Goal: Task Accomplishment & Management: Manage account settings

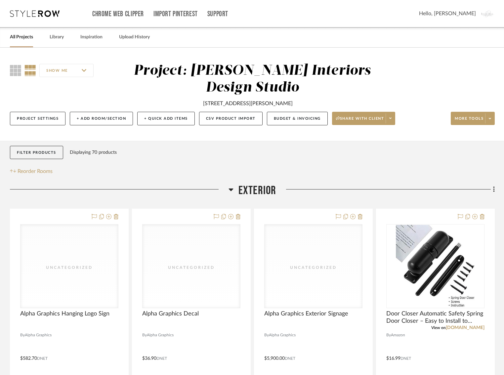
click at [32, 16] on icon at bounding box center [35, 13] width 50 height 7
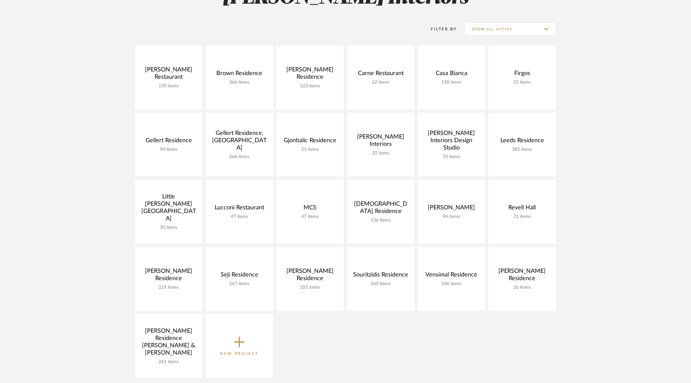
scroll to position [134, 0]
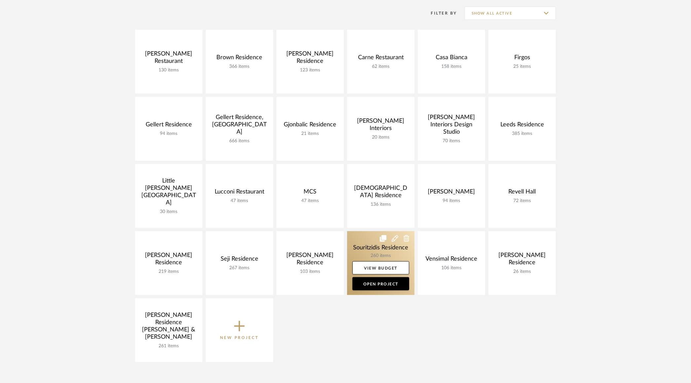
click at [362, 248] on link at bounding box center [380, 263] width 67 height 64
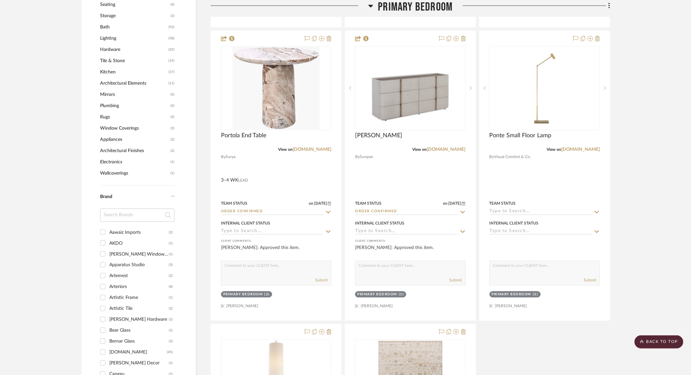
scroll to position [720, 0]
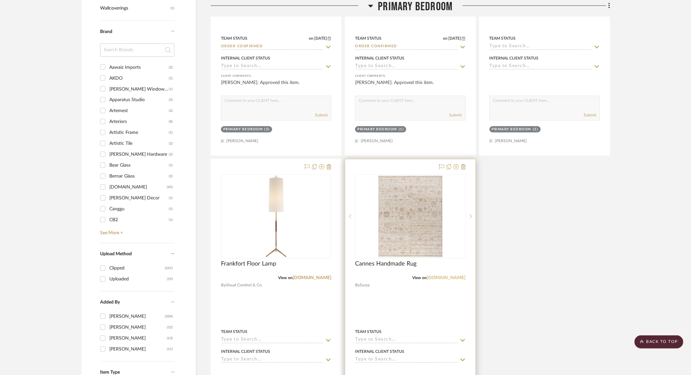
click at [452, 277] on link "[DOMAIN_NAME]" at bounding box center [446, 277] width 39 height 5
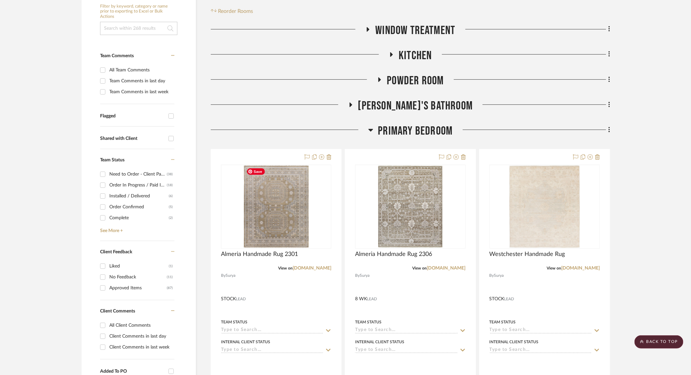
scroll to position [142, 0]
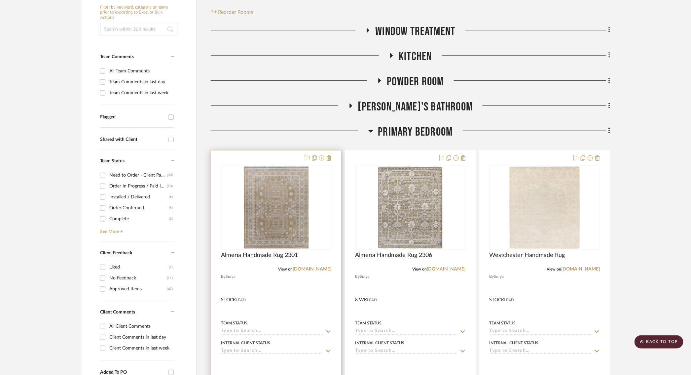
click at [323, 160] on icon at bounding box center [321, 157] width 5 height 5
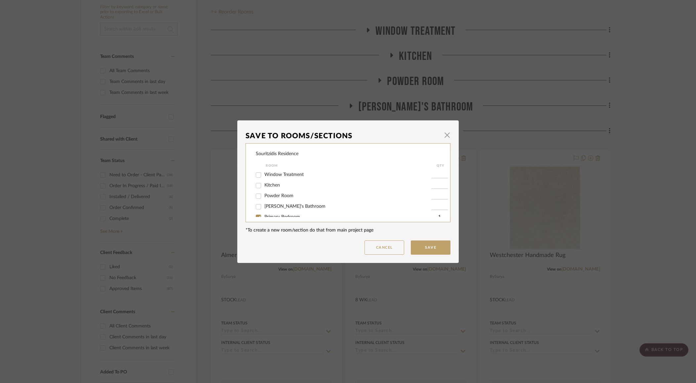
scroll to position [19, 0]
click at [258, 198] on input "Primary Bedroom" at bounding box center [258, 198] width 11 height 11
checkbox input "false"
click at [413, 242] on button "Save" at bounding box center [431, 247] width 40 height 14
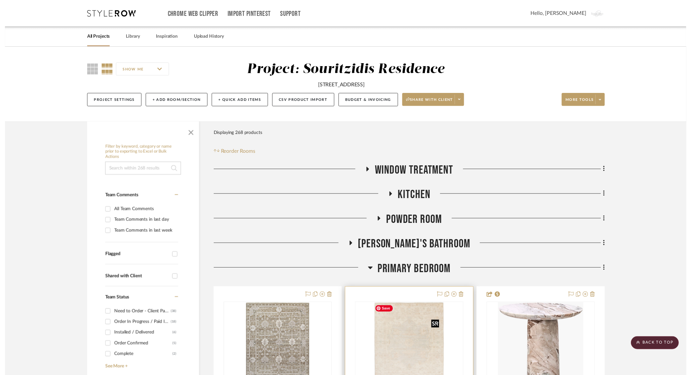
scroll to position [142, 0]
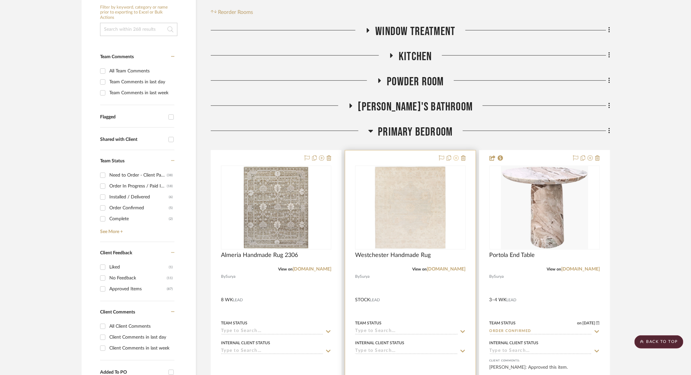
click at [456, 158] on icon at bounding box center [456, 157] width 5 height 5
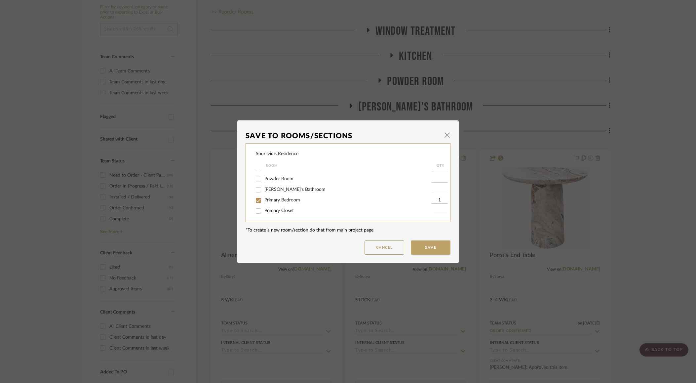
scroll to position [17, 0]
click at [369, 239] on mat-dialog-content "Save To Rooms/Sections × Souritzidis Residence Room QTY Window Treatment Kitche…" at bounding box center [348, 192] width 205 height 126
click at [372, 249] on button "Cancel" at bounding box center [384, 247] width 40 height 14
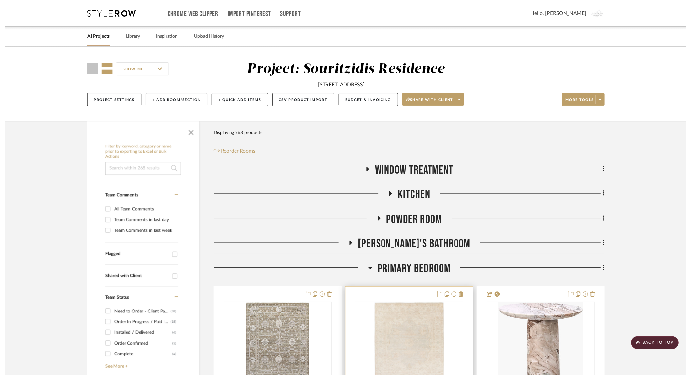
scroll to position [142, 0]
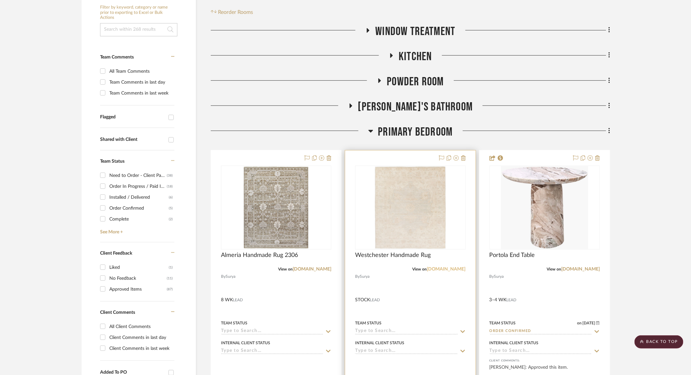
click at [455, 267] on link "[DOMAIN_NAME]" at bounding box center [446, 269] width 39 height 5
click at [457, 159] on icon at bounding box center [456, 157] width 5 height 5
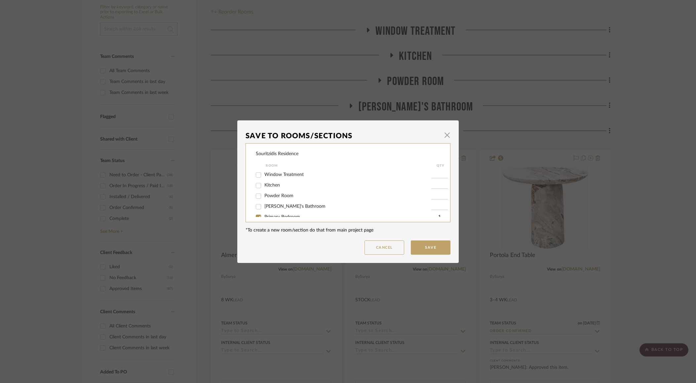
scroll to position [28, 0]
click at [258, 190] on input "Primary Bedroom" at bounding box center [258, 189] width 11 height 11
checkbox input "false"
click at [453, 252] on dialog-content "Save To Rooms/Sections × Souritzidis Residence Room QTY Window Treatment Kitche…" at bounding box center [347, 191] width 221 height 142
click at [439, 248] on button "Save" at bounding box center [431, 247] width 40 height 14
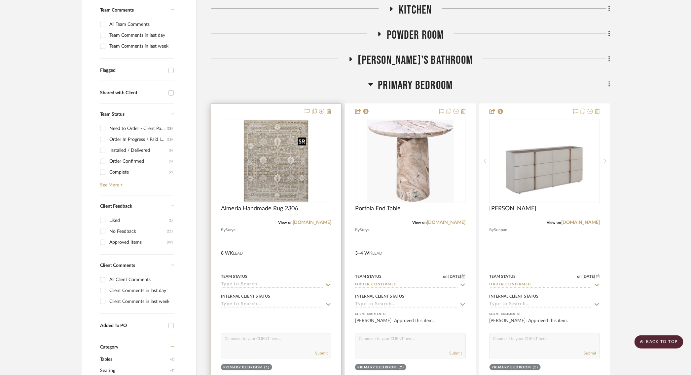
scroll to position [163, 0]
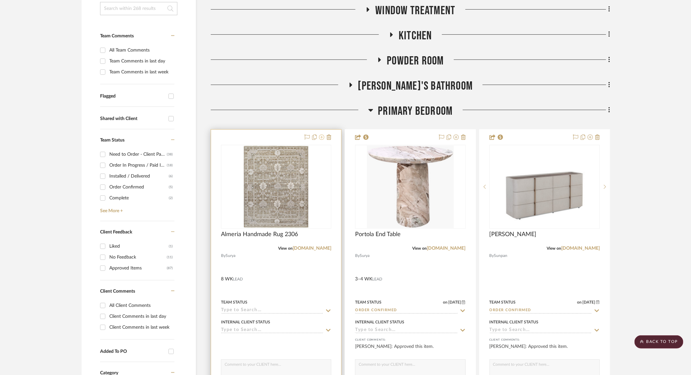
click at [322, 136] on icon at bounding box center [321, 136] width 5 height 5
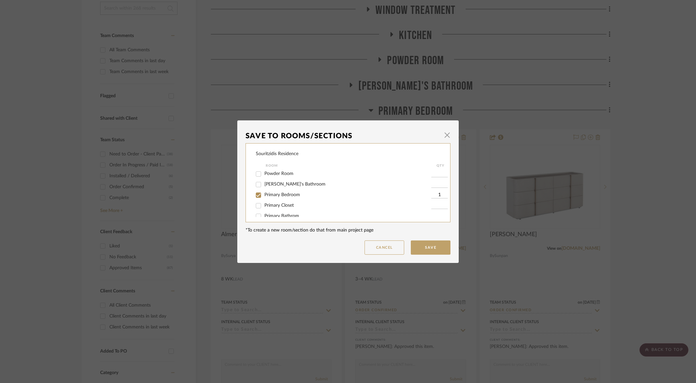
scroll to position [24, 0]
click at [253, 196] on div "Souritzidis Residence Room QTY Window Treatment Kitchen Powder Room Mia's Bathr…" at bounding box center [348, 182] width 205 height 79
click at [257, 192] on input "Primary Bedroom" at bounding box center [258, 193] width 11 height 11
checkbox input "false"
click at [418, 250] on button "Save" at bounding box center [431, 247] width 40 height 14
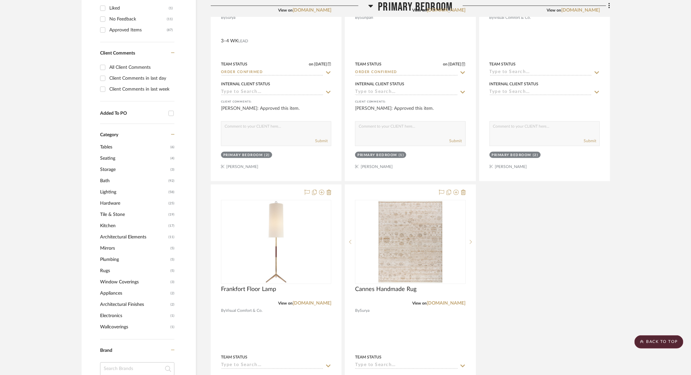
scroll to position [562, 0]
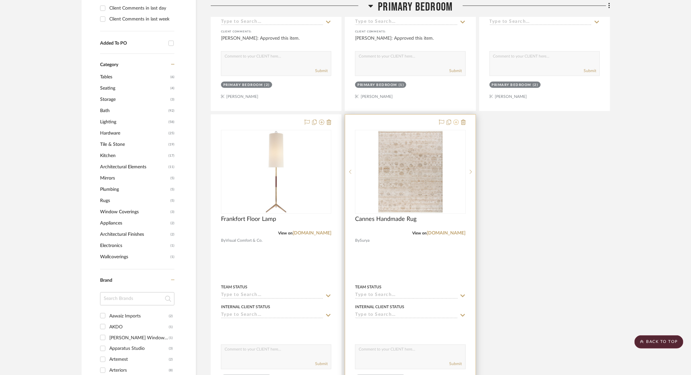
click at [456, 121] on icon at bounding box center [456, 122] width 5 height 5
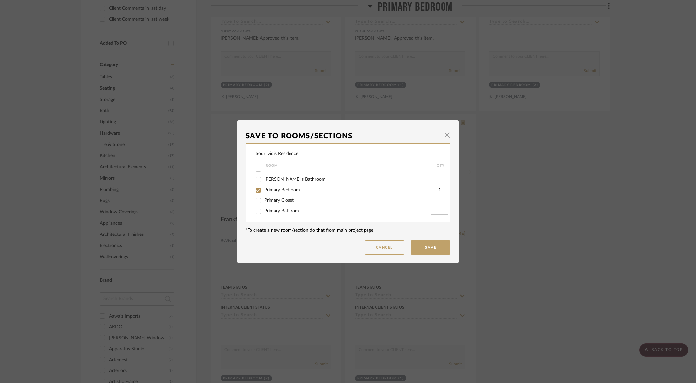
scroll to position [39, 0]
click at [256, 177] on input "Primary Bedroom" at bounding box center [258, 178] width 11 height 11
checkbox input "false"
click at [416, 247] on button "Save" at bounding box center [431, 247] width 40 height 14
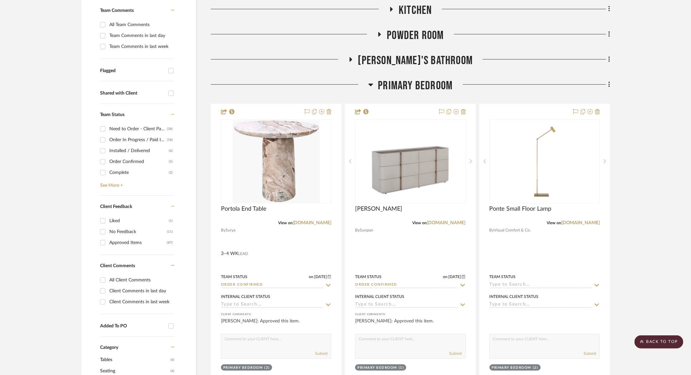
scroll to position [188, 0]
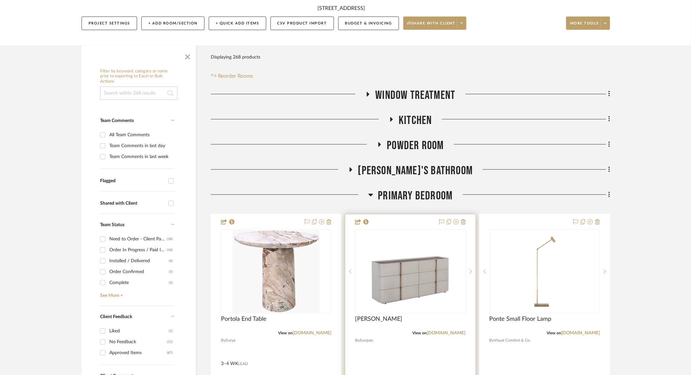
scroll to position [81, 0]
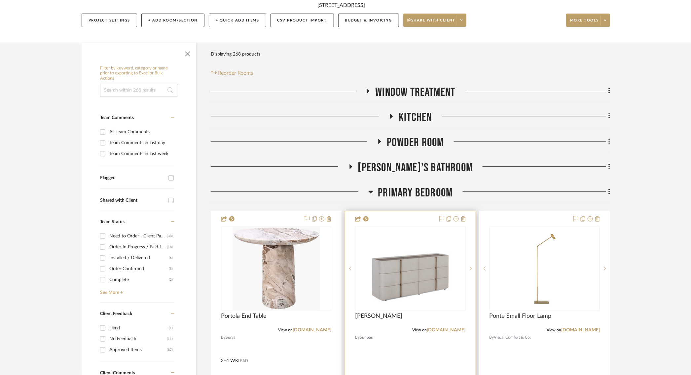
click at [470, 267] on icon at bounding box center [471, 268] width 2 height 5
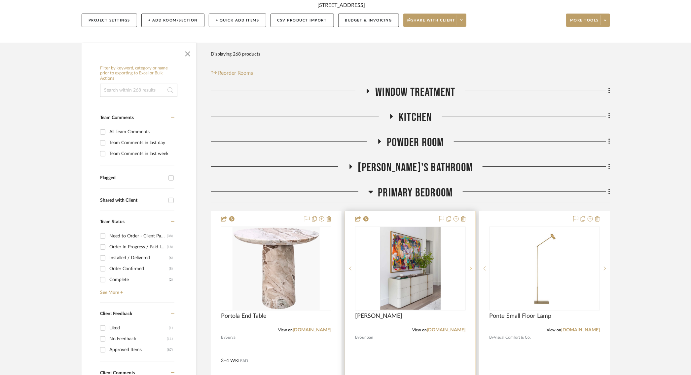
click at [470, 267] on icon at bounding box center [471, 268] width 2 height 5
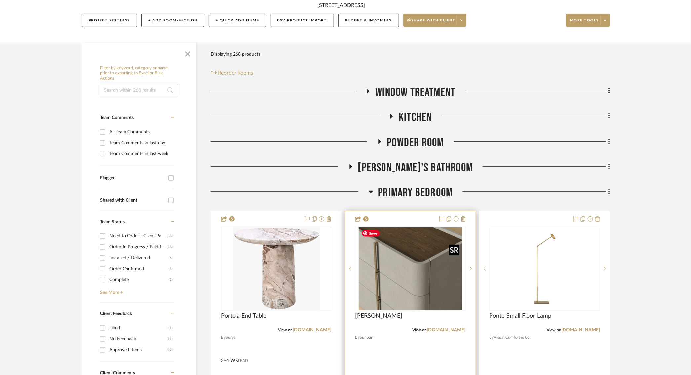
click at [428, 275] on img "2" at bounding box center [410, 268] width 103 height 83
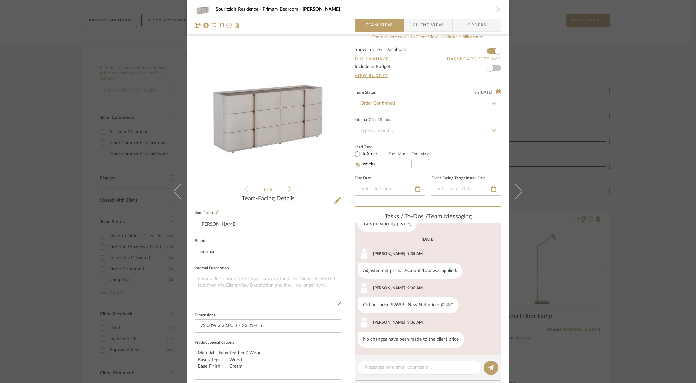
scroll to position [0, 0]
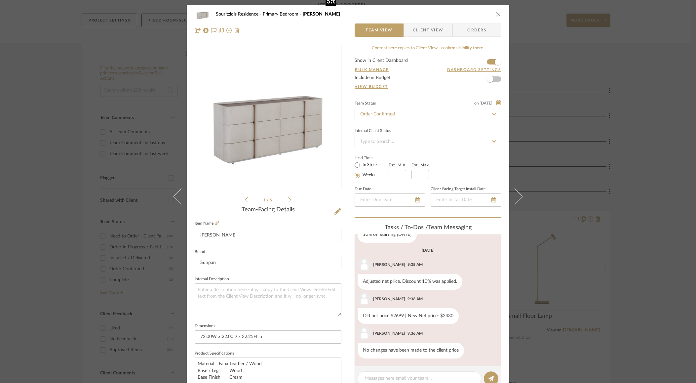
click at [296, 160] on img "0" at bounding box center [268, 117] width 146 height 117
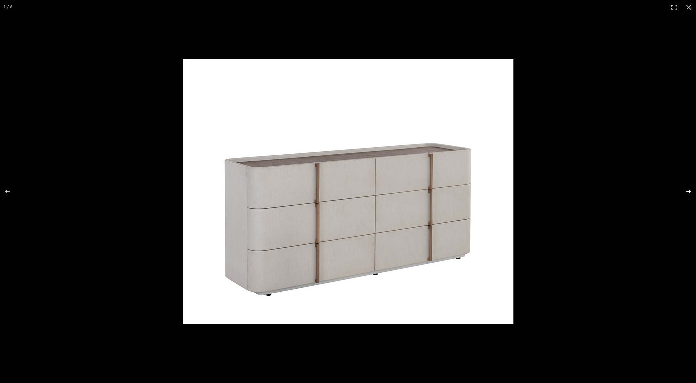
click at [690, 191] on button at bounding box center [684, 191] width 23 height 33
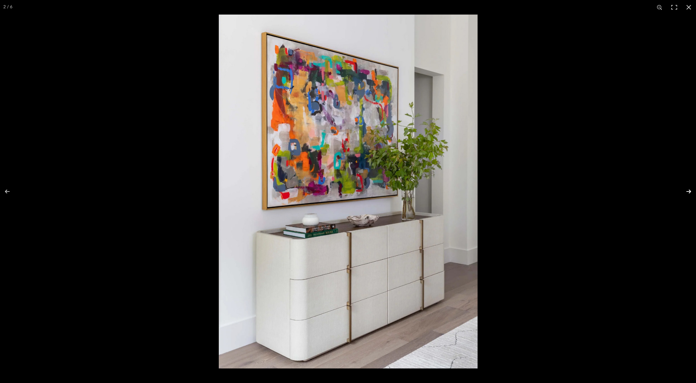
click at [690, 191] on button at bounding box center [684, 191] width 23 height 33
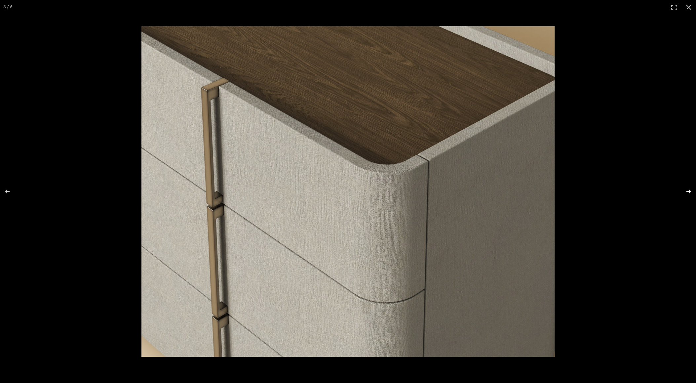
click at [689, 191] on button at bounding box center [684, 191] width 23 height 33
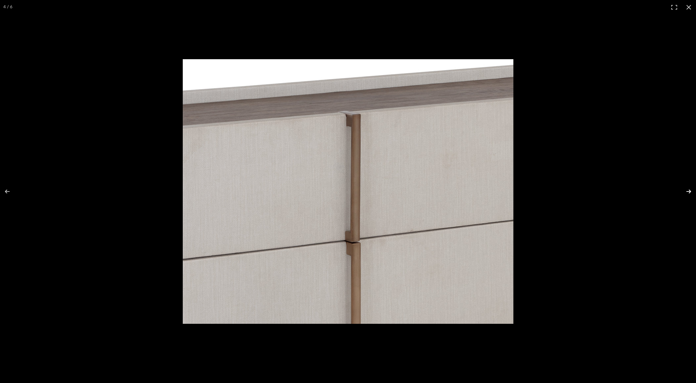
click at [689, 191] on button at bounding box center [684, 191] width 23 height 33
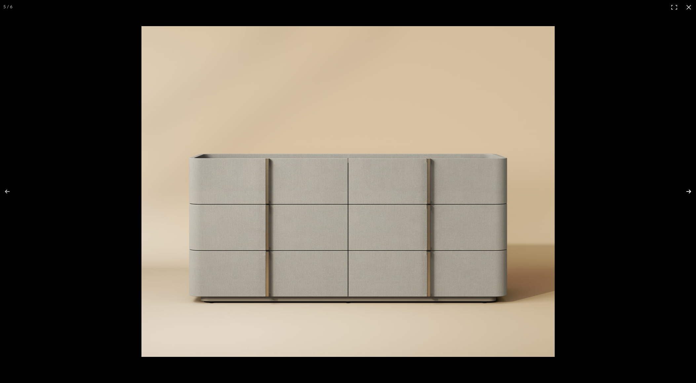
click at [689, 191] on button at bounding box center [684, 191] width 23 height 33
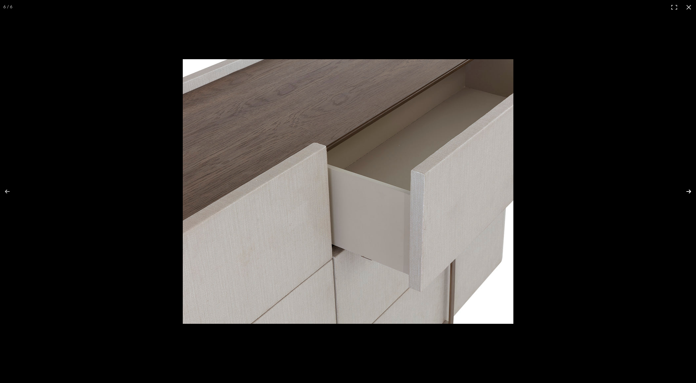
click at [689, 191] on button at bounding box center [684, 191] width 23 height 33
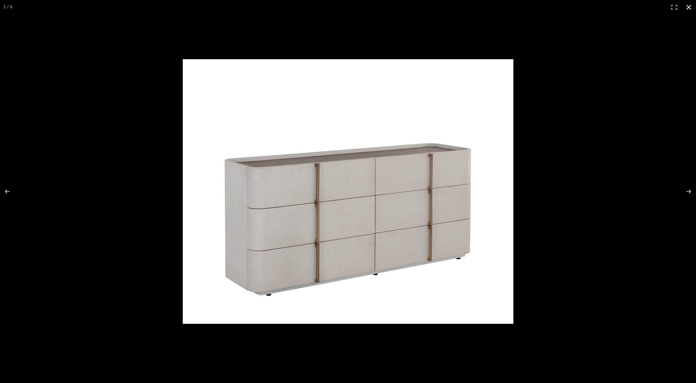
click at [650, 159] on div at bounding box center [443, 202] width 520 height 286
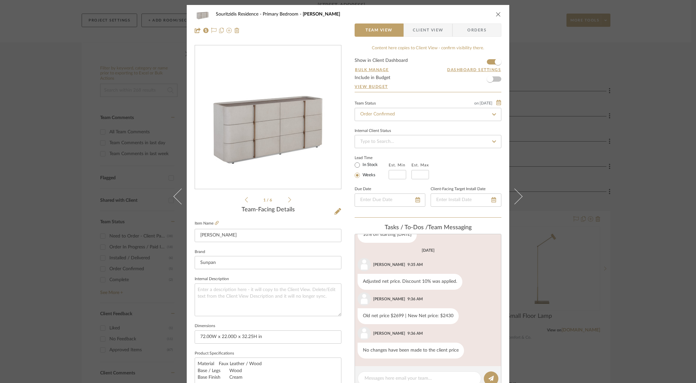
click at [496, 13] on icon "close" at bounding box center [498, 14] width 5 height 5
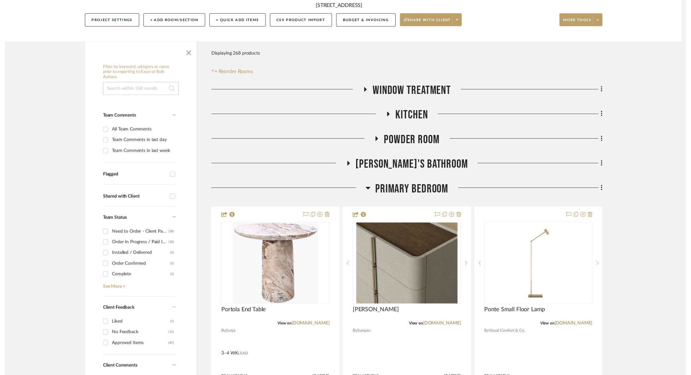
scroll to position [81, 0]
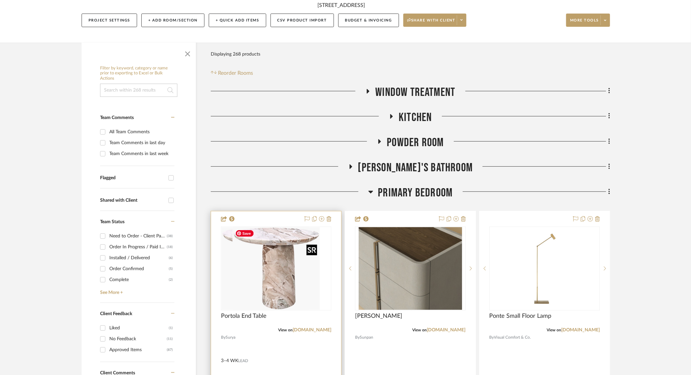
click at [293, 282] on div at bounding box center [276, 268] width 110 height 84
click at [321, 329] on link "[DOMAIN_NAME]" at bounding box center [312, 329] width 39 height 5
click at [187, 49] on span "button" at bounding box center [188, 53] width 16 height 16
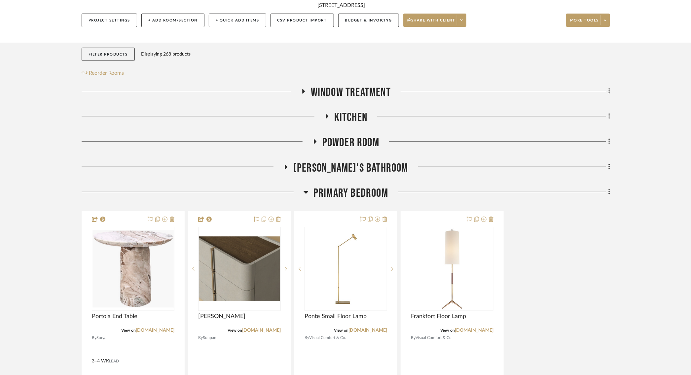
scroll to position [0, 0]
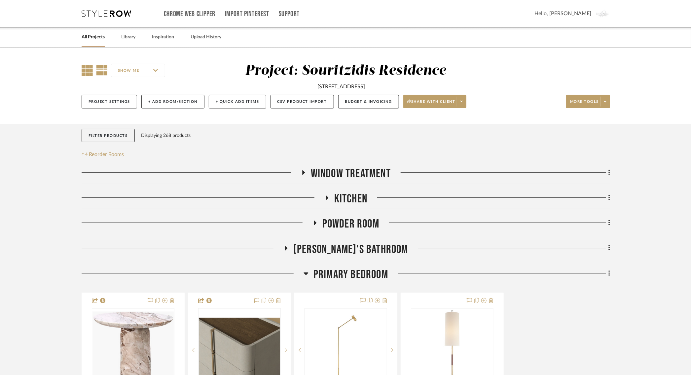
click at [86, 71] on icon at bounding box center [87, 70] width 11 height 11
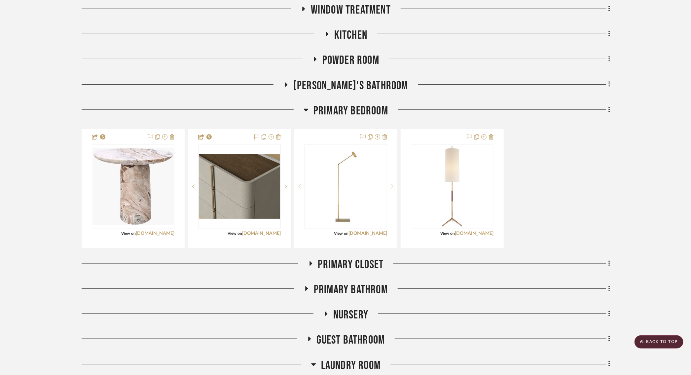
scroll to position [159, 0]
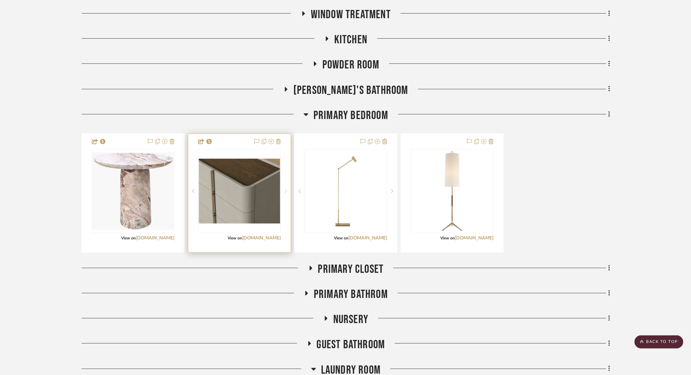
click at [286, 191] on icon at bounding box center [286, 191] width 2 height 5
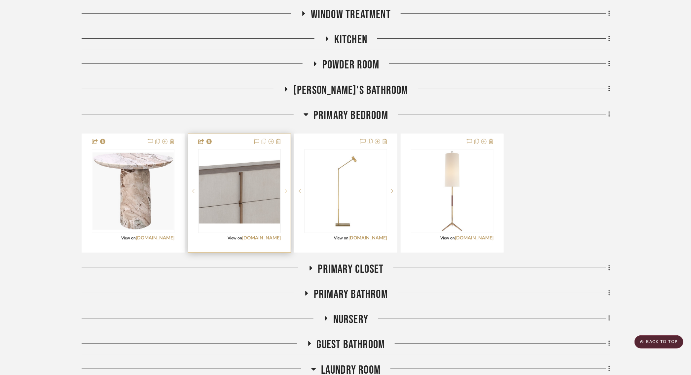
click at [286, 191] on icon at bounding box center [286, 191] width 2 height 5
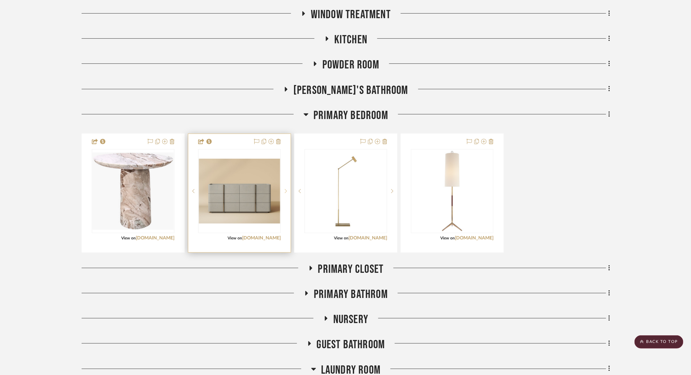
click at [286, 191] on icon at bounding box center [286, 191] width 2 height 5
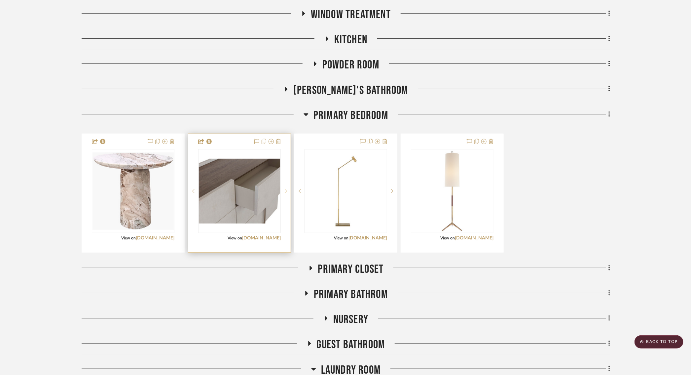
click at [286, 191] on icon at bounding box center [286, 191] width 2 height 5
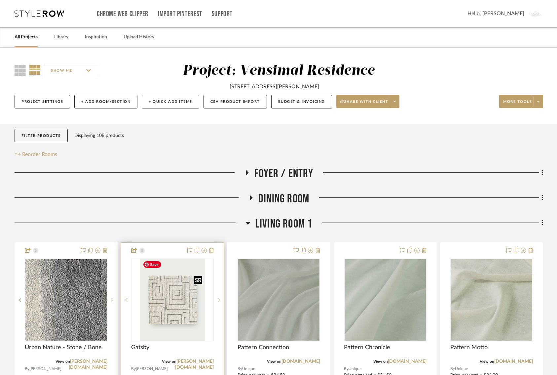
click at [174, 321] on img "0" at bounding box center [172, 299] width 65 height 83
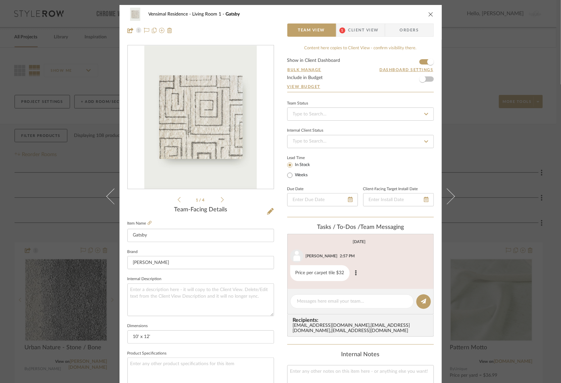
click at [322, 274] on div "Price per carpet tile $32" at bounding box center [319, 273] width 59 height 16
click at [360, 33] on span "Client View" at bounding box center [364, 29] width 30 height 13
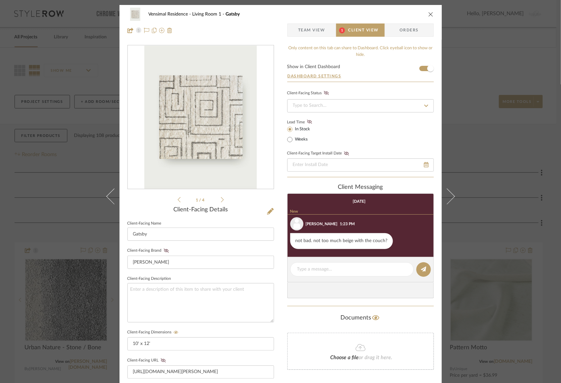
click at [429, 13] on icon "close" at bounding box center [431, 14] width 5 height 5
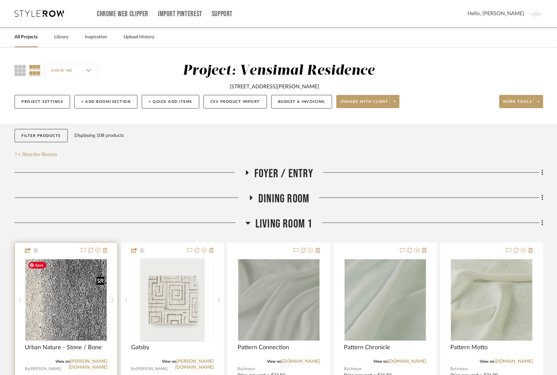
click at [0, 0] on img at bounding box center [0, 0] width 0 height 0
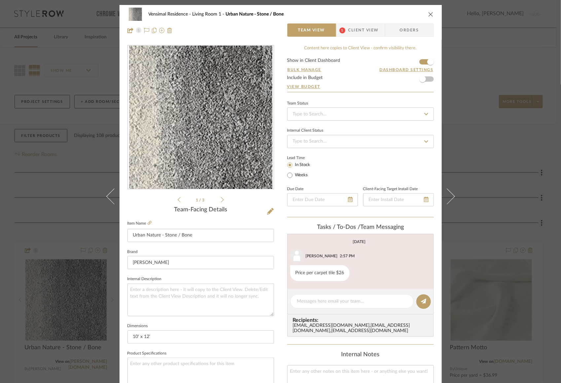
click at [360, 33] on span "Client View" at bounding box center [364, 29] width 30 height 13
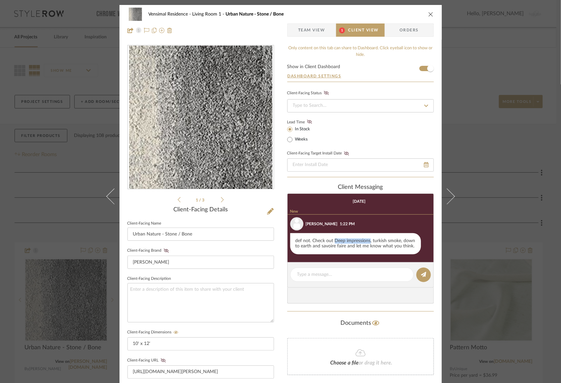
drag, startPoint x: 332, startPoint y: 240, endPoint x: 367, endPoint y: 239, distance: 35.4
click at [367, 239] on div "def not. Check out Deep impressions, turkish smoke, down to earth and savoire f…" at bounding box center [355, 243] width 131 height 21
copy div "Deep impressions"
click at [313, 31] on span "Team View" at bounding box center [311, 29] width 27 height 13
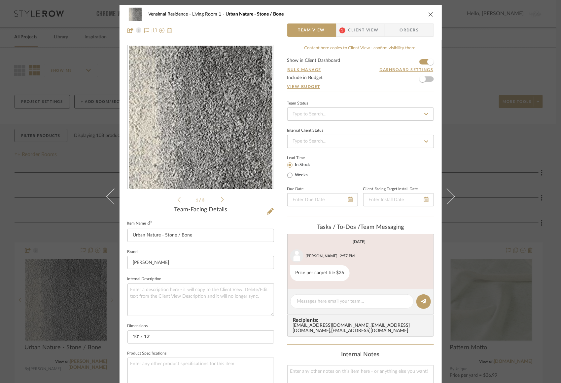
click at [148, 223] on icon at bounding box center [150, 223] width 4 height 4
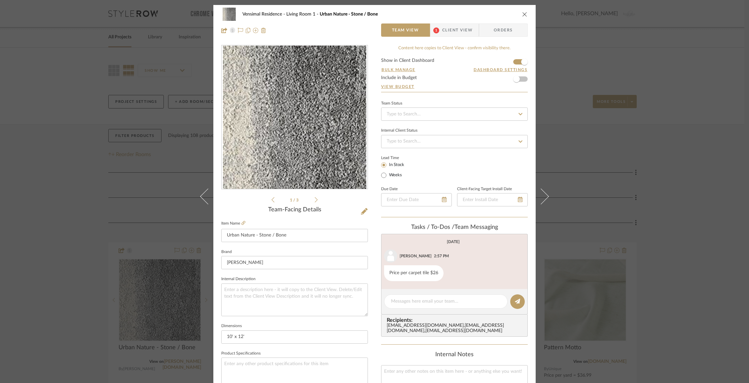
click at [98, 134] on div "Vensimal Residence Living Room 1 Urban Nature - Stone / Bone Team View 1 Client…" at bounding box center [374, 191] width 749 height 383
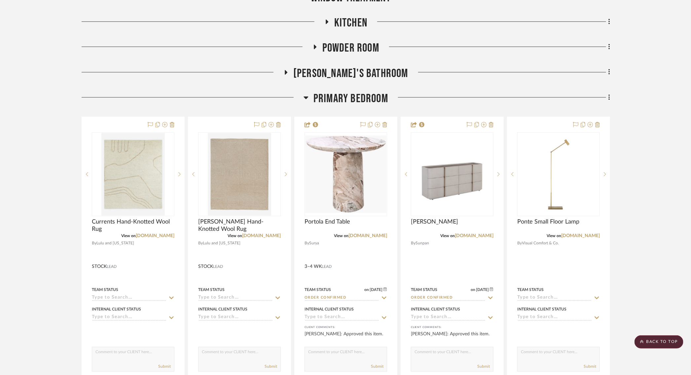
scroll to position [0, 1]
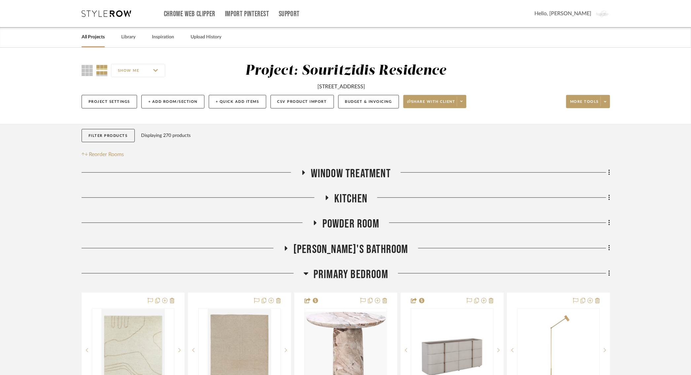
click at [303, 172] on icon at bounding box center [303, 172] width 8 height 5
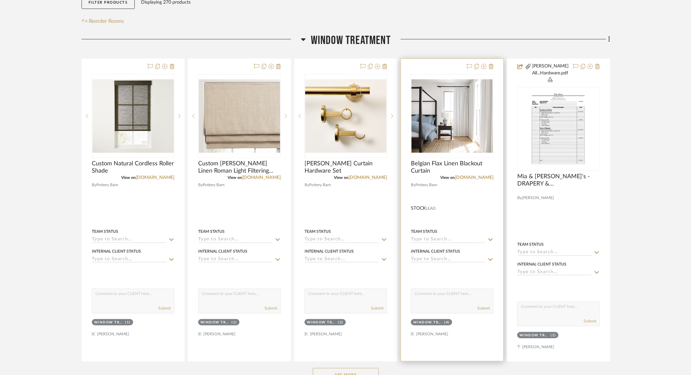
scroll to position [132, 1]
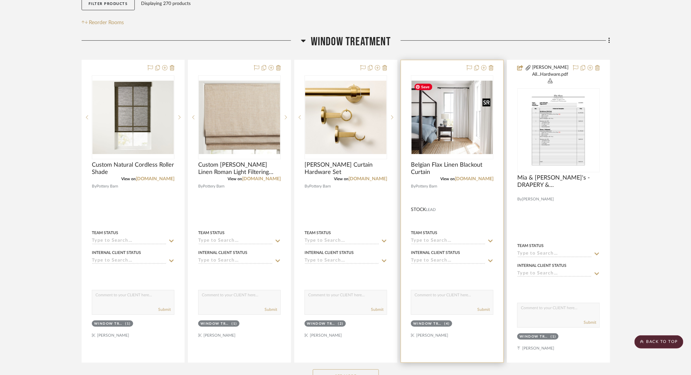
click at [472, 125] on img "0" at bounding box center [452, 117] width 81 height 73
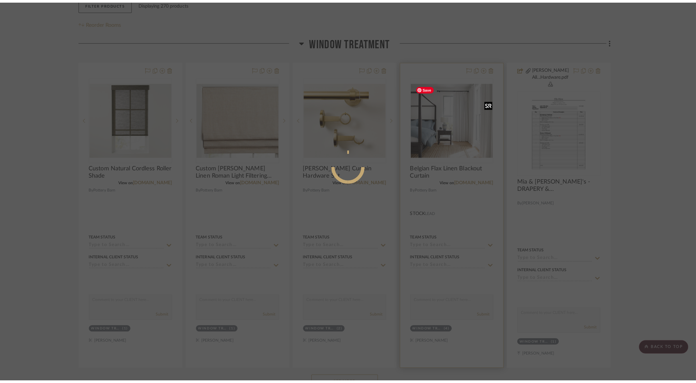
scroll to position [0, 0]
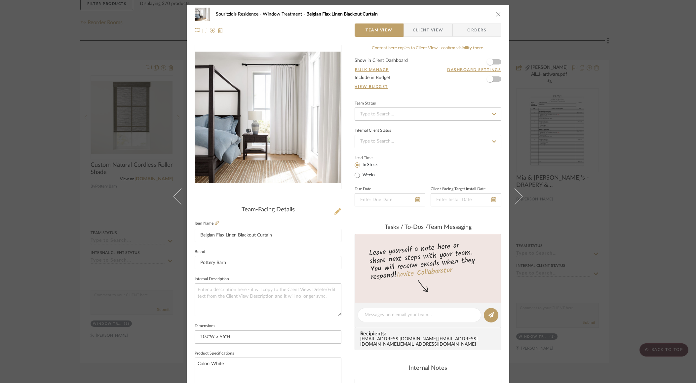
click at [337, 208] on icon at bounding box center [337, 211] width 7 height 7
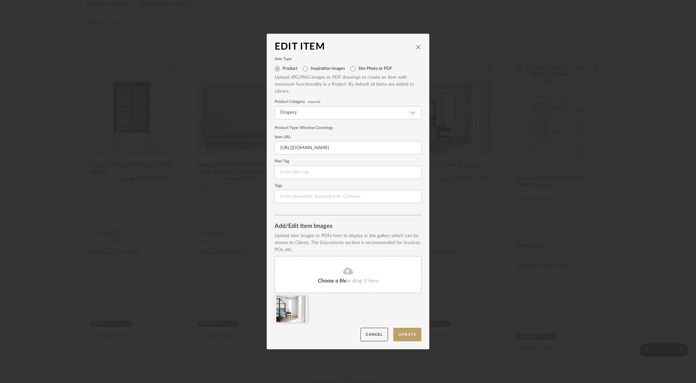
click at [488, 238] on div "Edit Item Item Type Product Inspiration Images Site Photo or PDF Upload JPG/PNG…" at bounding box center [348, 191] width 696 height 383
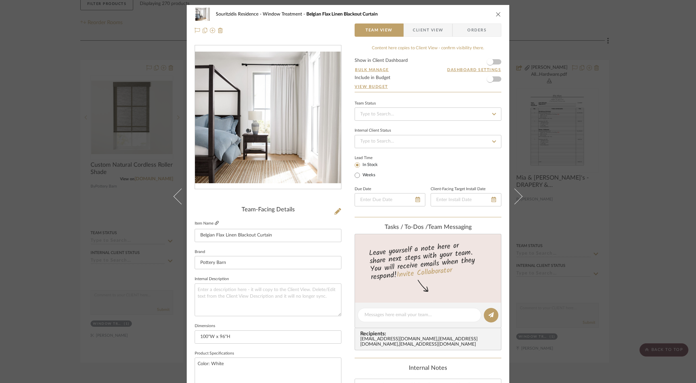
click at [215, 222] on icon at bounding box center [217, 223] width 4 height 4
click at [334, 214] on fa-icon at bounding box center [337, 211] width 7 height 7
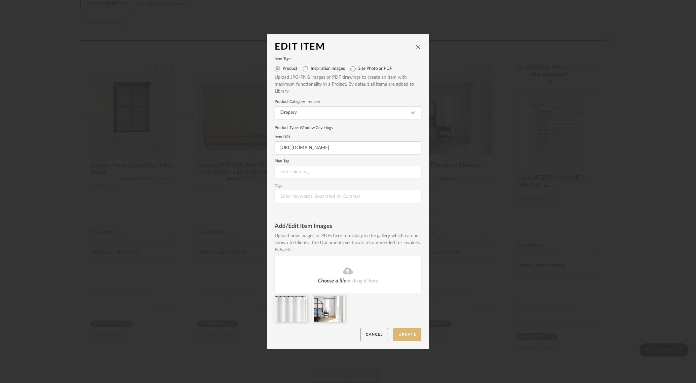
click at [410, 337] on button "Update" at bounding box center [407, 334] width 28 height 14
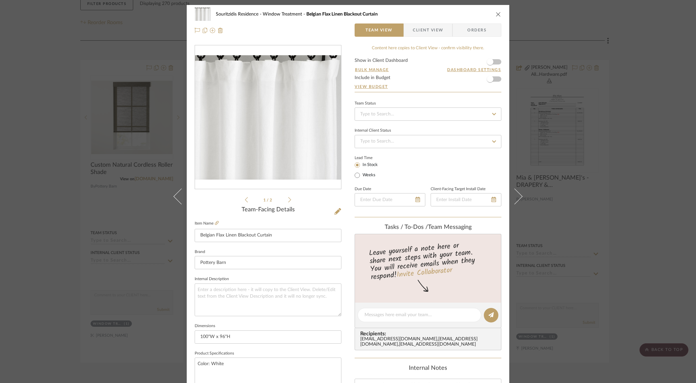
click at [135, 181] on div "Souritzidis Residence Window Treatment Belgian Flax Linen Blackout Curtain Team…" at bounding box center [348, 191] width 696 height 383
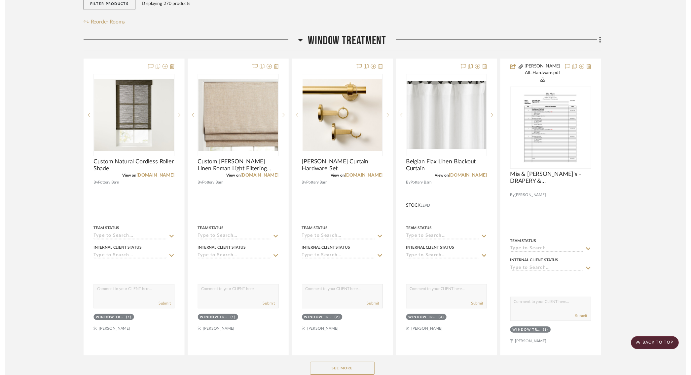
scroll to position [132, 1]
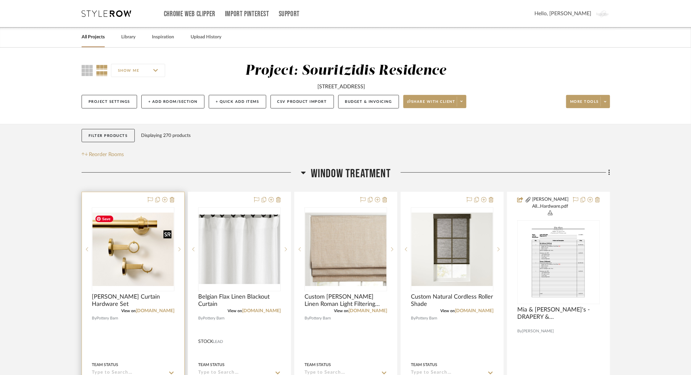
click at [0, 0] on img at bounding box center [0, 0] width 0 height 0
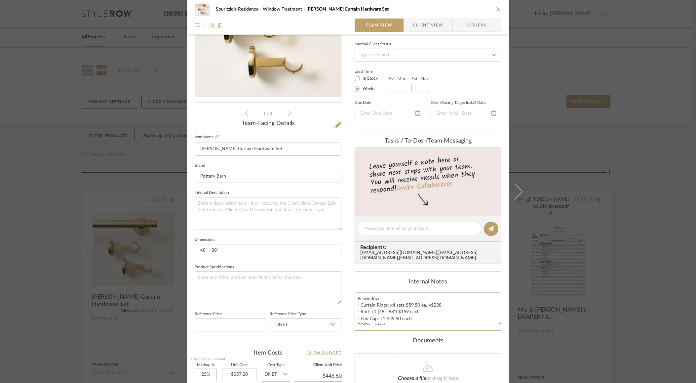
scroll to position [230, 0]
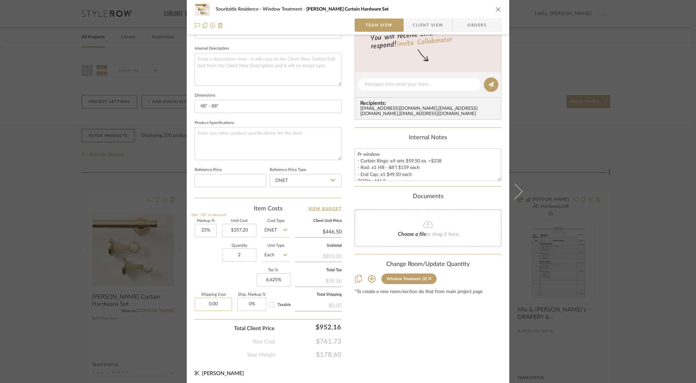
click at [213, 299] on input "0.00" at bounding box center [213, 303] width 37 height 13
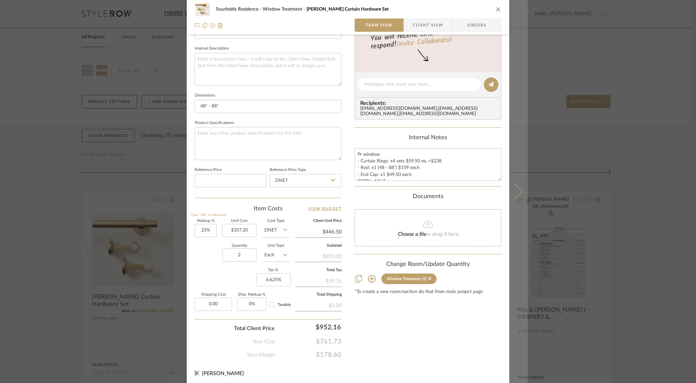
type input "$0.00"
click at [518, 194] on button at bounding box center [518, 191] width 19 height 383
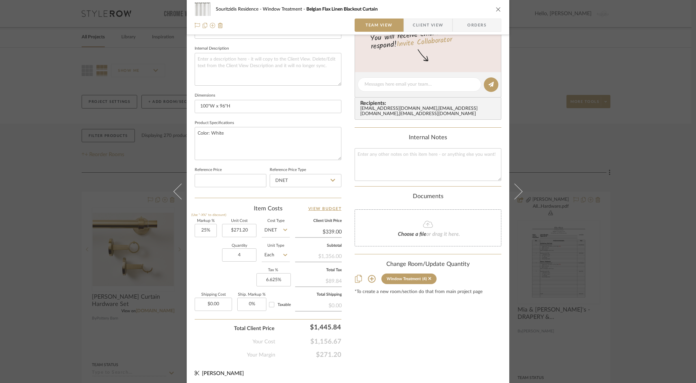
scroll to position [0, 0]
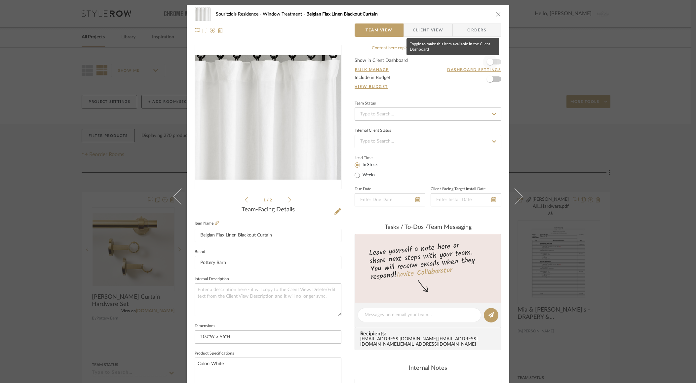
click at [491, 63] on span "button" at bounding box center [490, 62] width 15 height 15
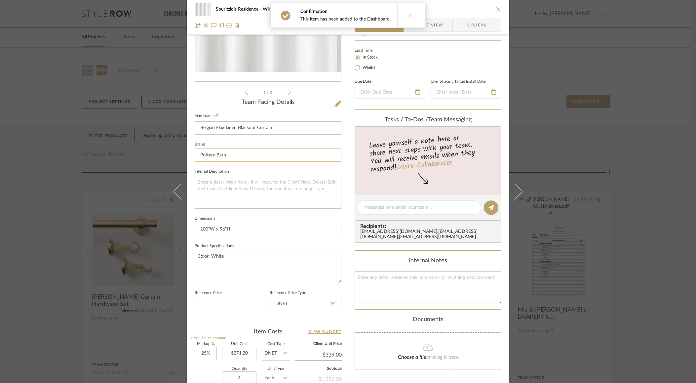
scroll to position [230, 0]
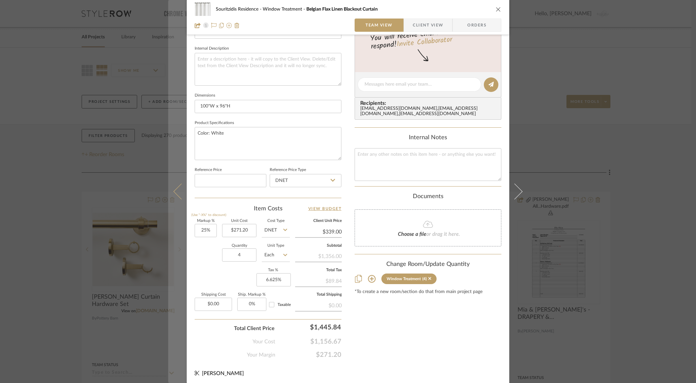
click at [169, 189] on button at bounding box center [177, 191] width 19 height 383
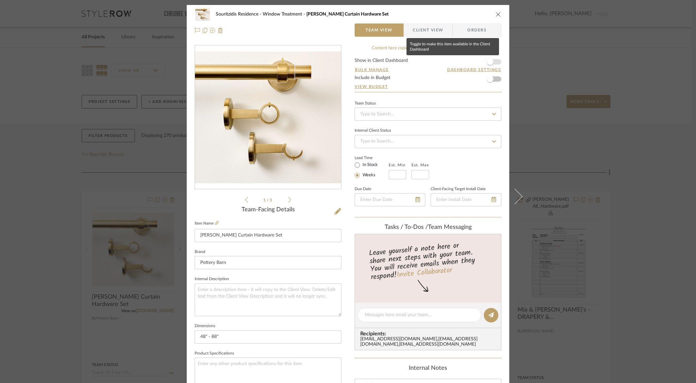
click at [484, 59] on span "button" at bounding box center [490, 62] width 15 height 15
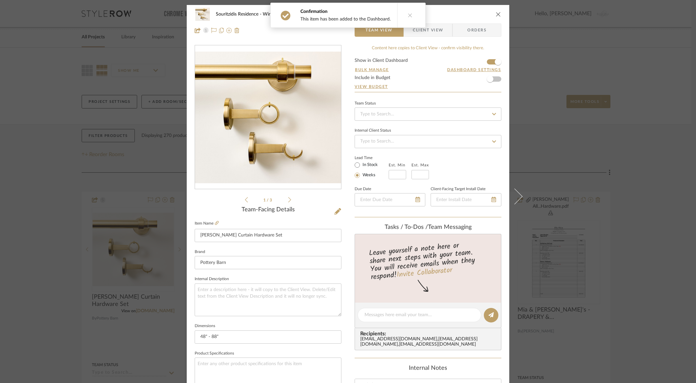
click at [496, 13] on icon "close" at bounding box center [498, 14] width 5 height 5
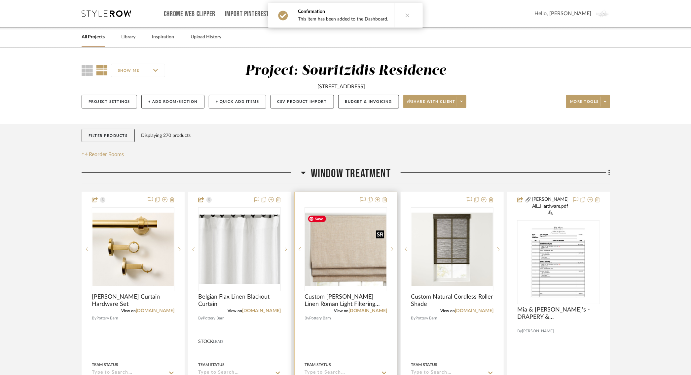
click at [0, 0] on img at bounding box center [0, 0] width 0 height 0
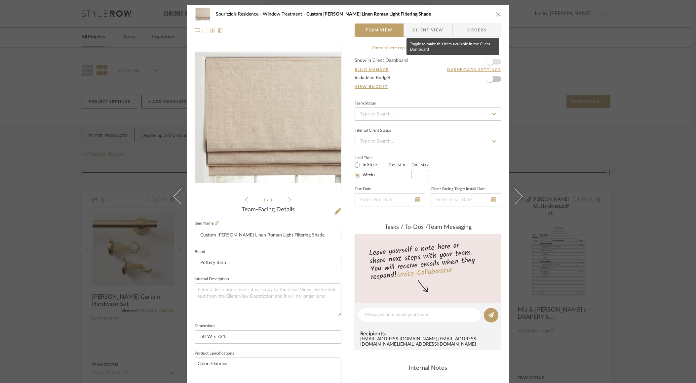
click at [492, 62] on span "button" at bounding box center [490, 62] width 15 height 15
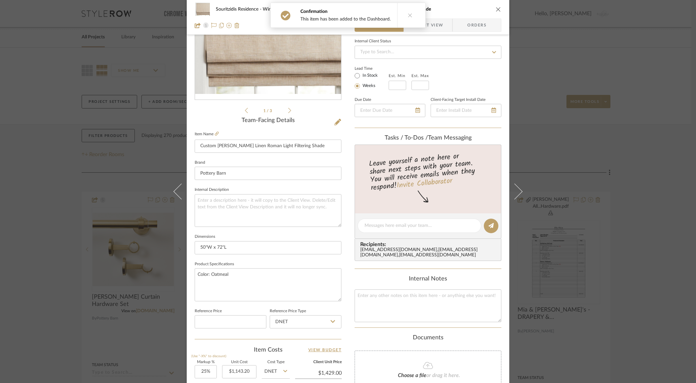
scroll to position [69, 0]
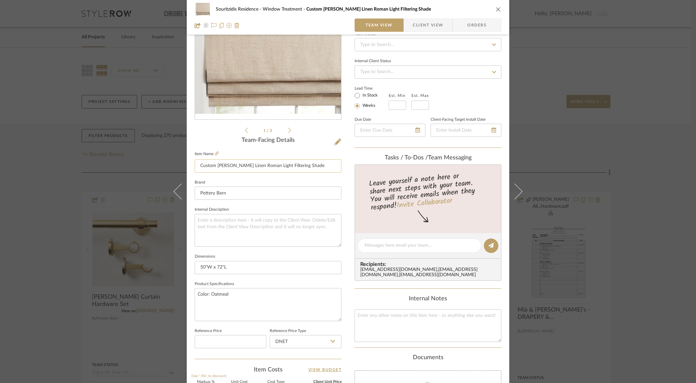
click at [305, 167] on input "Custom [PERSON_NAME] Linen Roman Light Filtering Shade" at bounding box center [268, 165] width 147 height 13
type input "Custom [PERSON_NAME] Linen Roman Light Filtering Shade (FOR POWDER ROOM)"
click at [504, 156] on div "Souritzidis Residence Window Treatment Custom [PERSON_NAME] Linen Roman Light F…" at bounding box center [348, 241] width 323 height 610
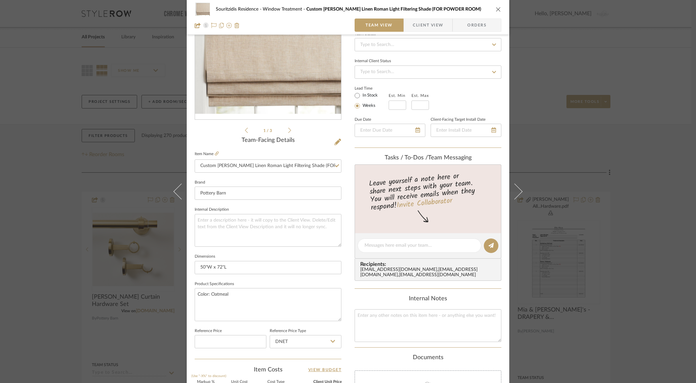
click at [574, 199] on div "Souritzidis Residence Window Treatment Custom [PERSON_NAME] Linen Roman Light F…" at bounding box center [348, 191] width 696 height 383
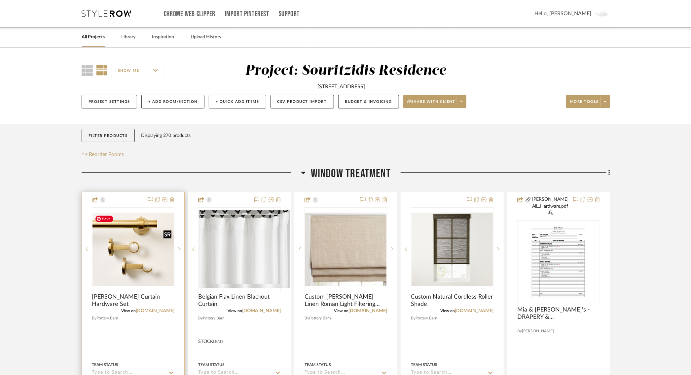
click at [133, 268] on img "0" at bounding box center [133, 248] width 81 height 73
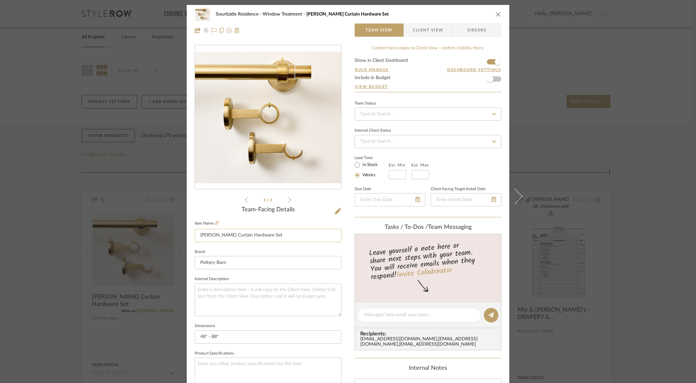
click at [275, 237] on input "[PERSON_NAME] Curtain Hardware Set" at bounding box center [268, 235] width 147 height 13
drag, startPoint x: 259, startPoint y: 236, endPoint x: 306, endPoint y: 236, distance: 46.3
click at [306, 236] on input "[PERSON_NAME] Curtain Hardware Set (MIA & SOFIA)" at bounding box center [268, 235] width 147 height 13
click at [268, 235] on input "[PERSON_NAME] Curtain Hardware Set (MIA & SOFIA)" at bounding box center [268, 235] width 147 height 13
click at [270, 237] on input "[PERSON_NAME] Curtain Hardware Set (MIA & SOFIA)" at bounding box center [268, 235] width 147 height 13
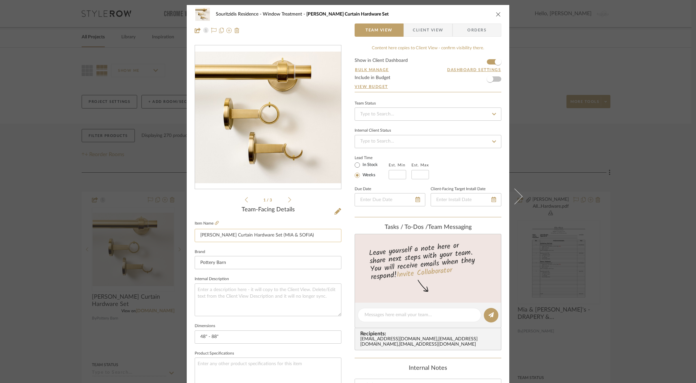
drag, startPoint x: 300, startPoint y: 236, endPoint x: 260, endPoint y: 237, distance: 40.3
click at [260, 237] on input "[PERSON_NAME] Curtain Hardware Set (MIA & SOFIA)" at bounding box center [268, 235] width 147 height 13
type input "[PERSON_NAME] Curtain Hardware Set (MIA & SOFIA)"
click at [340, 227] on div "Souritzidis Residence Window Treatment [PERSON_NAME] Curtain Hardware Set Team …" at bounding box center [348, 310] width 323 height 610
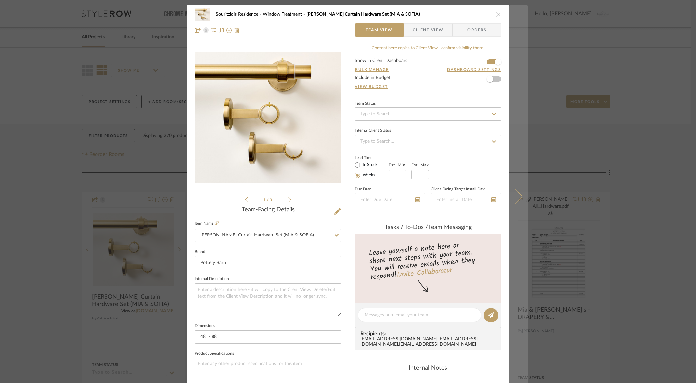
click at [514, 196] on icon at bounding box center [515, 196] width 16 height 16
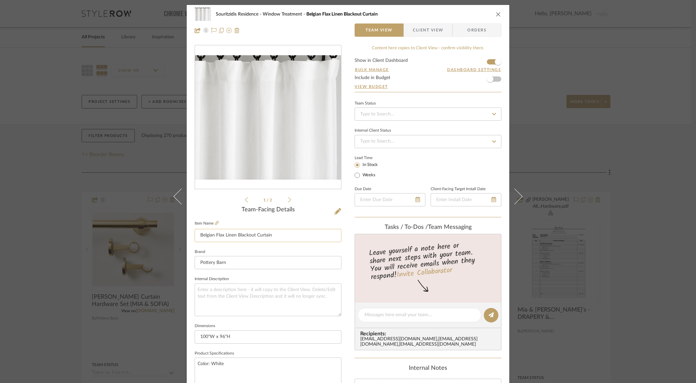
click at [280, 239] on input "Belgian Flax Linen Blackout Curtain" at bounding box center [268, 235] width 147 height 13
paste input "(MIA & SOFIA)"
type input "Belgian Flax Linen Blackout Curtain (MIA & SOFIA)"
click at [504, 220] on div "Souritzidis Residence Window Treatment Belgian Flax Linen Blackout Curtain Team…" at bounding box center [348, 310] width 323 height 610
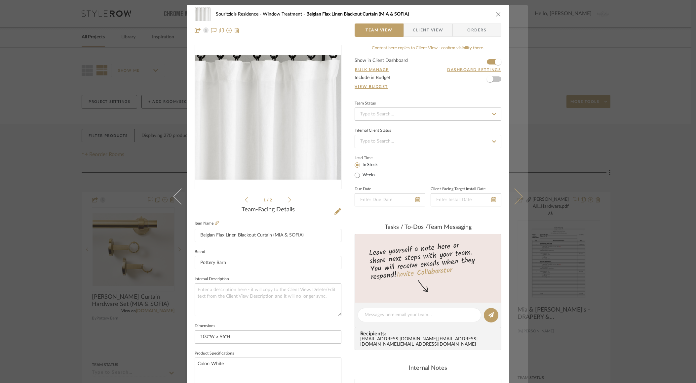
click at [523, 197] on button at bounding box center [518, 196] width 19 height 383
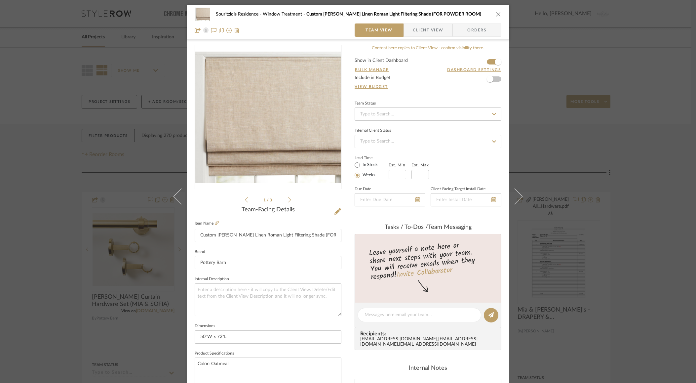
scroll to position [15, 0]
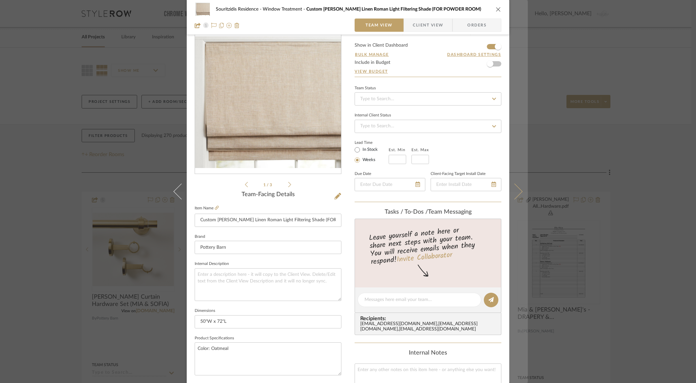
click at [516, 193] on icon at bounding box center [515, 191] width 16 height 16
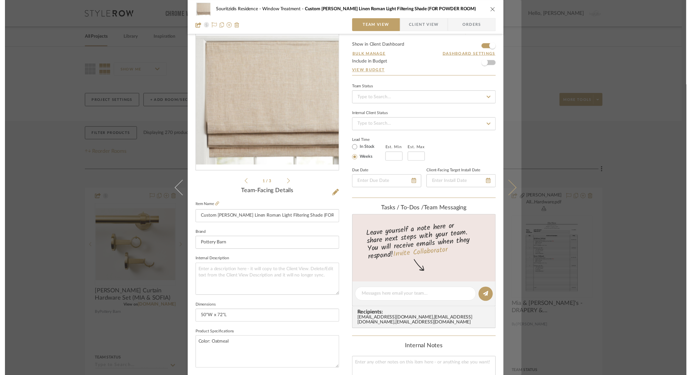
scroll to position [0, 0]
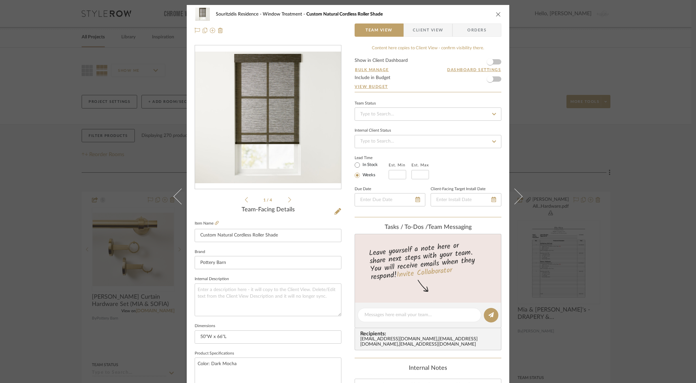
click at [496, 13] on icon "close" at bounding box center [498, 14] width 5 height 5
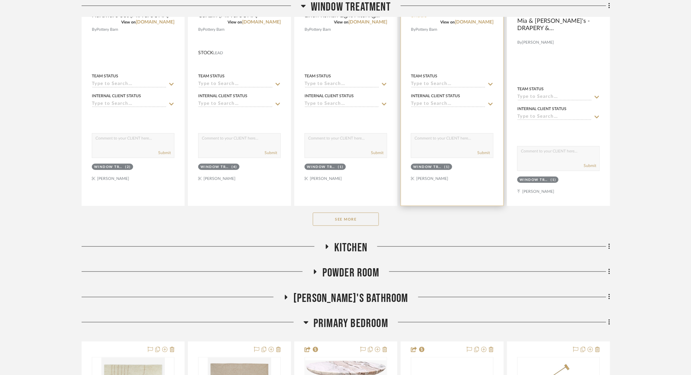
scroll to position [300, 0]
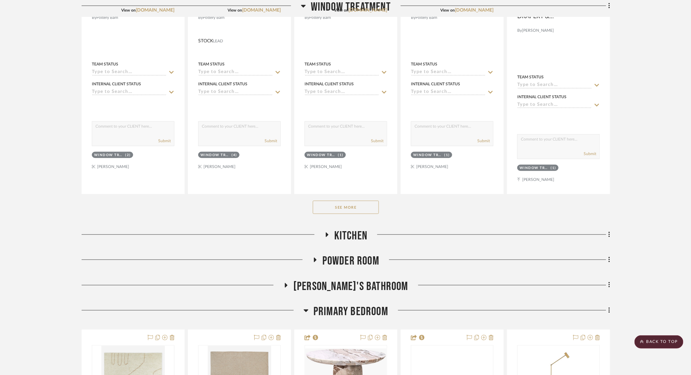
click at [365, 209] on button "See More" at bounding box center [346, 207] width 66 height 13
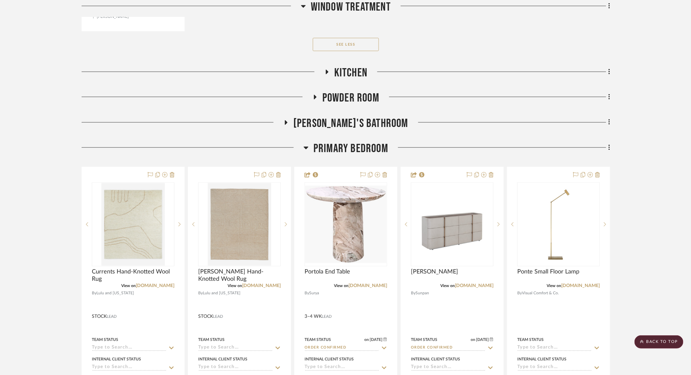
scroll to position [771, 0]
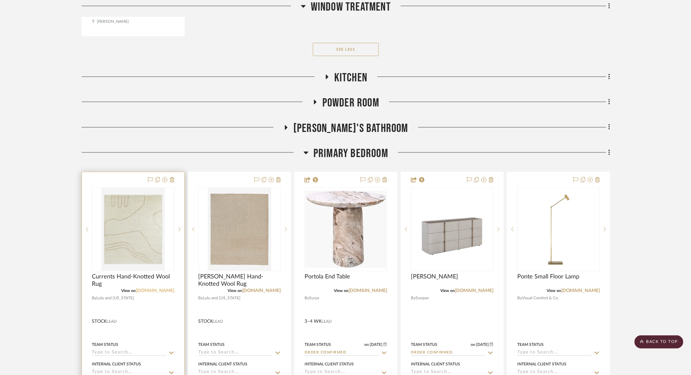
click at [158, 288] on link "[DOMAIN_NAME]" at bounding box center [155, 290] width 39 height 5
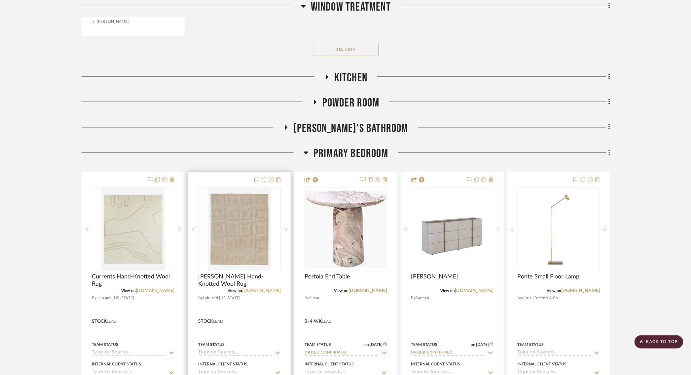
click at [256, 288] on link "[DOMAIN_NAME]" at bounding box center [261, 290] width 39 height 5
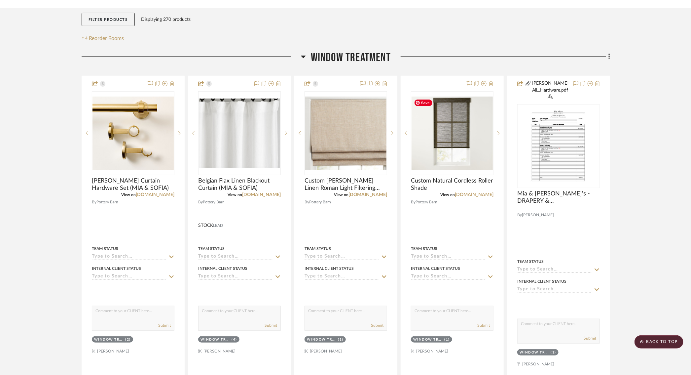
scroll to position [111, 0]
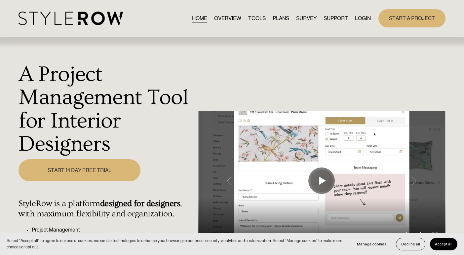
click at [365, 21] on link "LOGIN" at bounding box center [363, 18] width 16 height 9
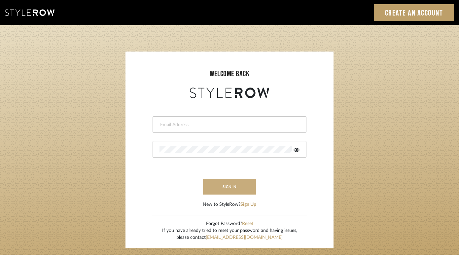
type input "[EMAIL_ADDRESS][DOMAIN_NAME]"
click at [230, 180] on button "sign in" at bounding box center [229, 187] width 53 height 16
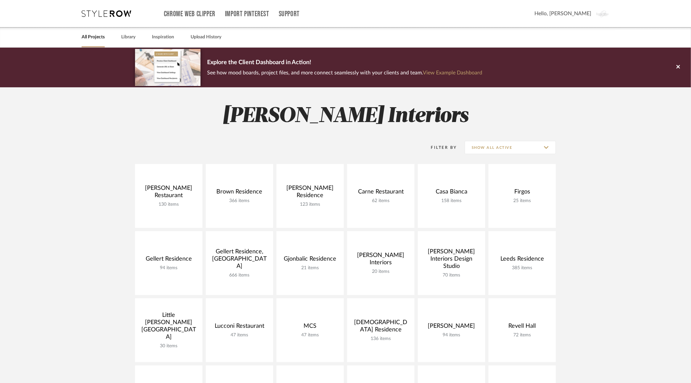
click at [118, 31] on div "All Projects Library Inspiration Upload History" at bounding box center [346, 37] width 548 height 20
click at [131, 43] on div "Library" at bounding box center [128, 37] width 14 height 20
click at [129, 37] on link "Library" at bounding box center [128, 37] width 14 height 9
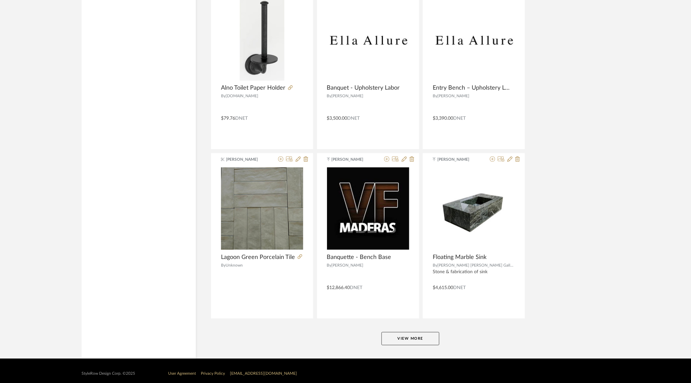
scroll to position [1498, 0]
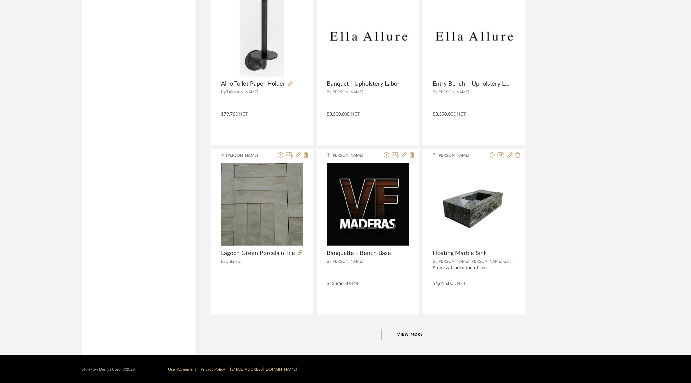
click at [401, 332] on button "View More" at bounding box center [411, 334] width 58 height 13
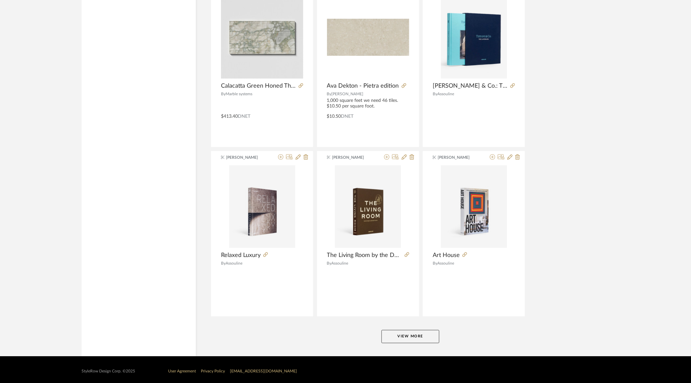
scroll to position [3187, 0]
click at [421, 335] on button "View More" at bounding box center [411, 335] width 58 height 13
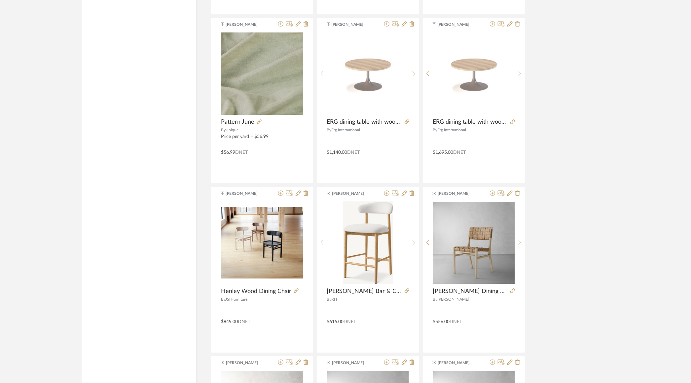
scroll to position [3822, 0]
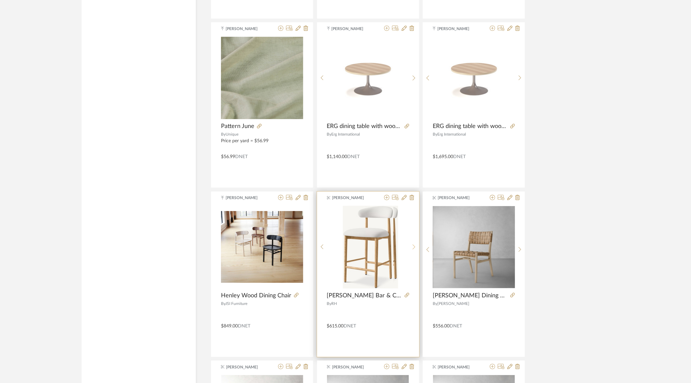
click at [415, 242] on div at bounding box center [414, 247] width 10 height 83
click at [415, 242] on div at bounding box center [414, 250] width 10 height 88
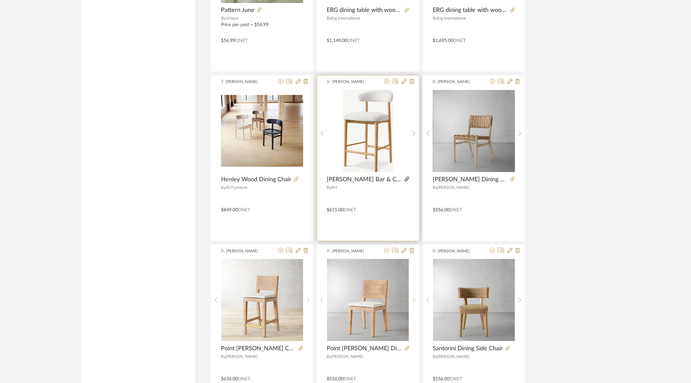
scroll to position [3939, 0]
click at [407, 176] on icon at bounding box center [407, 178] width 5 height 5
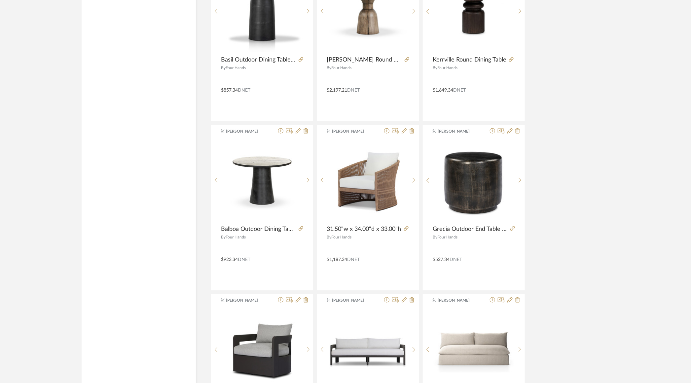
scroll to position [4584, 0]
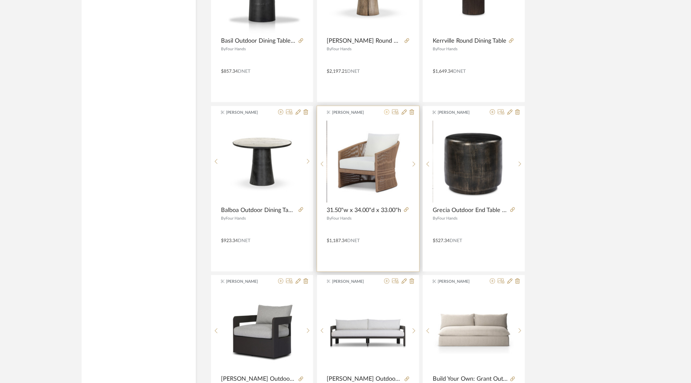
click at [387, 109] on icon at bounding box center [386, 111] width 5 height 5
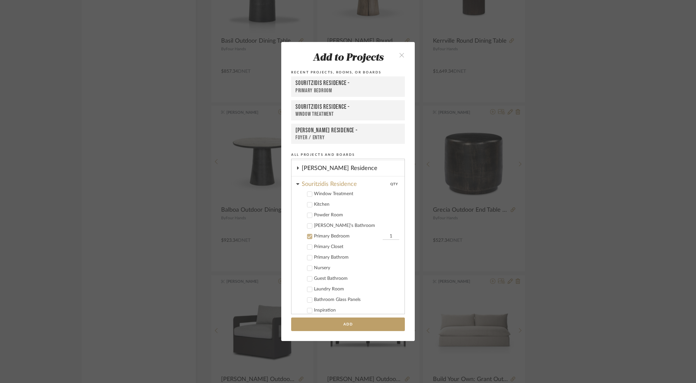
scroll to position [317, 0]
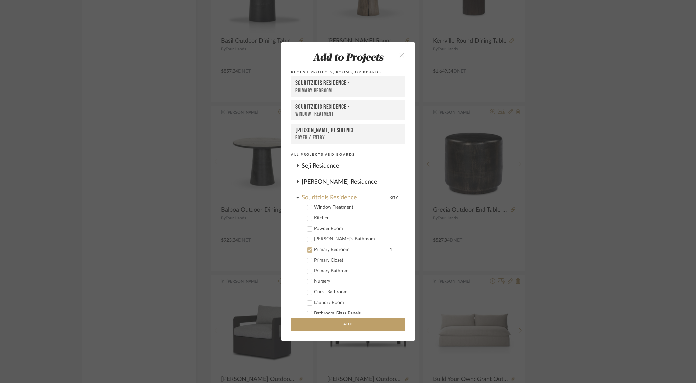
click at [308, 248] on icon at bounding box center [309, 250] width 5 height 5
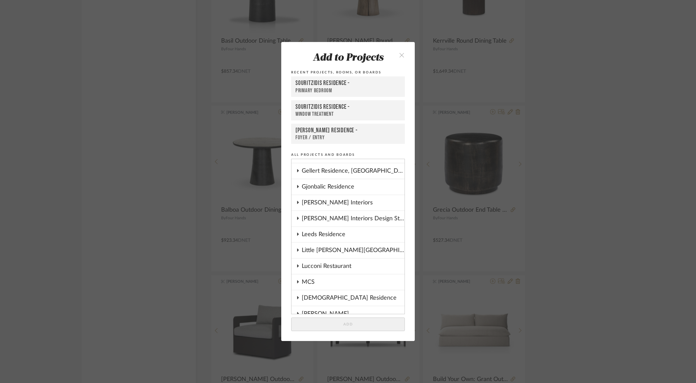
scroll to position [121, 0]
click at [338, 246] on div "Little [PERSON_NAME][GEOGRAPHIC_DATA]" at bounding box center [353, 251] width 103 height 15
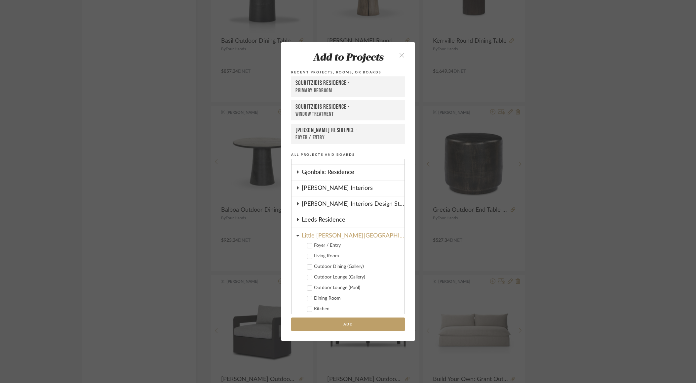
scroll to position [143, 0]
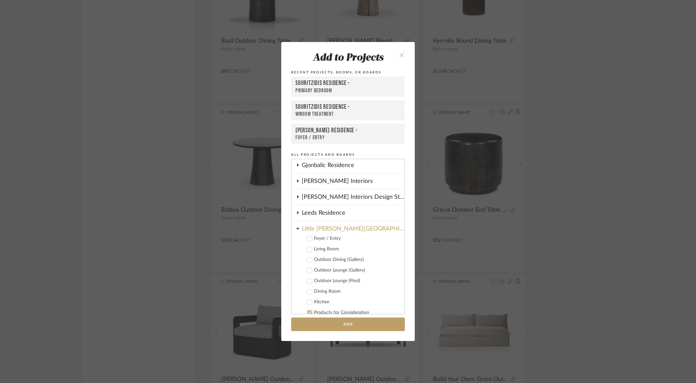
click at [308, 269] on icon at bounding box center [310, 270] width 4 height 3
click at [383, 267] on input "1" at bounding box center [391, 270] width 17 height 7
type input "4"
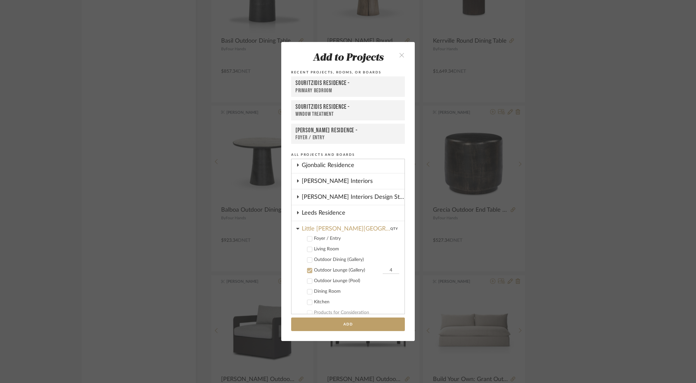
click at [370, 332] on add-to "Add to Projects Recent Projects, Rooms, or Boards Souritzidis Residence - Prima…" at bounding box center [347, 191] width 133 height 298
click at [370, 324] on button "Add" at bounding box center [348, 324] width 114 height 14
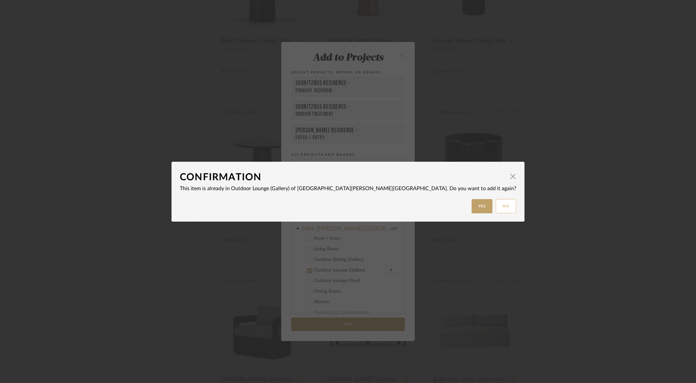
click at [496, 207] on button "No" at bounding box center [506, 206] width 20 height 14
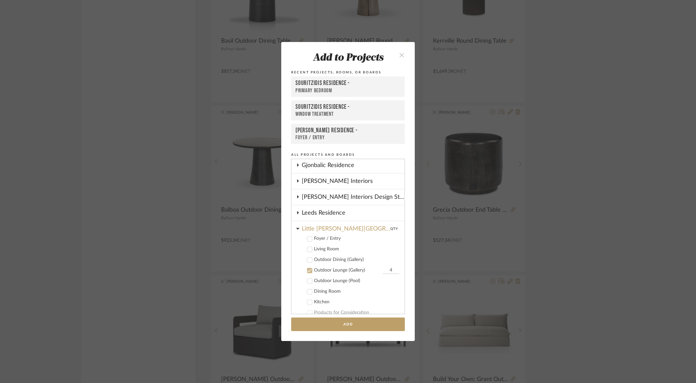
click at [400, 54] on icon "close" at bounding box center [402, 55] width 6 height 6
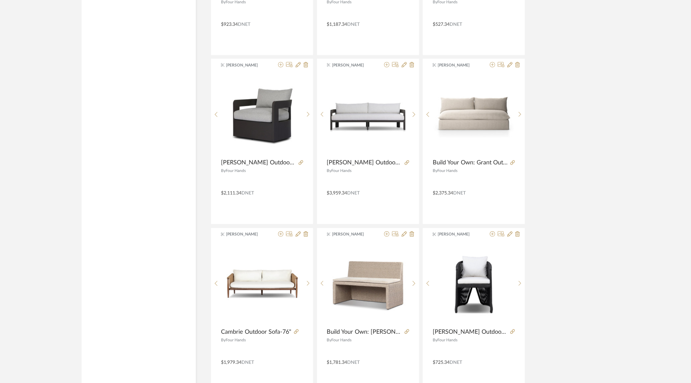
scroll to position [4875, 0]
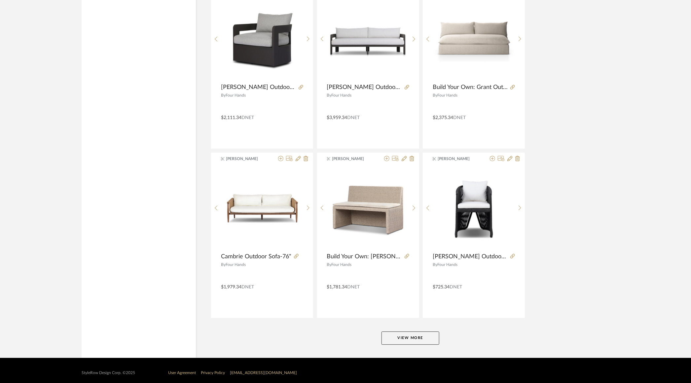
click at [411, 331] on button "View More" at bounding box center [411, 337] width 58 height 13
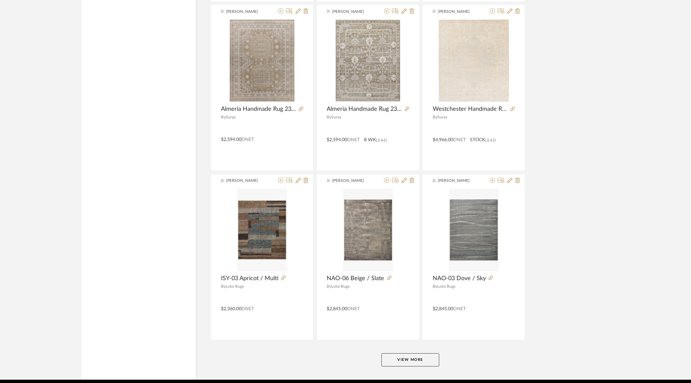
scroll to position [6559, 0]
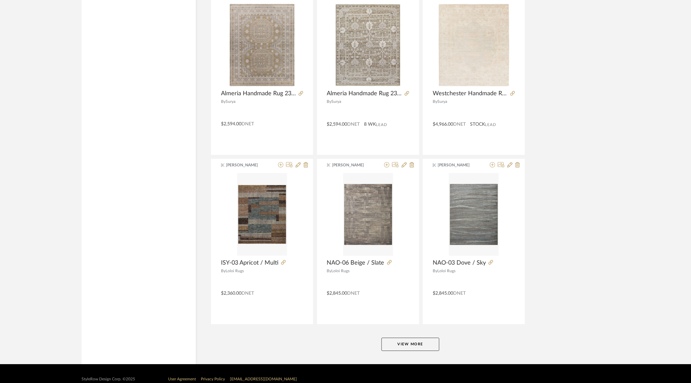
click at [403, 338] on button "View More" at bounding box center [411, 343] width 58 height 13
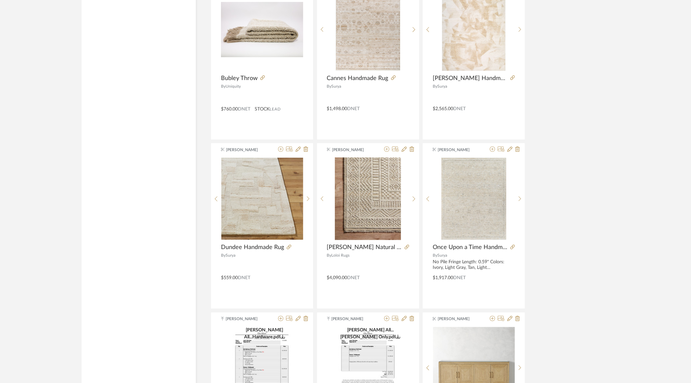
scroll to position [7087, 0]
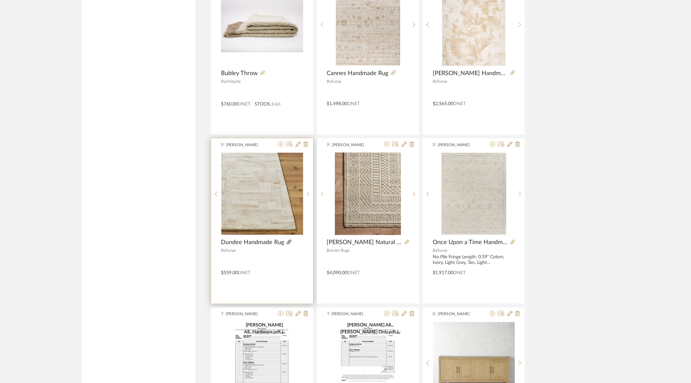
click at [289, 240] on icon at bounding box center [289, 242] width 5 height 5
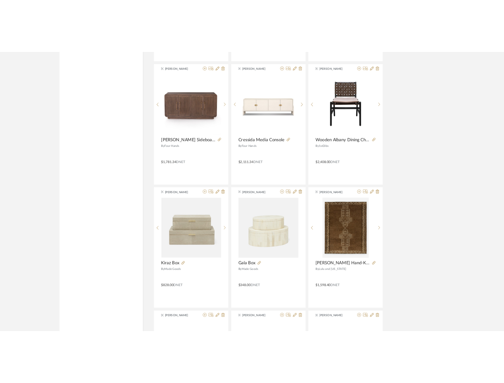
scroll to position [7727, 0]
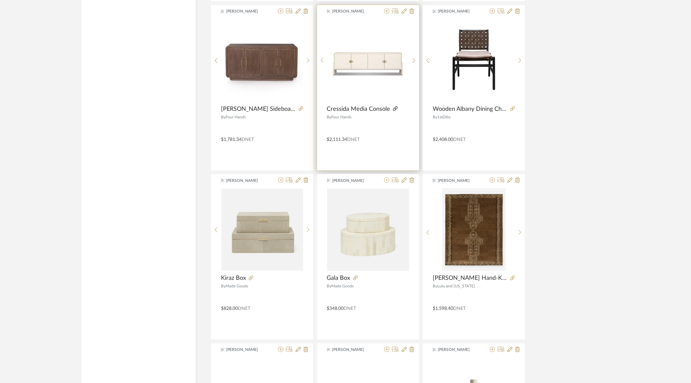
click at [394, 106] on icon at bounding box center [395, 108] width 5 height 5
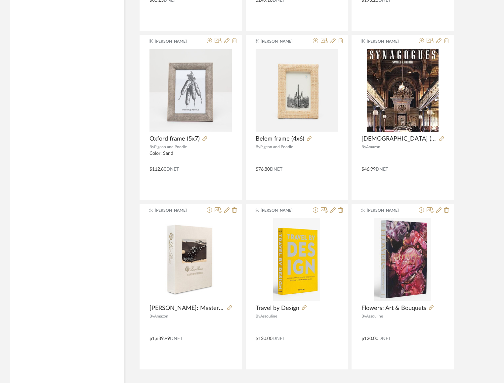
scroll to position [8252, 0]
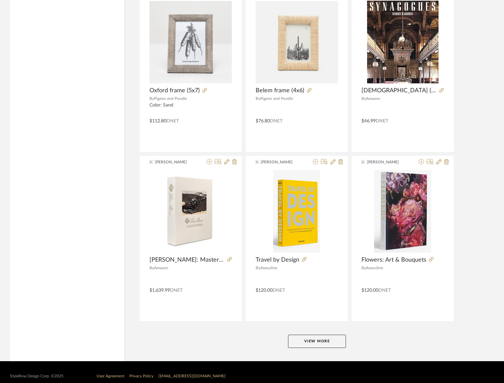
click at [310, 334] on button "View More" at bounding box center [317, 340] width 58 height 13
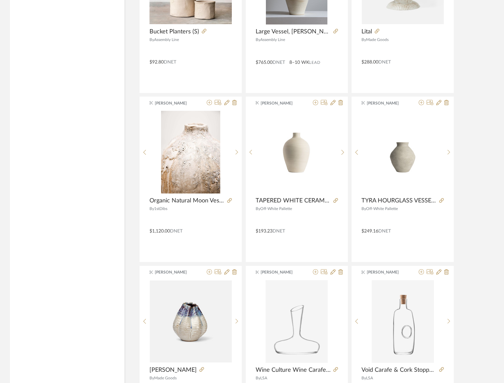
scroll to position [9941, 0]
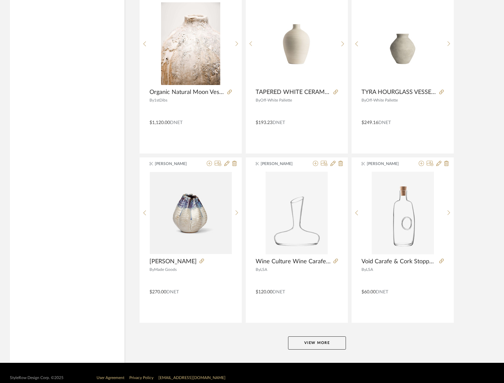
click at [316, 336] on button "View More" at bounding box center [317, 342] width 58 height 13
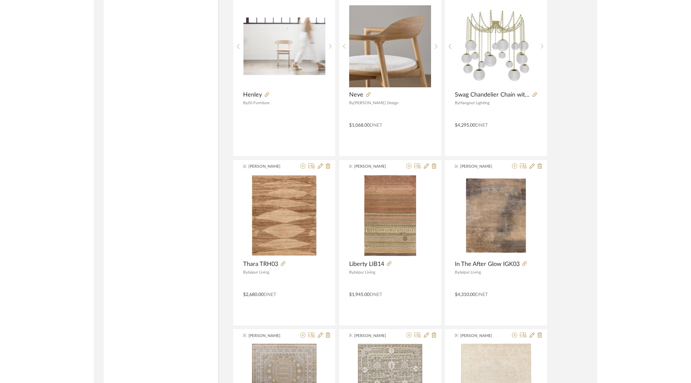
scroll to position [6200, 0]
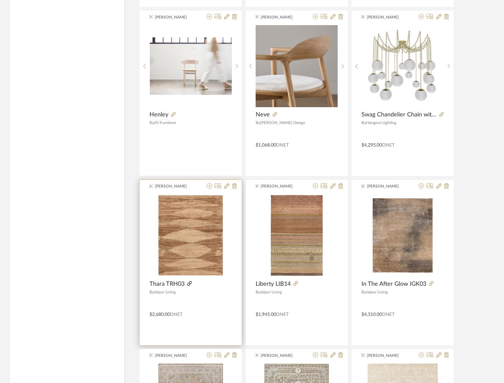
click at [190, 281] on icon at bounding box center [189, 283] width 5 height 5
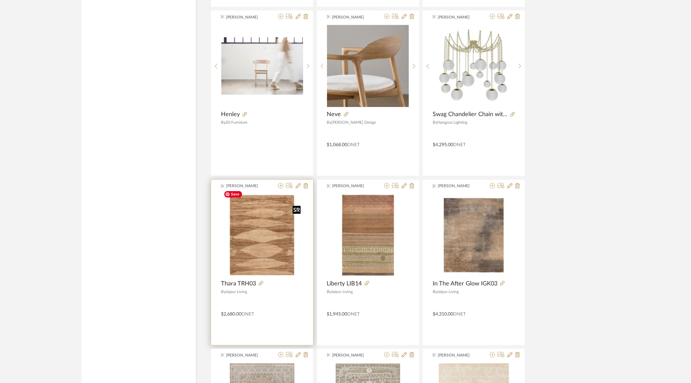
click at [257, 220] on img "0" at bounding box center [262, 235] width 82 height 82
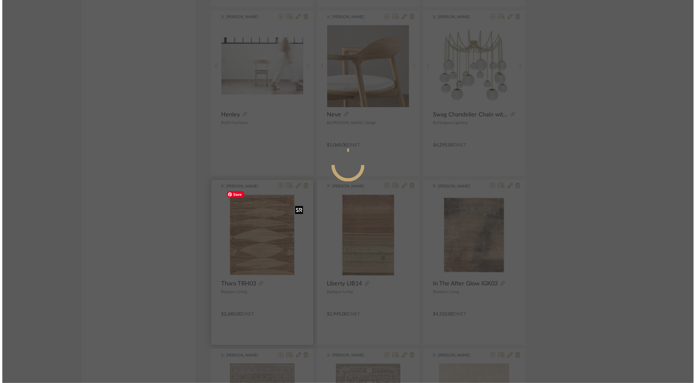
scroll to position [0, 0]
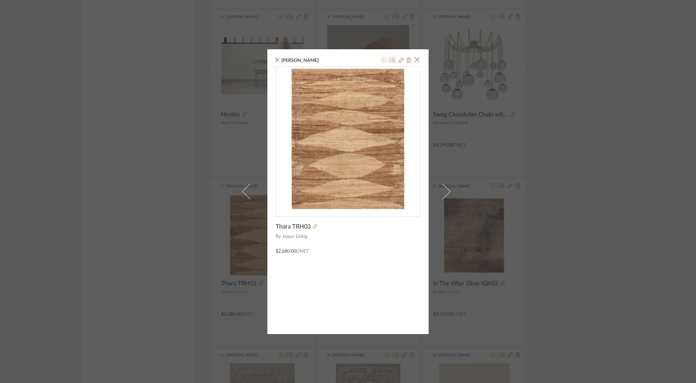
click at [382, 60] on icon at bounding box center [383, 59] width 5 height 5
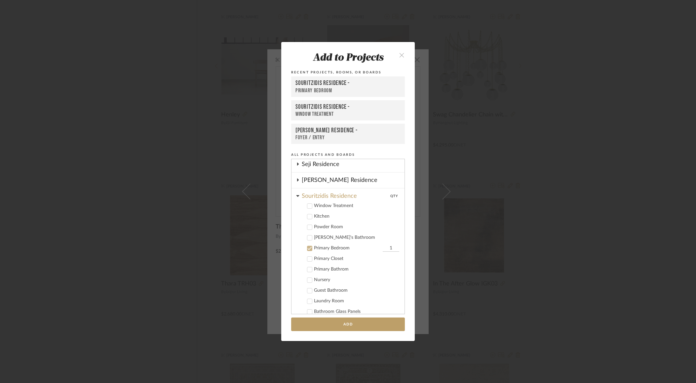
scroll to position [314, 0]
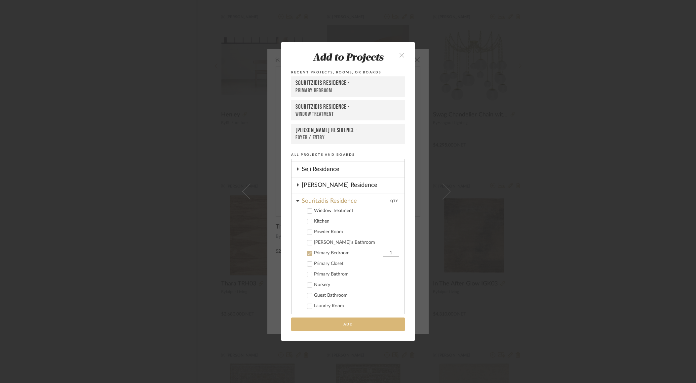
click at [358, 326] on button "Add" at bounding box center [348, 324] width 114 height 14
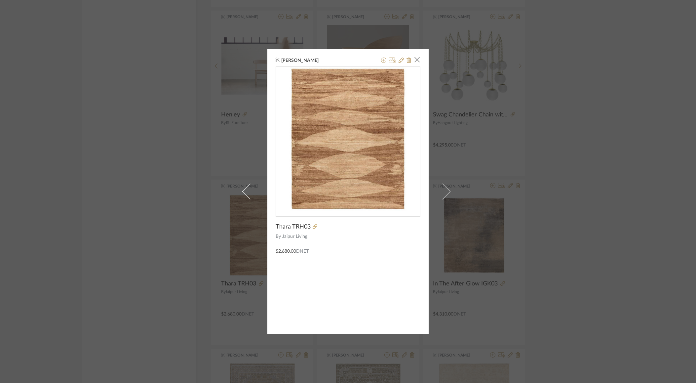
click at [152, 118] on div "Joshua Presas × Thara TRH03 By Jaipur Living $2,680.00 DNET" at bounding box center [348, 191] width 696 height 383
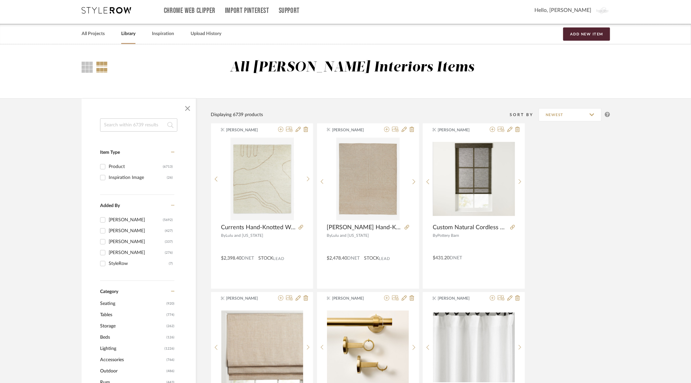
scroll to position [0, 0]
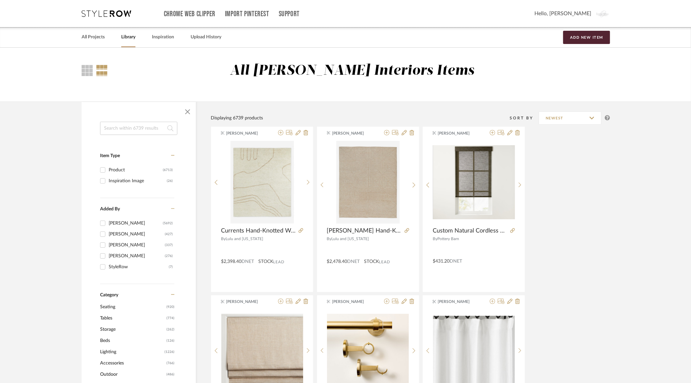
click at [98, 7] on div "Chrome Web Clipper Import Pinterest Support All Projects Library Inspiration Up…" at bounding box center [346, 13] width 529 height 27
click at [95, 14] on icon at bounding box center [107, 13] width 50 height 7
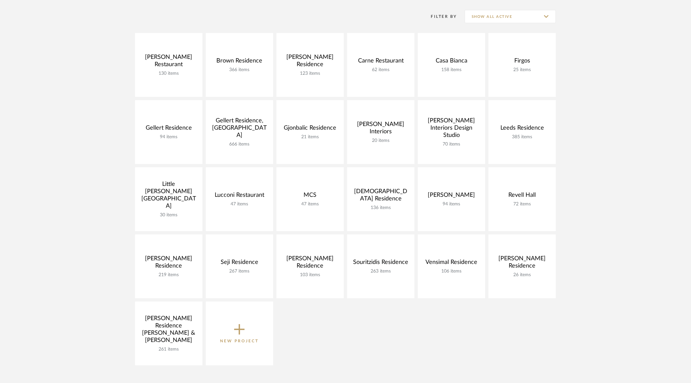
scroll to position [147, 0]
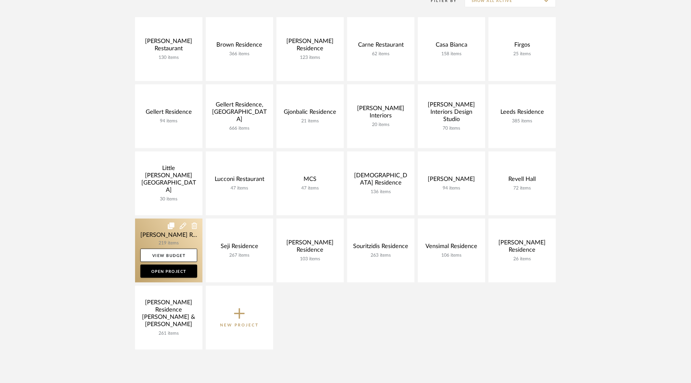
click at [158, 233] on link at bounding box center [168, 250] width 67 height 64
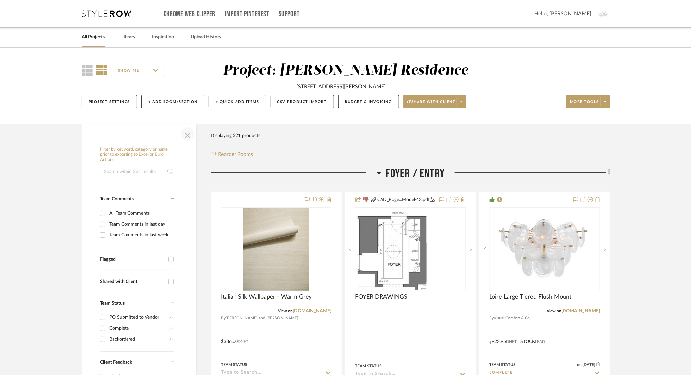
click at [189, 135] on span "button" at bounding box center [188, 134] width 16 height 16
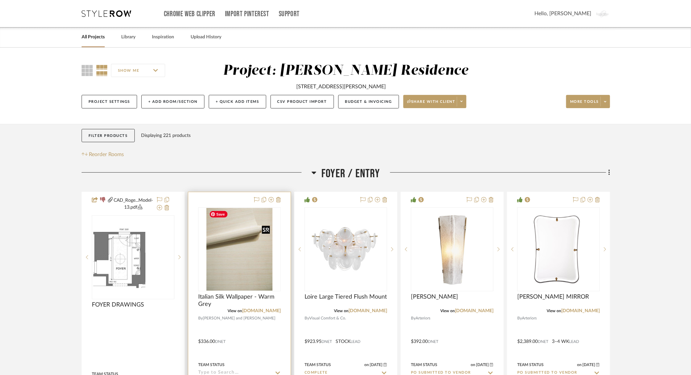
scroll to position [59, 0]
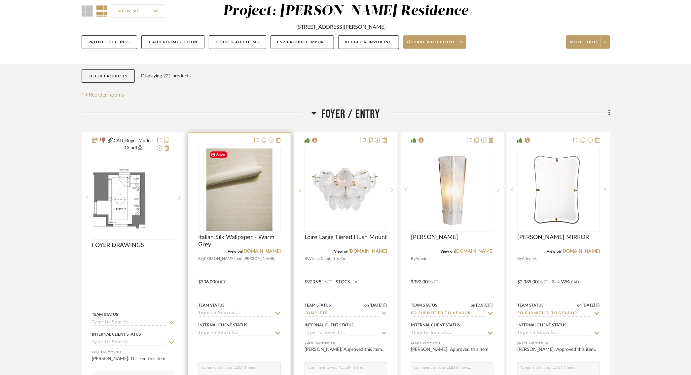
click at [238, 191] on img "0" at bounding box center [240, 189] width 66 height 83
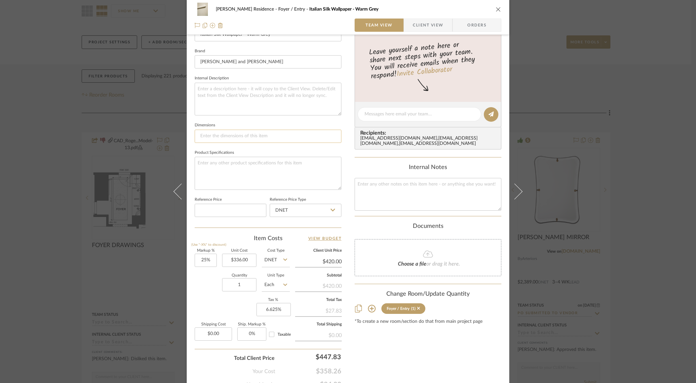
scroll to position [205, 0]
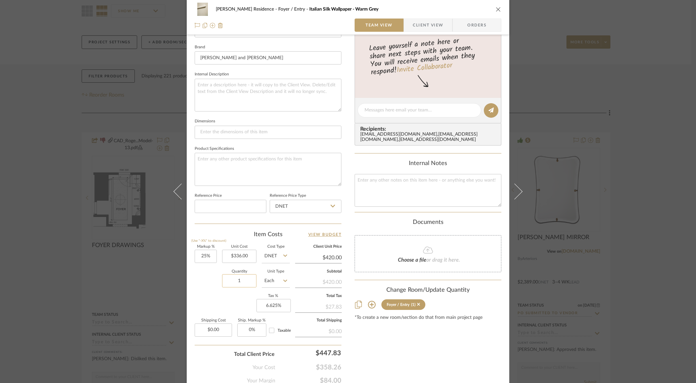
click at [234, 280] on input "1" at bounding box center [239, 280] width 34 height 13
type input "4"
click at [209, 286] on div "Quantity 4 Unit Type Each" at bounding box center [242, 281] width 95 height 23
click at [200, 255] on input "25" at bounding box center [206, 255] width 22 height 13
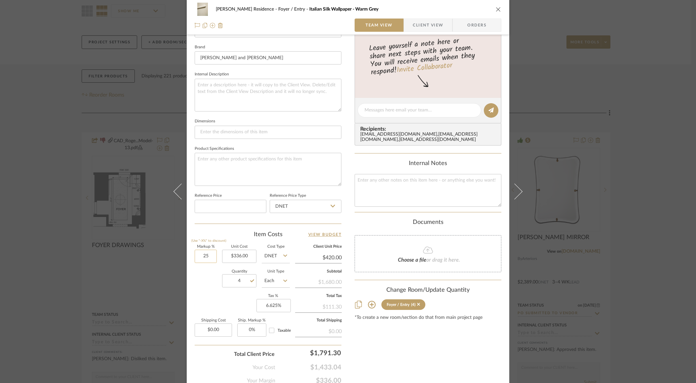
click at [200, 255] on input "25" at bounding box center [206, 255] width 22 height 13
type input "0%"
click at [203, 302] on div "Markup % (Use "-X%" to discount) 0% Unit Cost $336.00 Cost Type DNET Client Uni…" at bounding box center [268, 293] width 147 height 96
type input "$336.00"
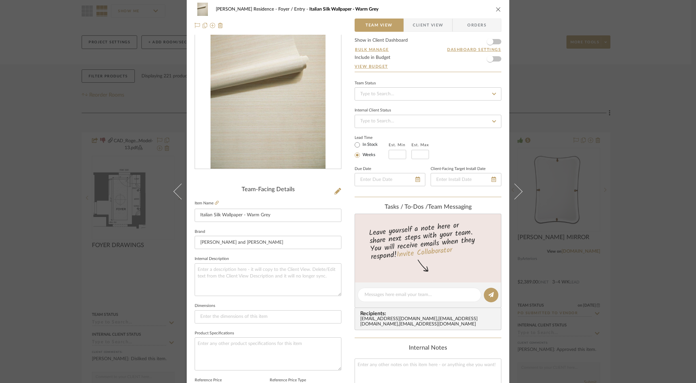
scroll to position [0, 0]
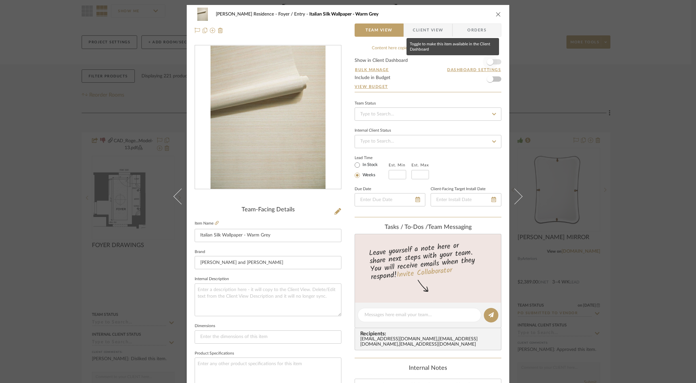
click at [489, 61] on span "button" at bounding box center [490, 61] width 7 height 7
click at [494, 10] on div "Rogers Residence Foyer / Entry Italian Silk Wallpaper - Warm Grey" at bounding box center [348, 14] width 307 height 13
click at [496, 12] on icon "close" at bounding box center [498, 14] width 5 height 5
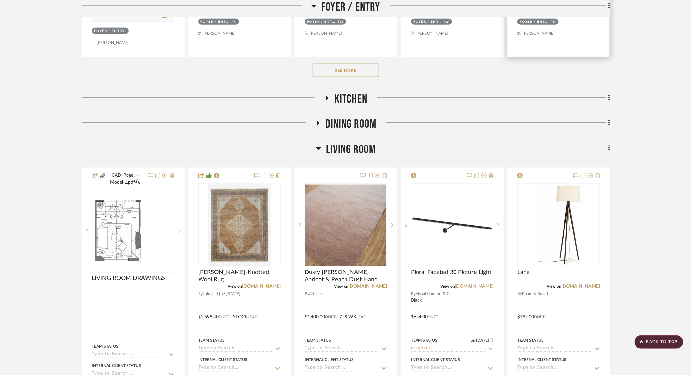
scroll to position [433, 0]
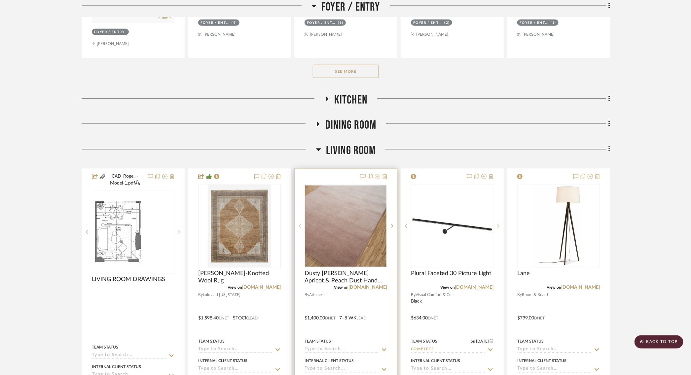
click at [380, 175] on icon at bounding box center [377, 176] width 5 height 5
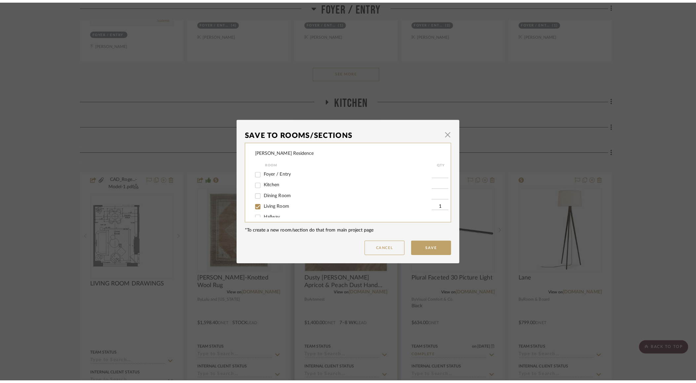
scroll to position [0, 0]
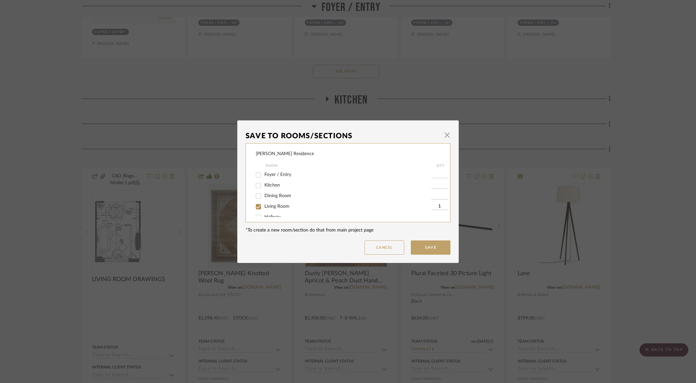
click at [255, 210] on input "Living Room" at bounding box center [258, 206] width 11 height 11
checkbox input "false"
click at [425, 246] on button "Save" at bounding box center [431, 247] width 40 height 14
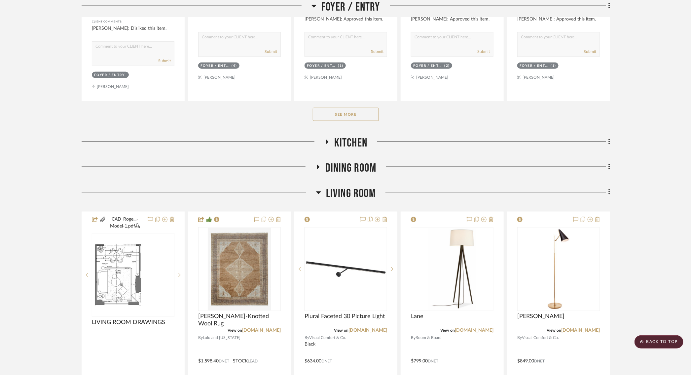
scroll to position [571, 4]
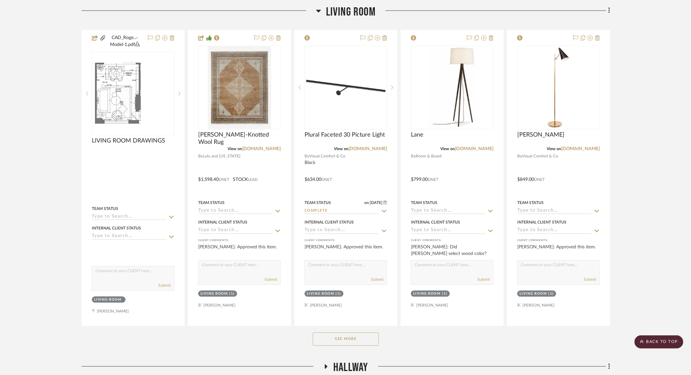
click at [342, 336] on button "See More" at bounding box center [346, 338] width 66 height 13
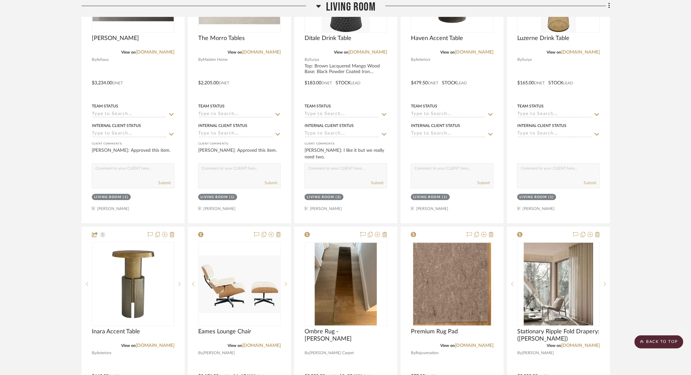
scroll to position [1006, 4]
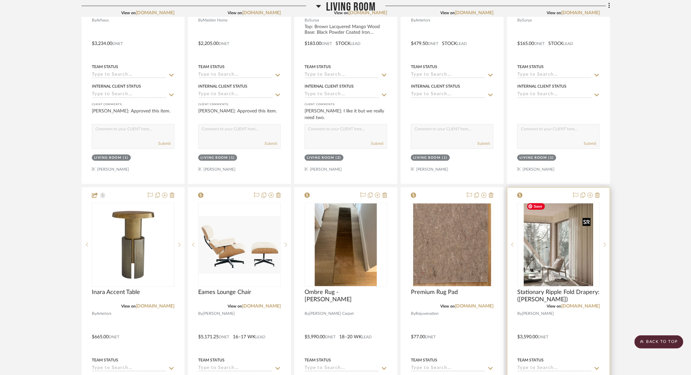
click at [569, 238] on img "0" at bounding box center [558, 244] width 69 height 83
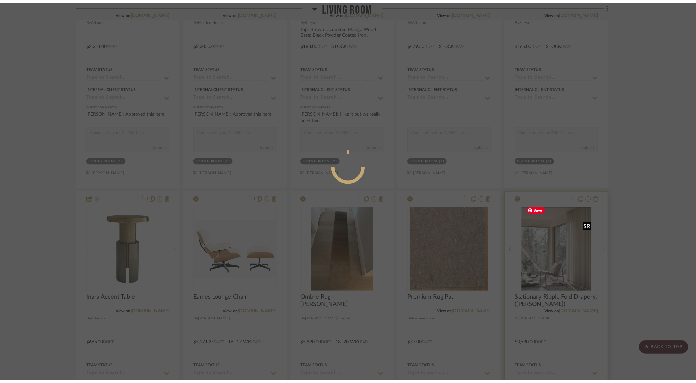
scroll to position [0, 0]
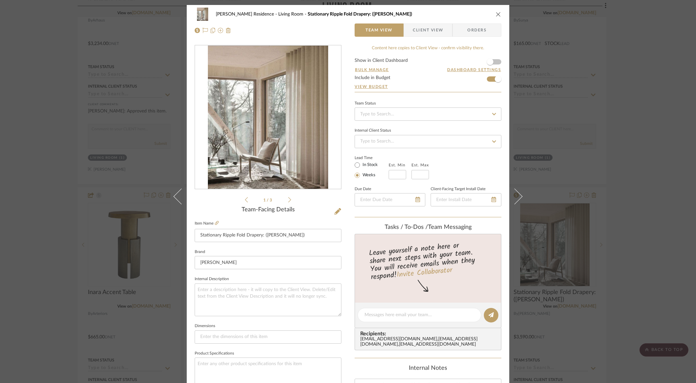
click at [285, 196] on li "1 / 3" at bounding box center [268, 200] width 40 height 8
click at [288, 197] on icon at bounding box center [289, 200] width 3 height 6
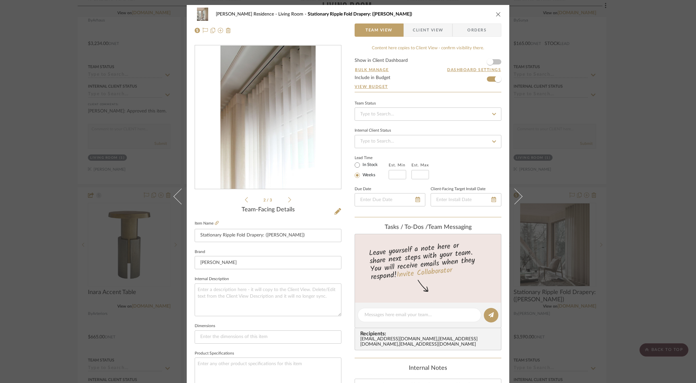
click at [288, 197] on icon at bounding box center [289, 200] width 3 height 6
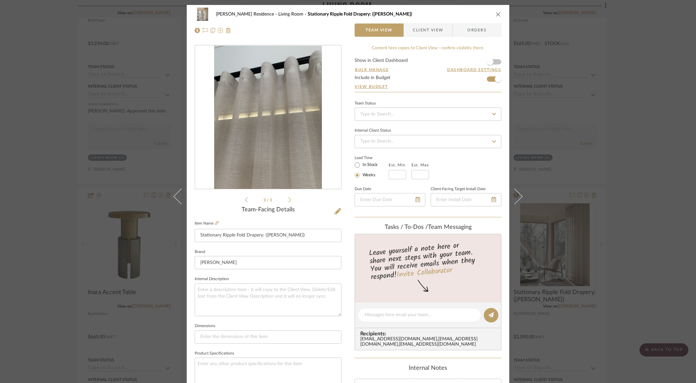
click at [288, 197] on icon at bounding box center [289, 200] width 3 height 6
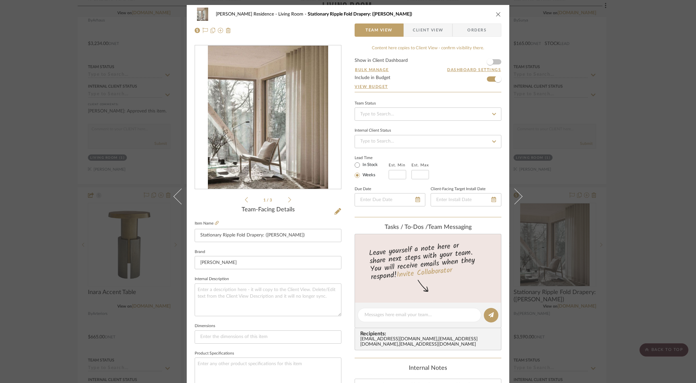
click at [288, 197] on icon at bounding box center [289, 200] width 3 height 6
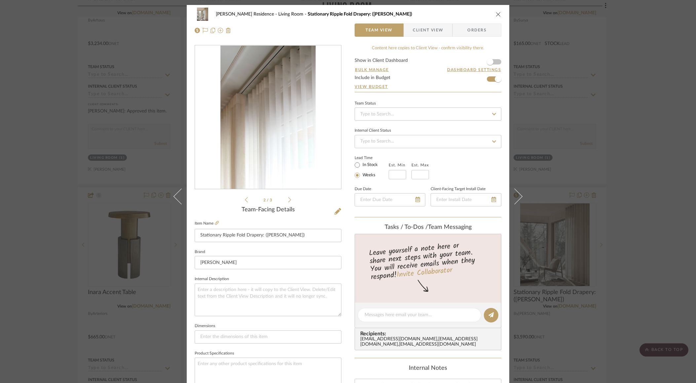
click at [288, 197] on icon at bounding box center [289, 200] width 3 height 6
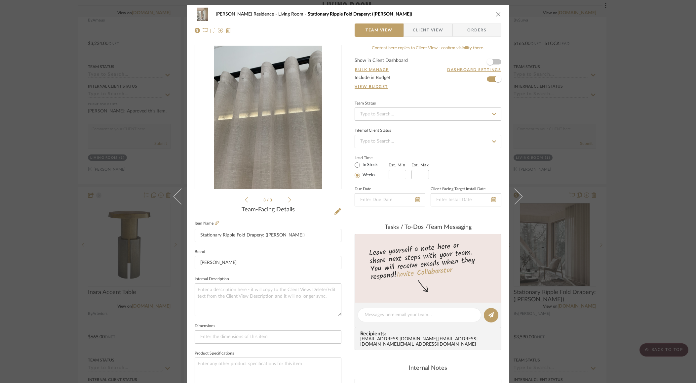
click at [288, 197] on icon at bounding box center [289, 200] width 3 height 6
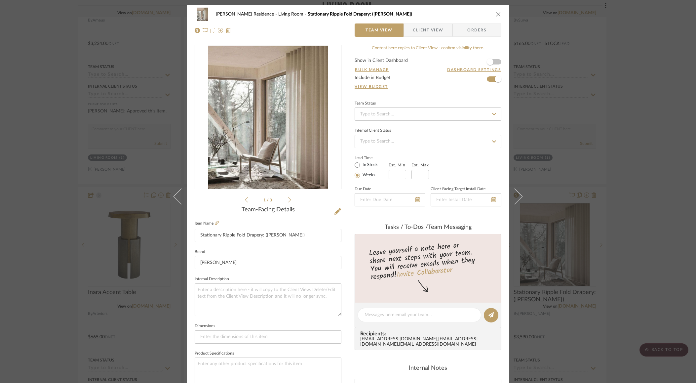
click at [497, 13] on icon "close" at bounding box center [498, 14] width 5 height 5
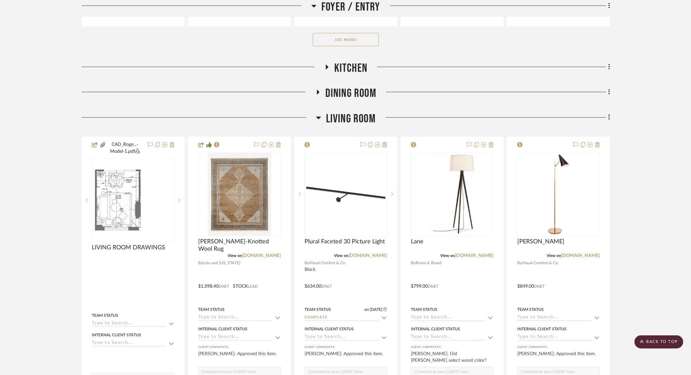
scroll to position [0, 4]
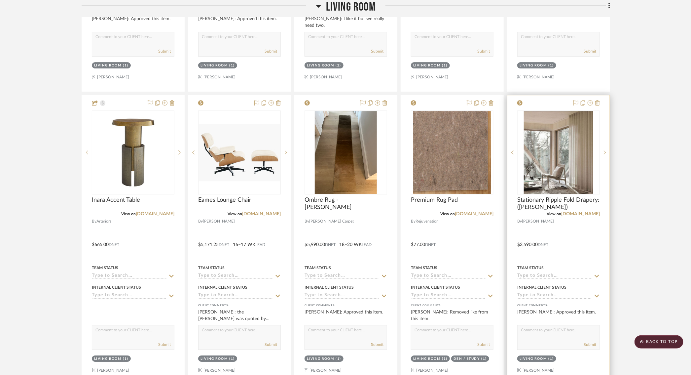
click at [518, 164] on div "0" at bounding box center [559, 152] width 82 height 83
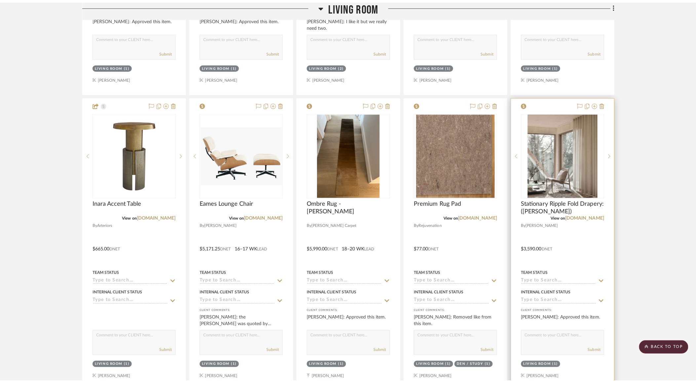
scroll to position [0, 0]
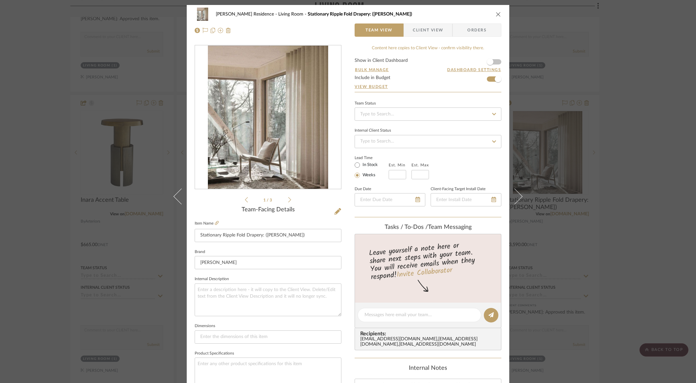
click at [496, 13] on icon "close" at bounding box center [498, 14] width 5 height 5
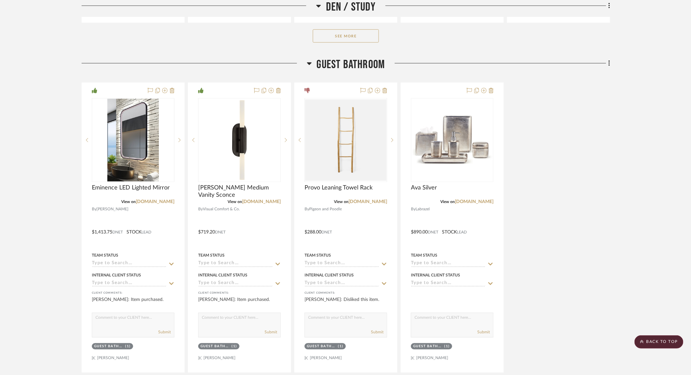
scroll to position [2368, 11]
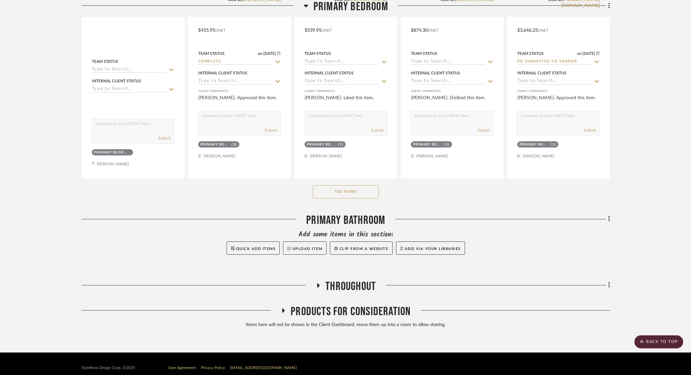
click at [280, 308] on icon at bounding box center [284, 310] width 8 height 5
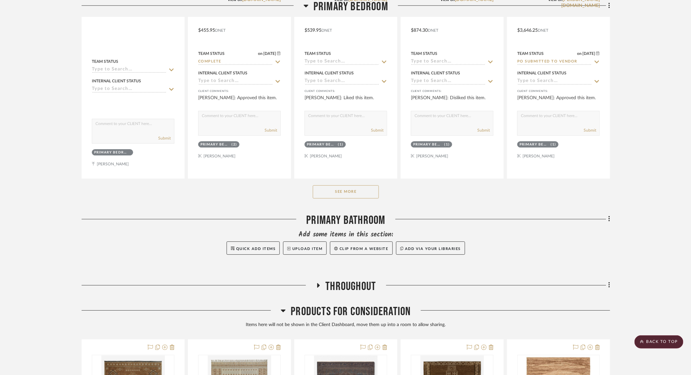
scroll to position [2560, 11]
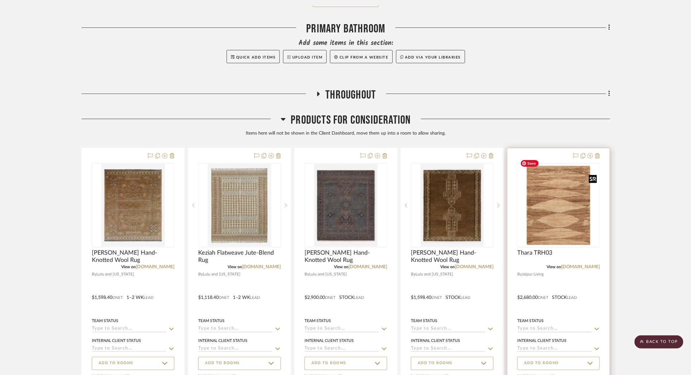
click at [553, 204] on img "0" at bounding box center [558, 205] width 81 height 81
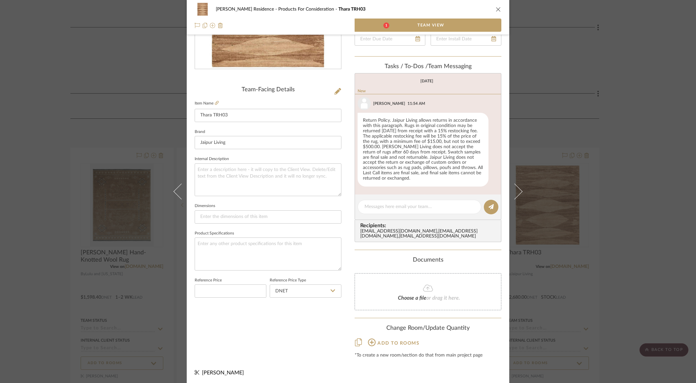
scroll to position [0, 0]
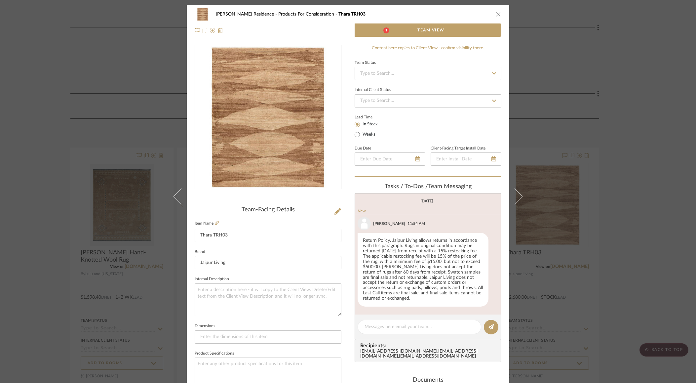
click at [498, 15] on icon "close" at bounding box center [498, 14] width 5 height 5
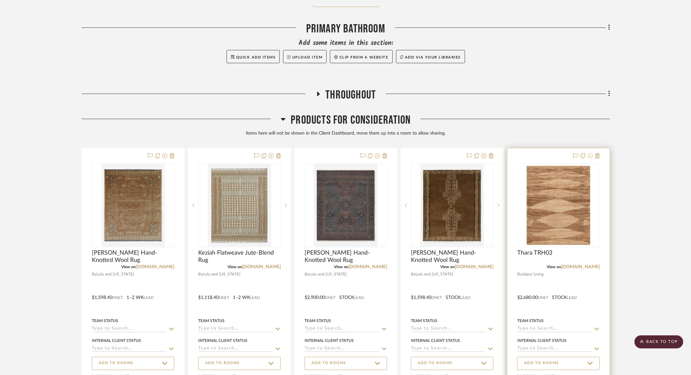
click at [588, 153] on icon at bounding box center [590, 155] width 5 height 5
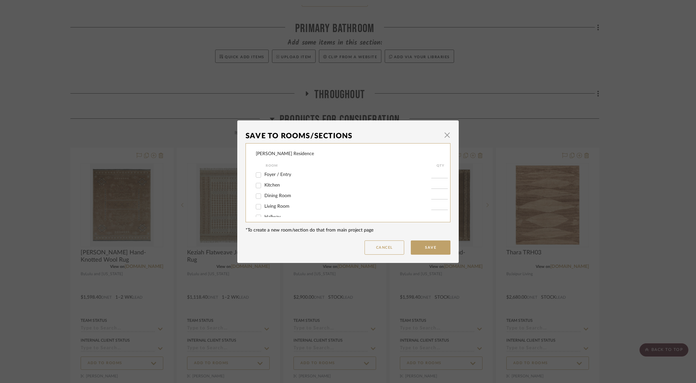
click at [257, 176] on input "Foyer / Entry" at bounding box center [258, 175] width 11 height 11
checkbox input "true"
type input "1"
click at [425, 249] on button "Save" at bounding box center [431, 247] width 40 height 14
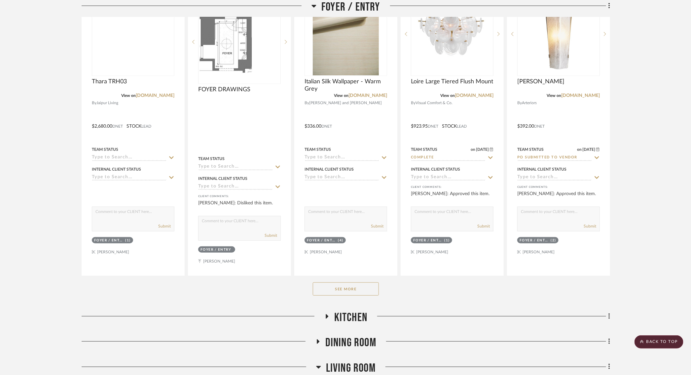
scroll to position [0, 11]
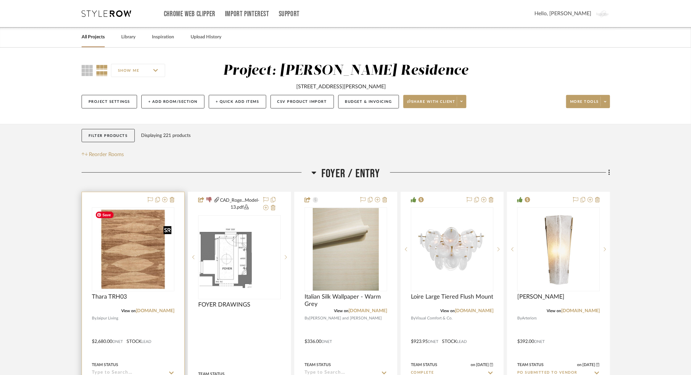
click at [0, 0] on img at bounding box center [0, 0] width 0 height 0
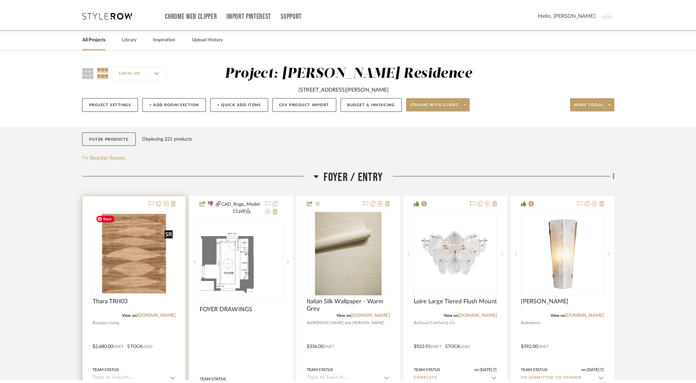
scroll to position [0, 0]
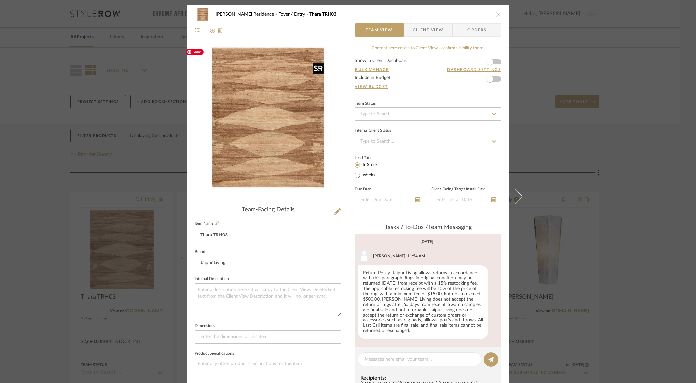
click at [282, 141] on img "0" at bounding box center [267, 117] width 143 height 143
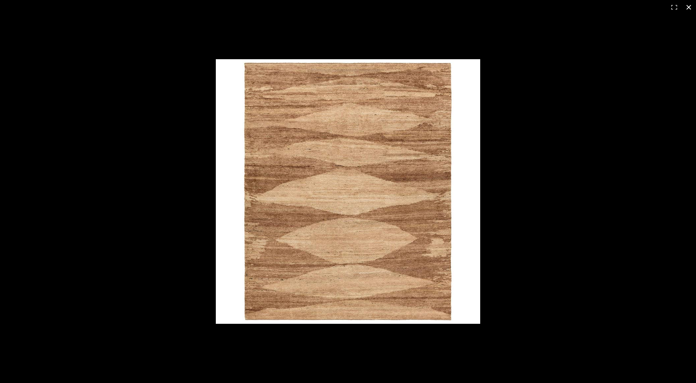
click at [514, 173] on div at bounding box center [476, 202] width 520 height 286
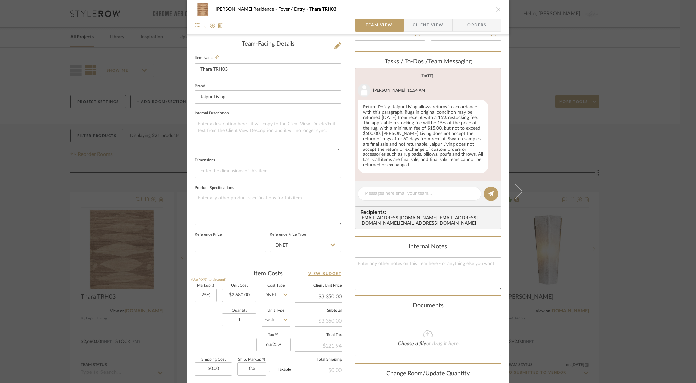
scroll to position [161, 0]
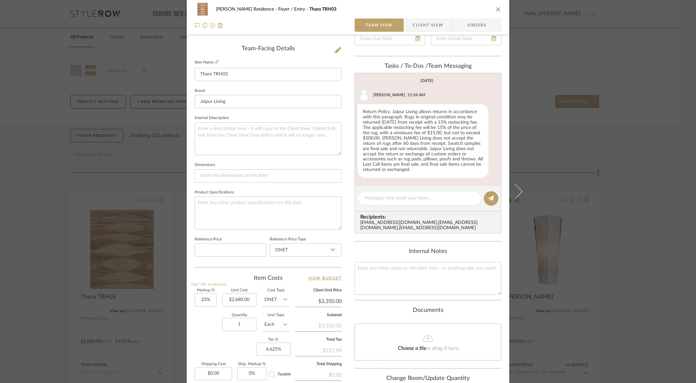
click at [349, 204] on div "Rogers Residence Foyer / Entry Thara TRH03 Team View Client View Orders Team-Fa…" at bounding box center [348, 149] width 323 height 610
click at [534, 103] on div "Rogers Residence Foyer / Entry Thara TRH03 Team View Client View Orders Team-Fa…" at bounding box center [348, 191] width 696 height 383
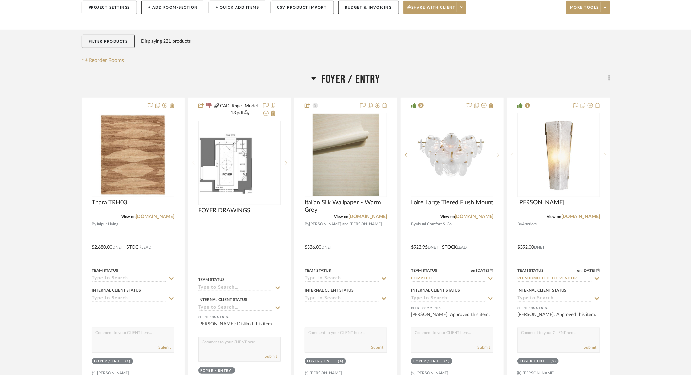
scroll to position [0, 11]
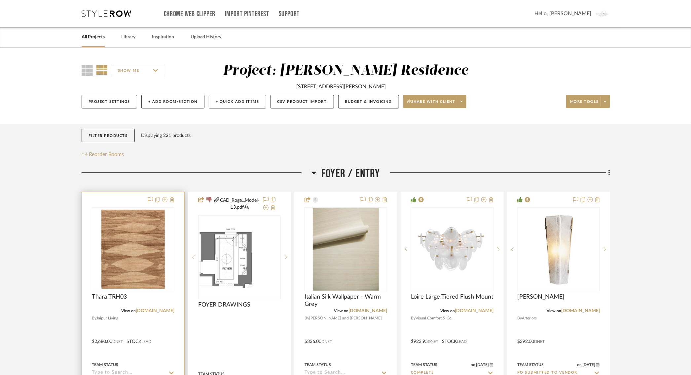
click at [162, 200] on icon at bounding box center [164, 199] width 5 height 5
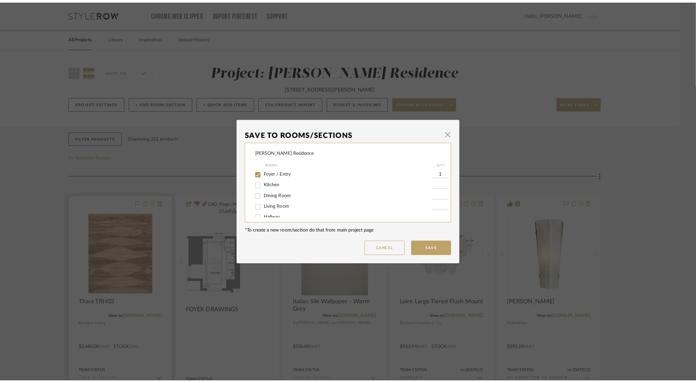
scroll to position [0, 0]
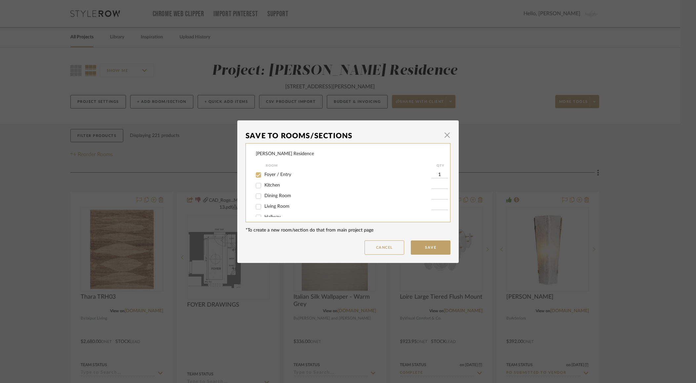
click at [261, 175] on div at bounding box center [258, 175] width 11 height 11
checkbox input "false"
click at [433, 250] on button "Save" at bounding box center [431, 247] width 40 height 14
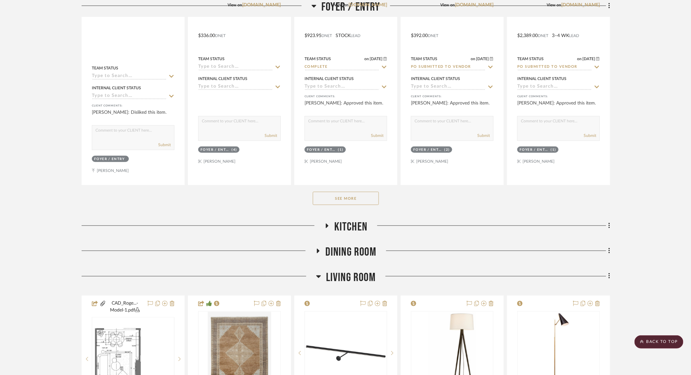
scroll to position [0, 6]
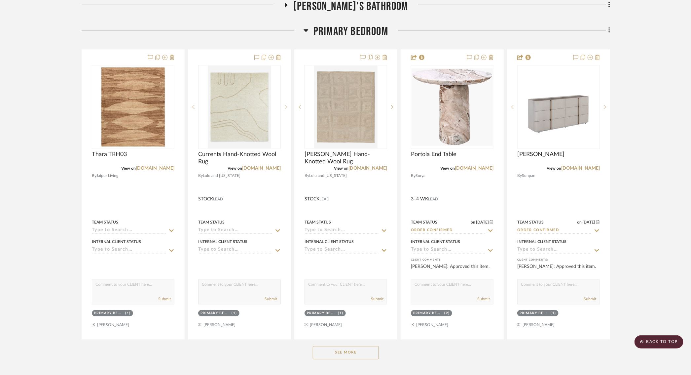
scroll to position [561, 0]
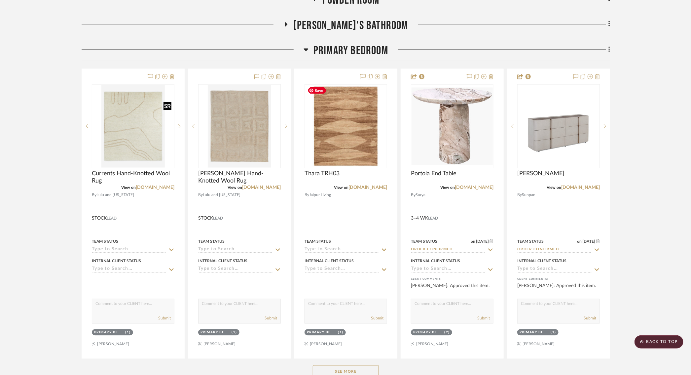
click at [359, 127] on img "0" at bounding box center [345, 126] width 81 height 81
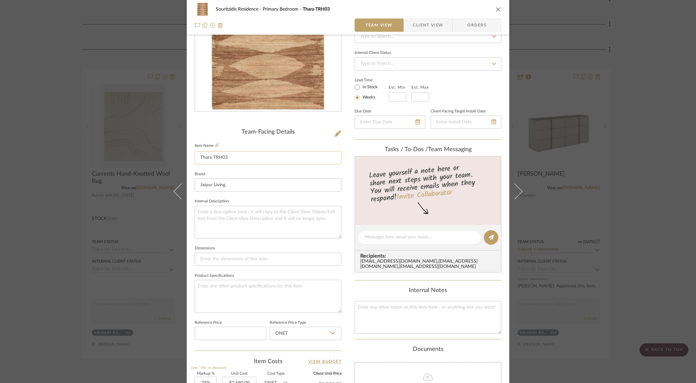
scroll to position [76, 0]
click at [86, 152] on div "Souritzidis Residence Primary Bedroom Thara TRH03 Team View Client View Orders …" at bounding box center [348, 191] width 696 height 383
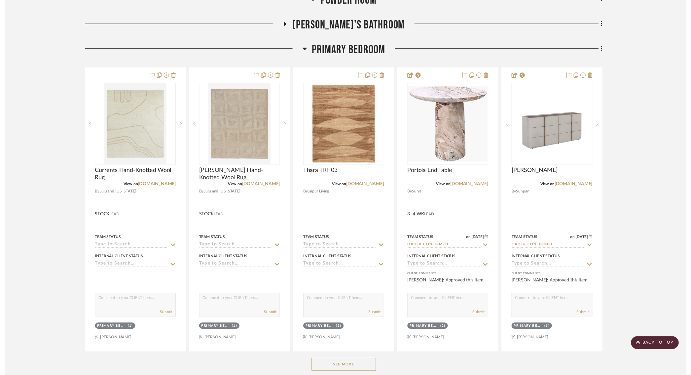
scroll to position [561, 0]
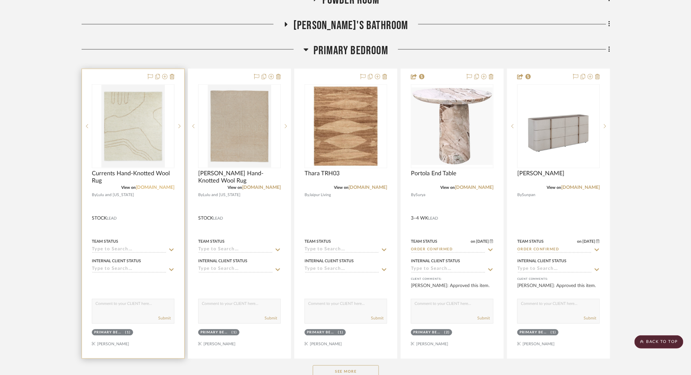
click at [149, 186] on link "luluandgeorgia.com" at bounding box center [155, 187] width 39 height 5
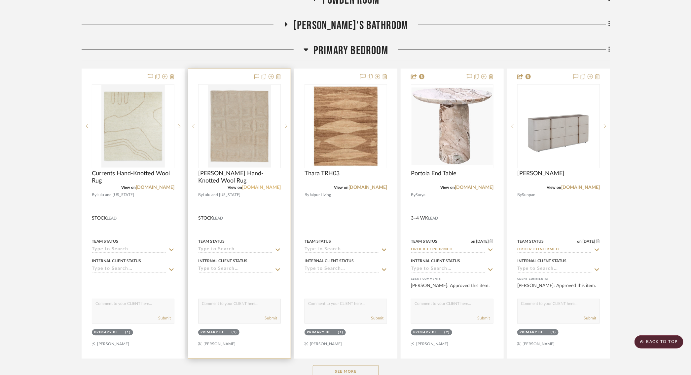
click at [274, 189] on link "luluandgeorgia.com" at bounding box center [261, 187] width 39 height 5
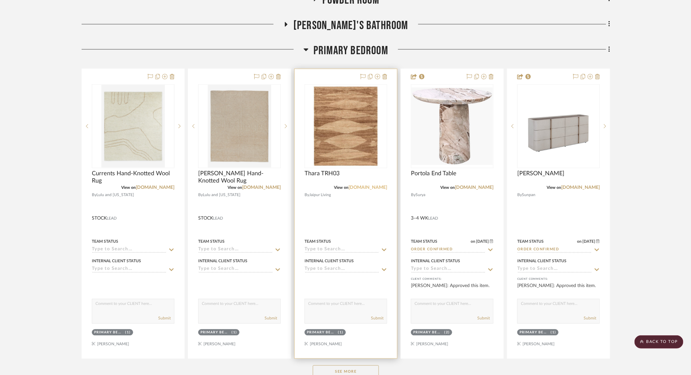
click at [364, 185] on link "jaipurliving.com" at bounding box center [368, 187] width 39 height 5
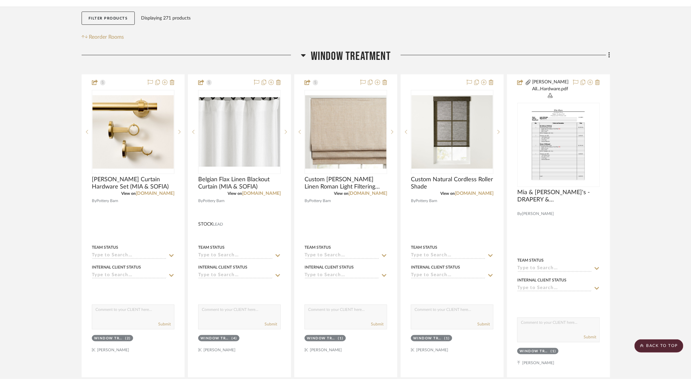
scroll to position [0, 0]
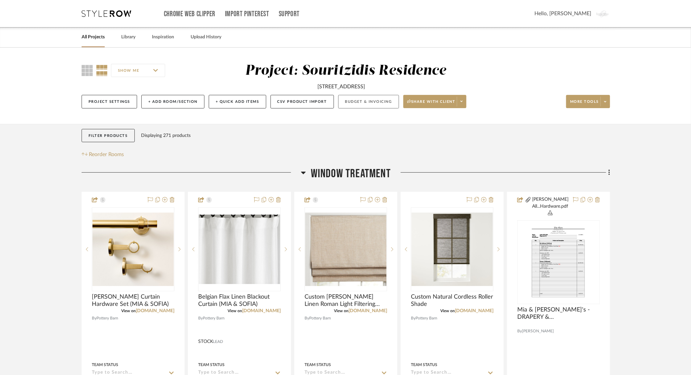
click at [357, 104] on button "Budget & Invoicing" at bounding box center [368, 102] width 61 height 14
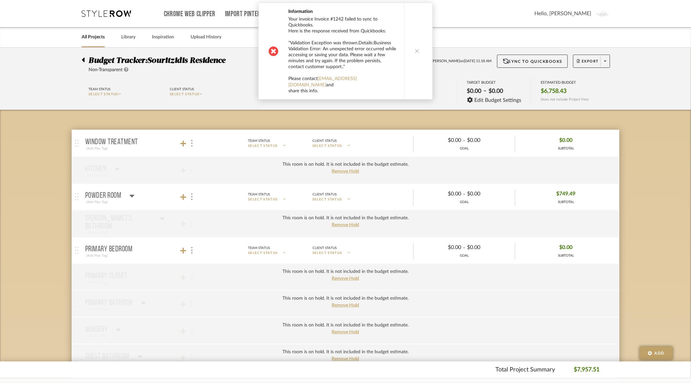
click at [415, 49] on icon at bounding box center [417, 51] width 5 height 5
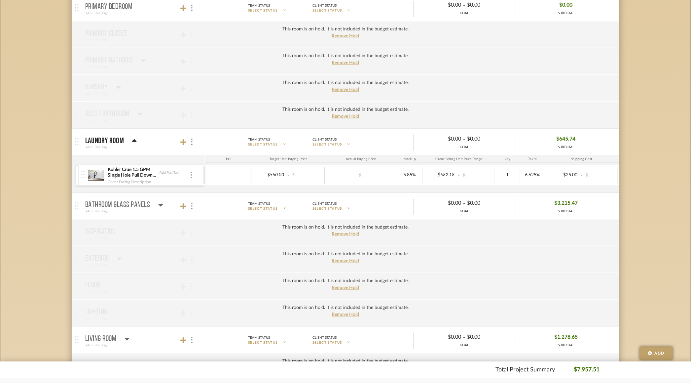
scroll to position [256, 0]
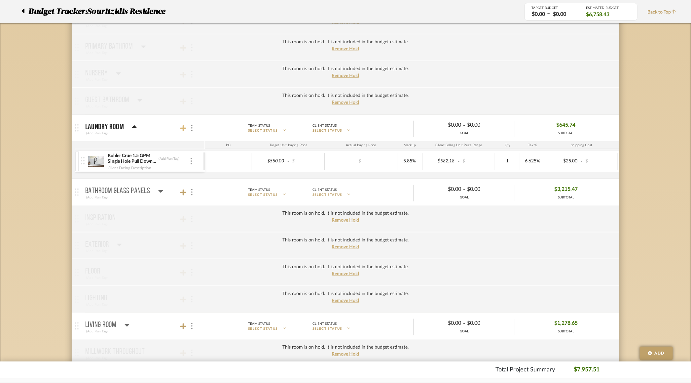
click at [182, 128] on icon at bounding box center [183, 128] width 6 height 7
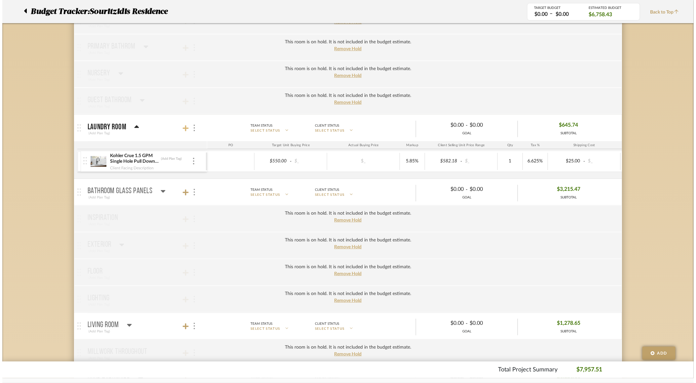
scroll to position [0, 0]
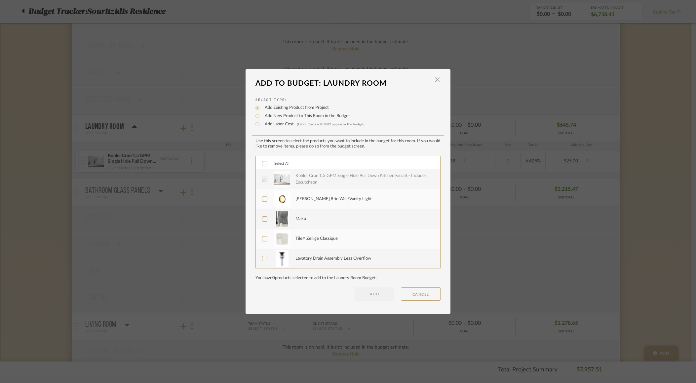
click at [262, 199] on icon at bounding box center [264, 199] width 5 height 5
click at [365, 292] on button "ADD" at bounding box center [375, 293] width 40 height 13
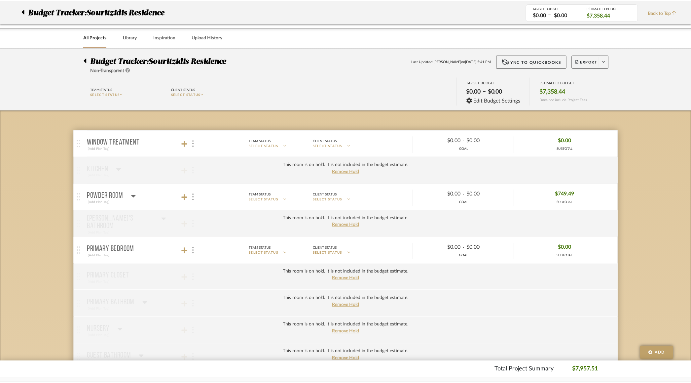
scroll to position [256, 0]
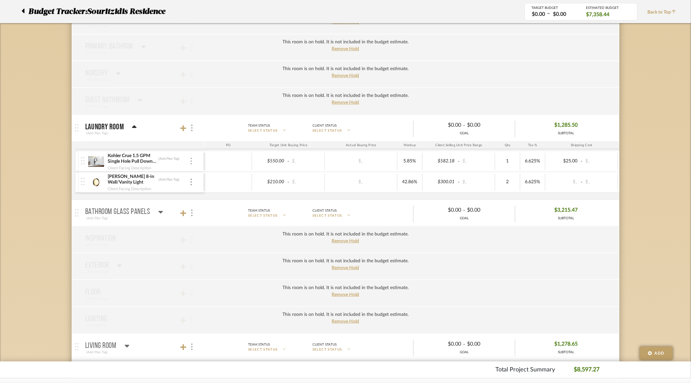
click at [192, 160] on img at bounding box center [191, 161] width 1 height 7
click at [213, 210] on span "Remove Item" at bounding box center [223, 210] width 41 height 6
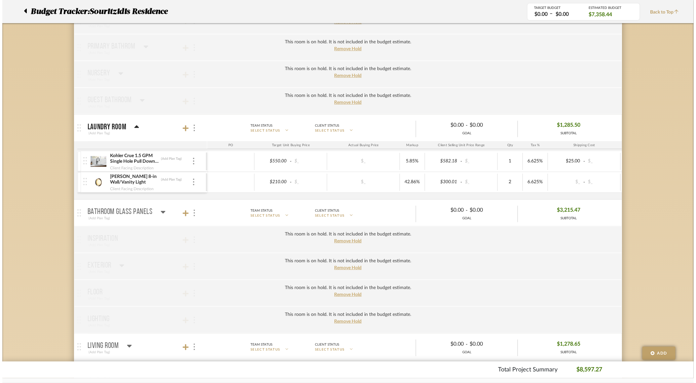
scroll to position [0, 0]
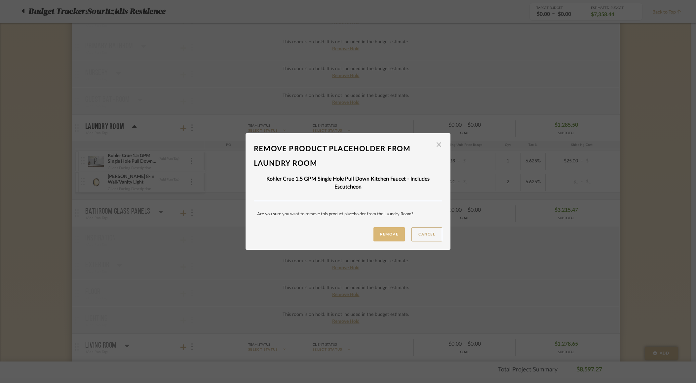
click at [399, 238] on button "Remove" at bounding box center [388, 234] width 31 height 14
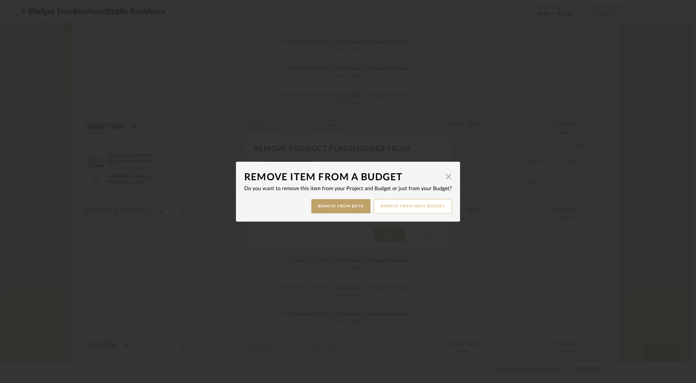
click at [399, 208] on button "Remove from only Budget" at bounding box center [413, 206] width 78 height 14
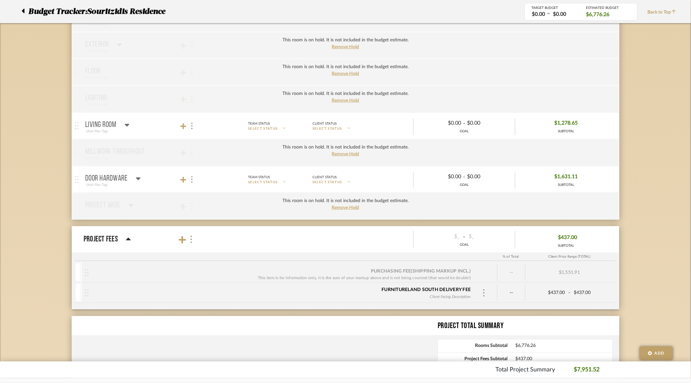
scroll to position [479, 0]
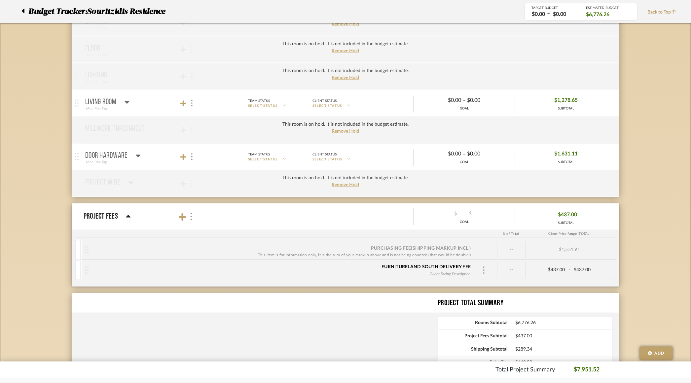
click at [160, 157] on mat-panel-title "Door Hardware (Add Plan Tag)" at bounding box center [143, 157] width 116 height 16
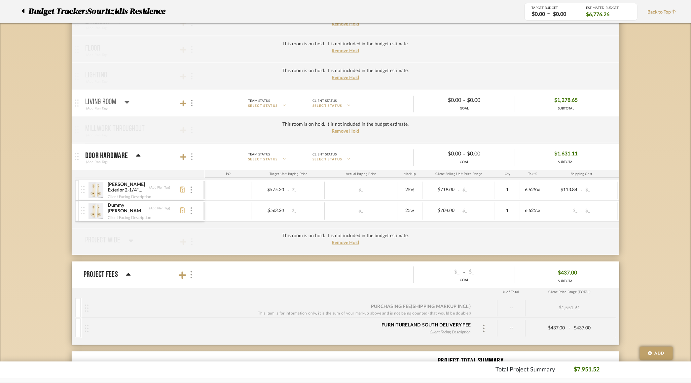
click at [194, 156] on div at bounding box center [191, 156] width 7 height 9
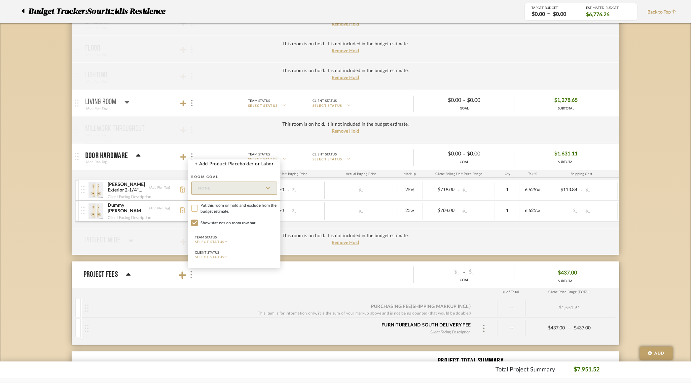
click at [194, 209] on input "Put this room on hold and exclude from the budget estimate." at bounding box center [194, 208] width 7 height 7
checkbox input "true"
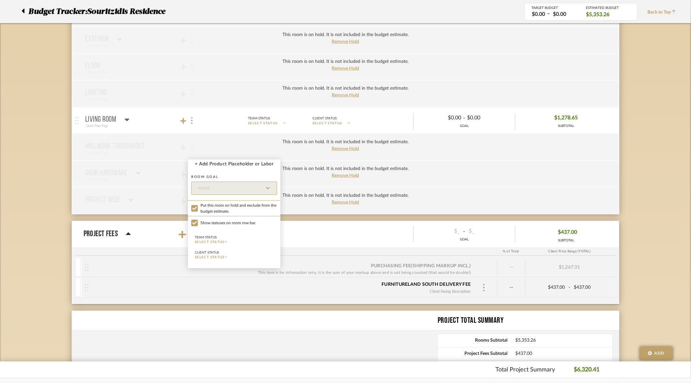
scroll to position [444, 0]
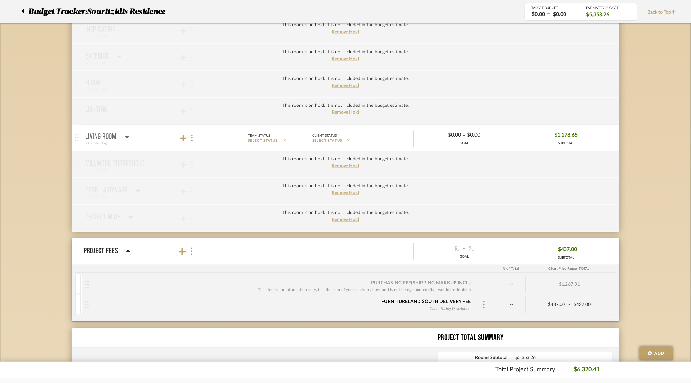
click at [162, 139] on mat-panel-title "Living Room (Add Plan Tag)" at bounding box center [143, 138] width 116 height 16
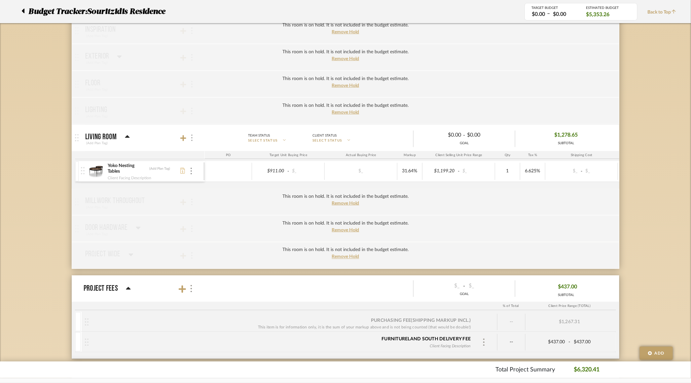
click at [193, 137] on div at bounding box center [191, 137] width 7 height 9
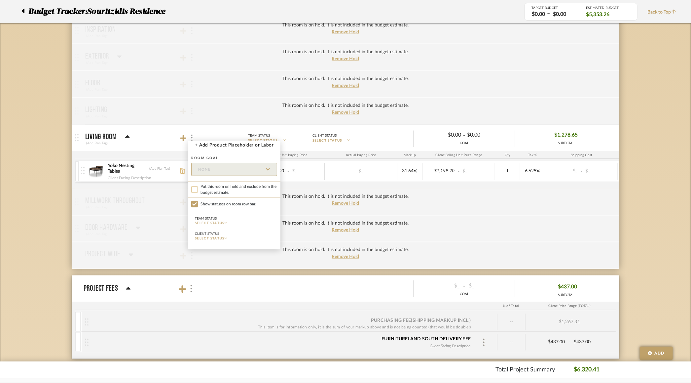
click at [195, 187] on input "Put this room on hold and exclude from the budget estimate." at bounding box center [194, 189] width 7 height 7
checkbox input "true"
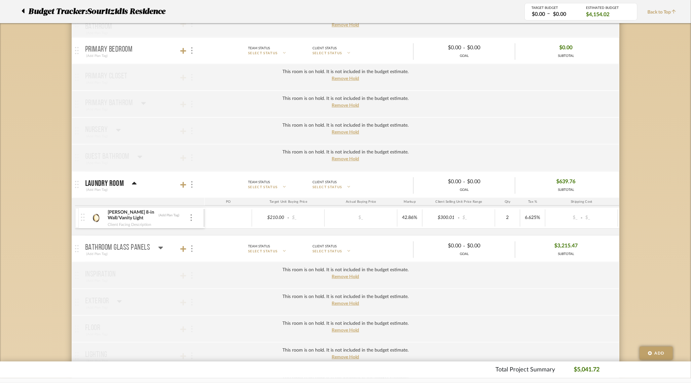
scroll to position [196, 0]
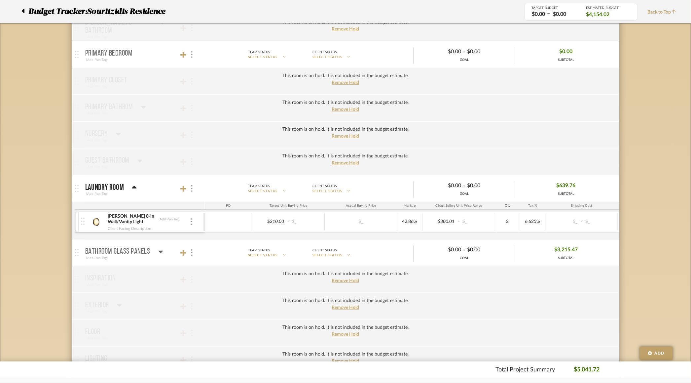
click at [39, 171] on div "Budget Tracker: Souritzidis Residence Non-Transparent Last Updated: Justin Odle…" at bounding box center [345, 269] width 691 height 834
click at [147, 256] on div "(Add Plan Tag)" at bounding box center [124, 258] width 78 height 6
click at [142, 255] on div at bounding box center [124, 258] width 78 height 6
click at [195, 257] on mat-panel-title "Bathroom Glass Panels (Add Plan Tag)" at bounding box center [143, 253] width 116 height 16
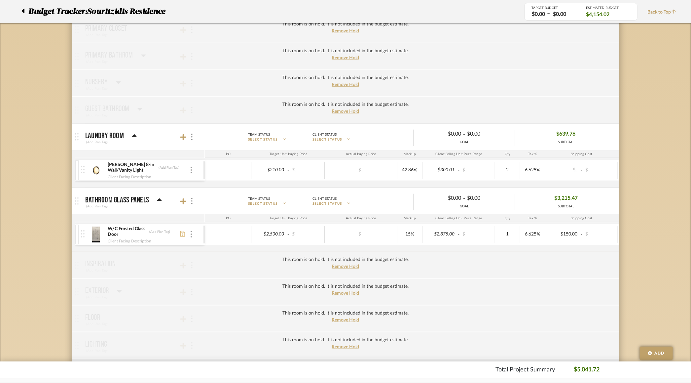
scroll to position [261, 0]
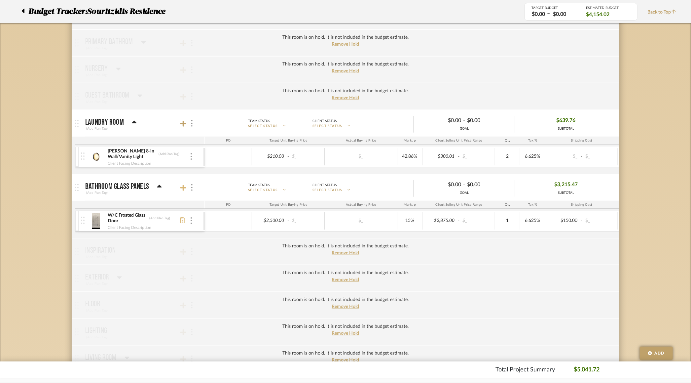
click at [184, 187] on icon at bounding box center [183, 188] width 6 height 6
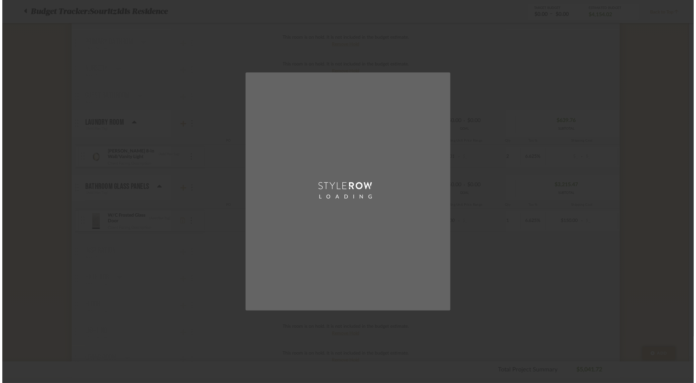
scroll to position [0, 0]
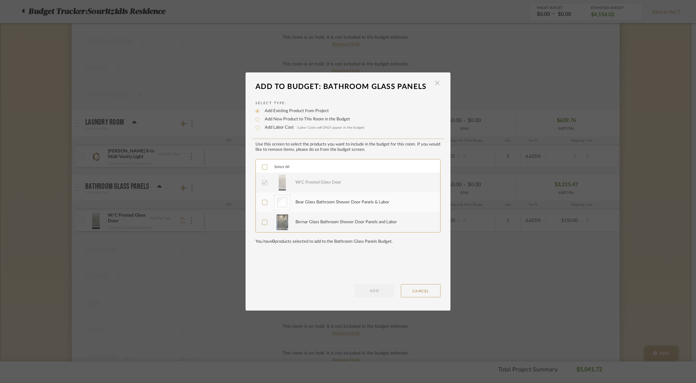
click at [436, 83] on span "button" at bounding box center [437, 82] width 13 height 13
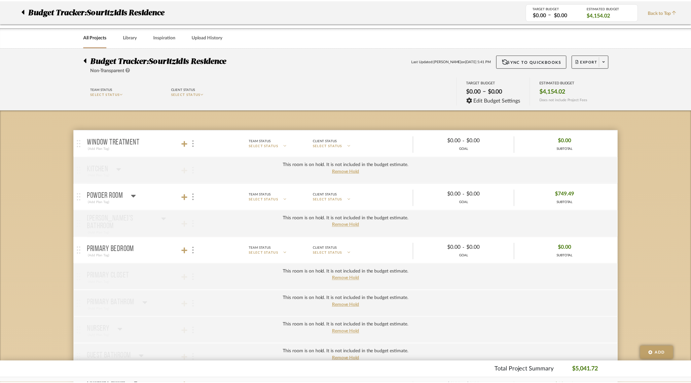
scroll to position [261, 0]
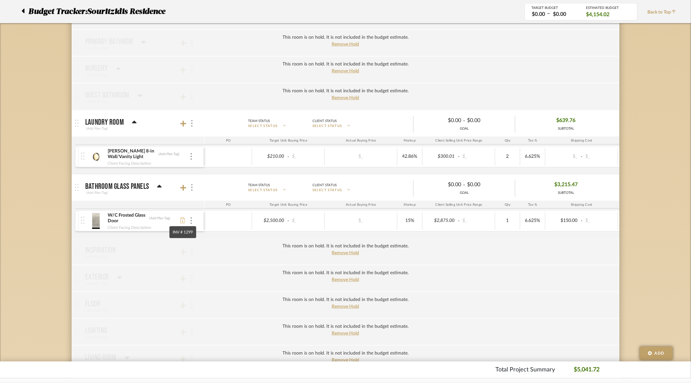
click at [183, 220] on icon at bounding box center [182, 220] width 5 height 6
click at [190, 185] on div at bounding box center [191, 187] width 7 height 9
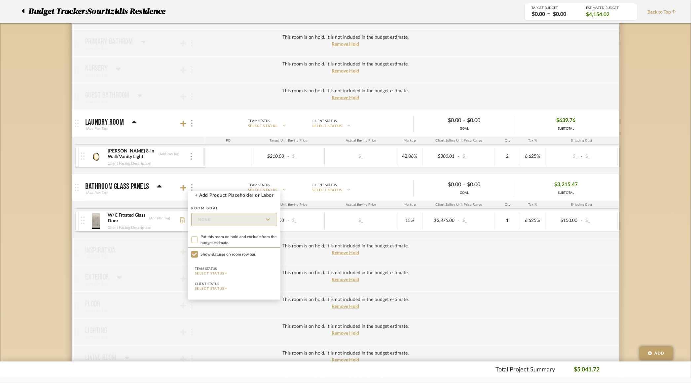
click at [195, 242] on input "Put this room on hold and exclude from the budget estimate." at bounding box center [194, 239] width 7 height 7
checkbox input "true"
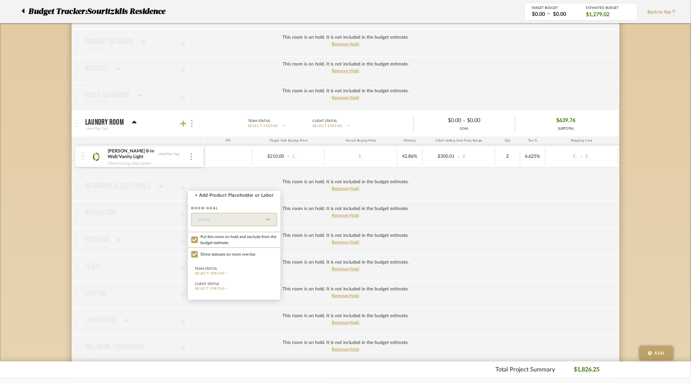
click at [58, 151] on div at bounding box center [345, 191] width 691 height 383
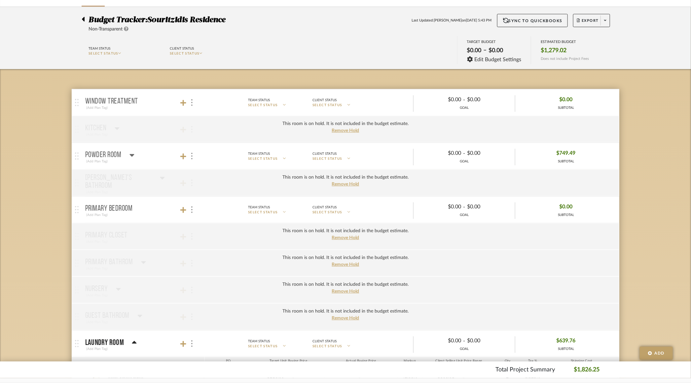
scroll to position [34, 0]
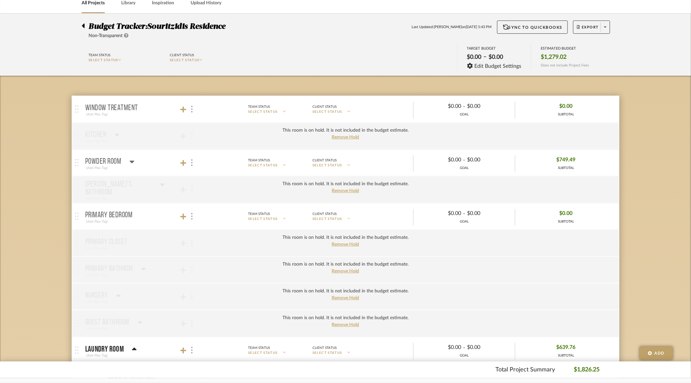
click at [142, 217] on mat-panel-title "Primary Bedroom (Add Plan Tag)" at bounding box center [143, 216] width 116 height 16
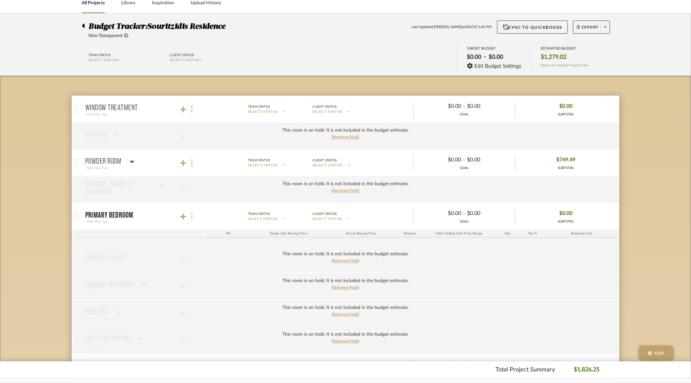
click at [192, 217] on img at bounding box center [191, 216] width 1 height 7
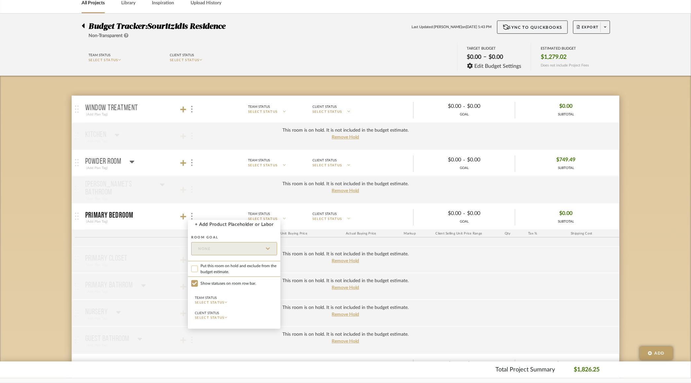
click at [196, 268] on input "Put this room on hold and exclude from the budget estimate." at bounding box center [194, 268] width 7 height 7
checkbox input "true"
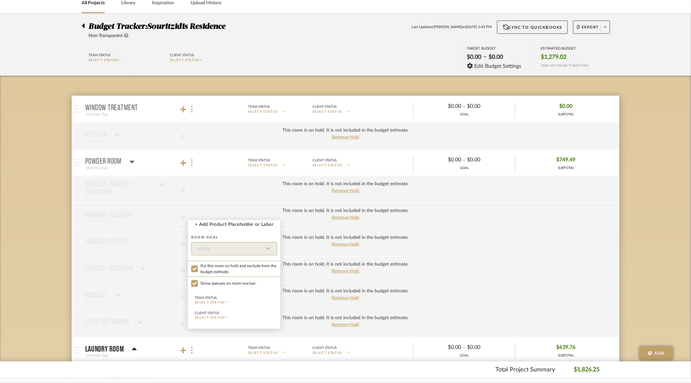
click at [156, 162] on div at bounding box center [345, 191] width 691 height 383
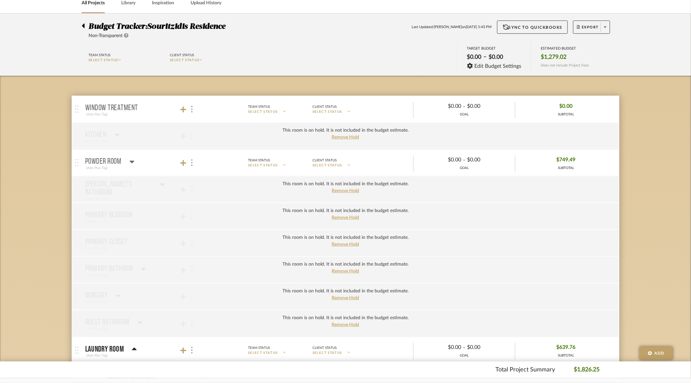
click at [202, 166] on mat-panel-description "Team Status SELECT STATUS Client Status SELECT STATUS $0.00 - $0.00 GOAL $749.4…" at bounding box center [409, 163] width 415 height 18
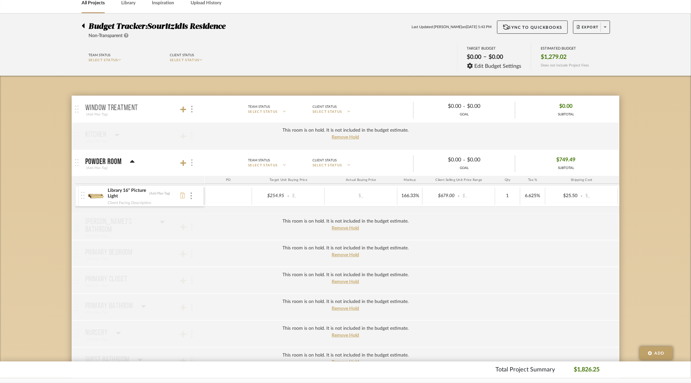
click at [191, 164] on img at bounding box center [191, 162] width 1 height 7
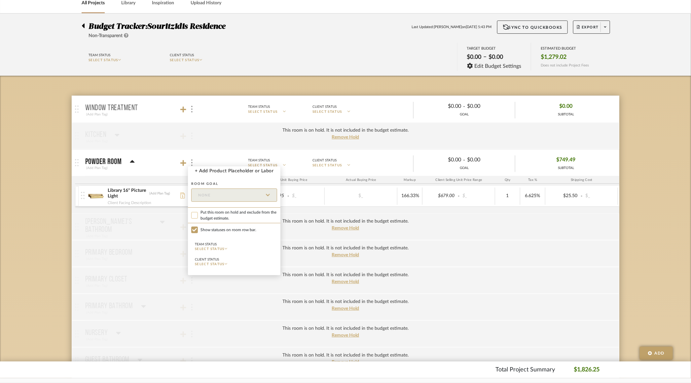
click at [193, 214] on input "Put this room on hold and exclude from the budget estimate." at bounding box center [194, 215] width 7 height 7
checkbox input "true"
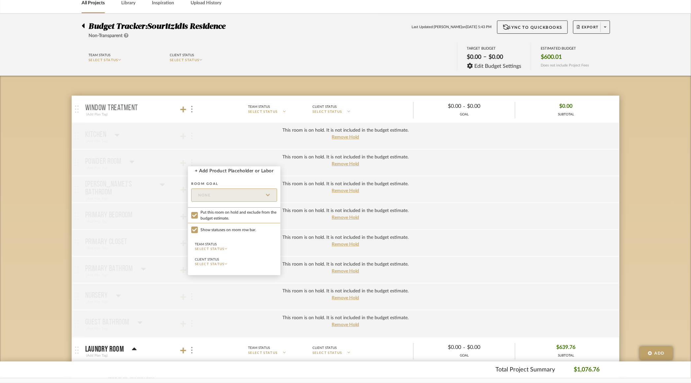
click at [148, 111] on div at bounding box center [345, 191] width 691 height 383
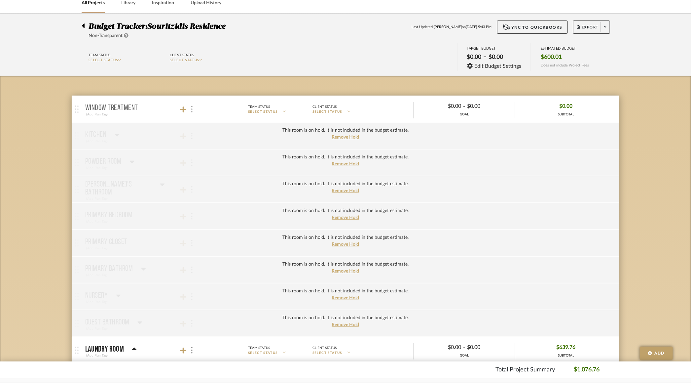
click at [192, 110] on img at bounding box center [191, 109] width 1 height 7
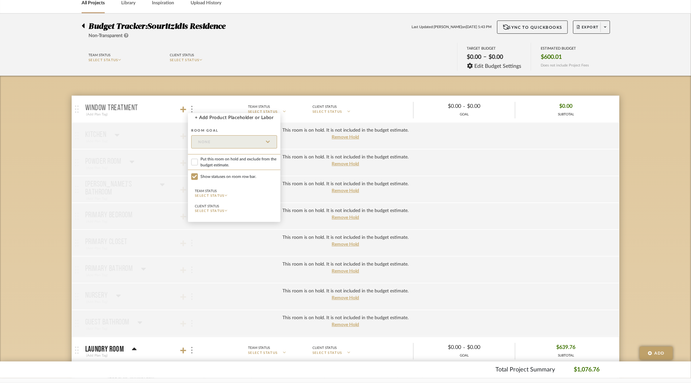
click at [159, 109] on div at bounding box center [345, 191] width 691 height 383
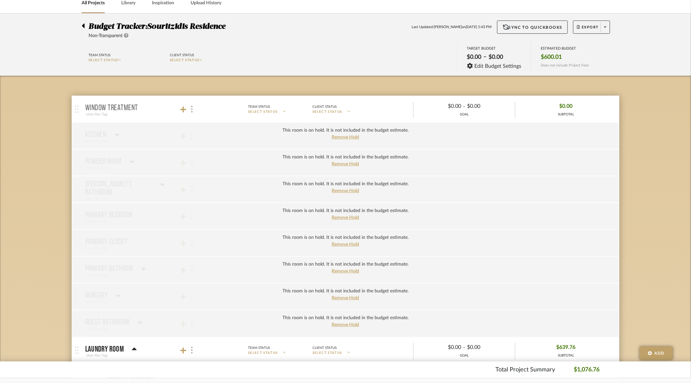
click at [146, 108] on mat-panel-title "Window Treatment (Add Plan Tag)" at bounding box center [143, 109] width 116 height 16
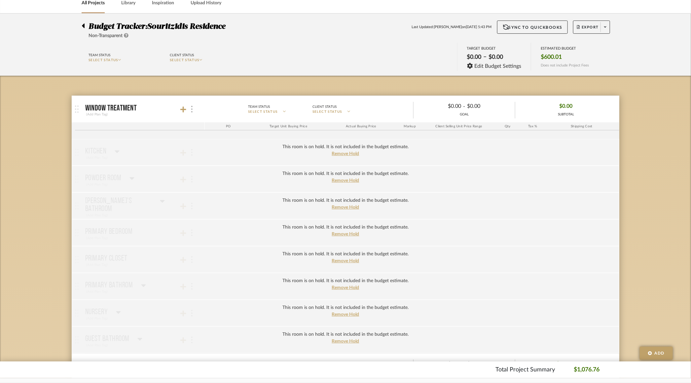
click at [193, 111] on div at bounding box center [191, 109] width 7 height 9
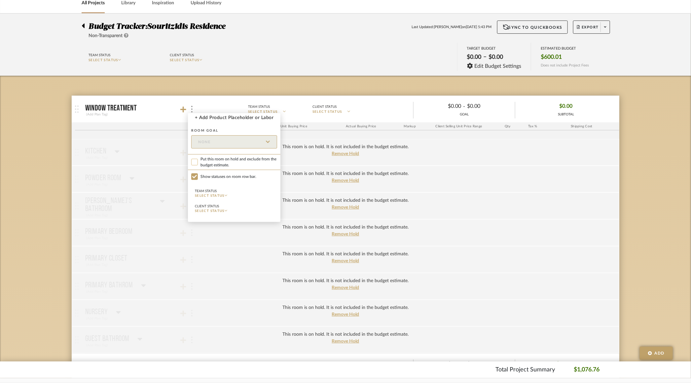
click at [193, 161] on input "Put this room on hold and exclude from the budget estimate." at bounding box center [194, 162] width 7 height 7
checkbox input "true"
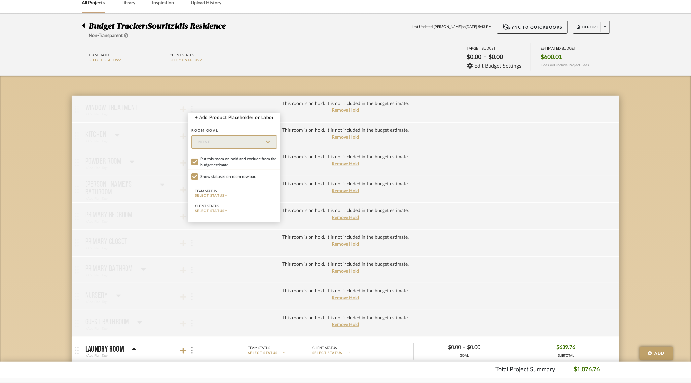
click at [44, 198] on div at bounding box center [345, 191] width 691 height 383
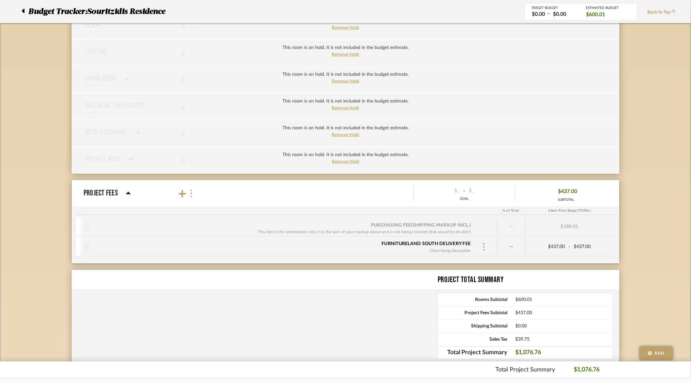
scroll to position [527, 0]
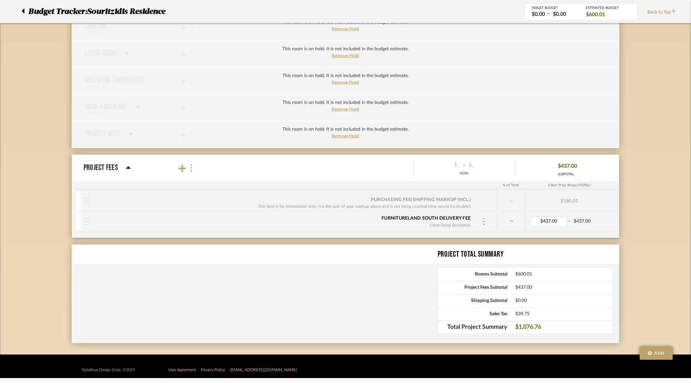
click at [487, 221] on div at bounding box center [484, 221] width 10 height 10
click at [490, 265] on icon at bounding box center [491, 262] width 5 height 5
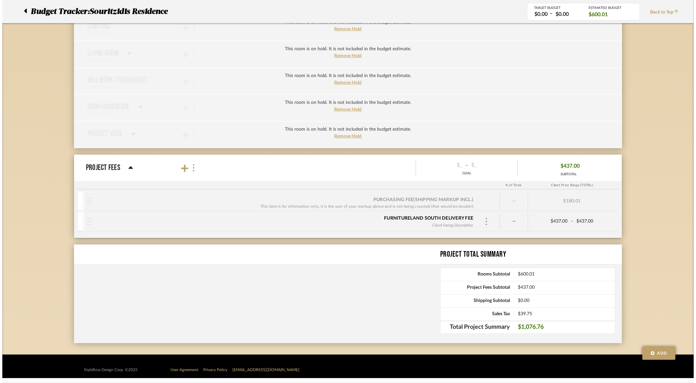
scroll to position [0, 0]
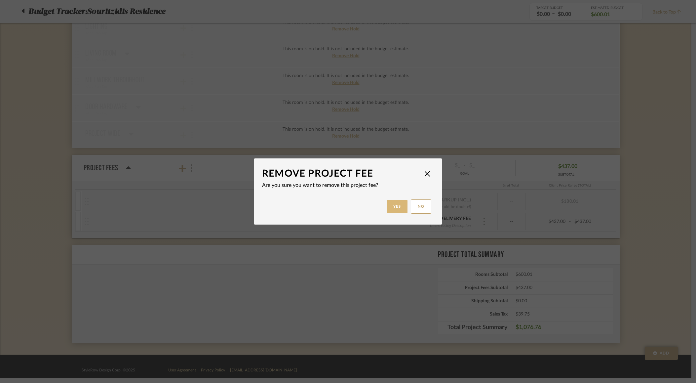
click at [393, 201] on button "Yes" at bounding box center [397, 207] width 21 height 14
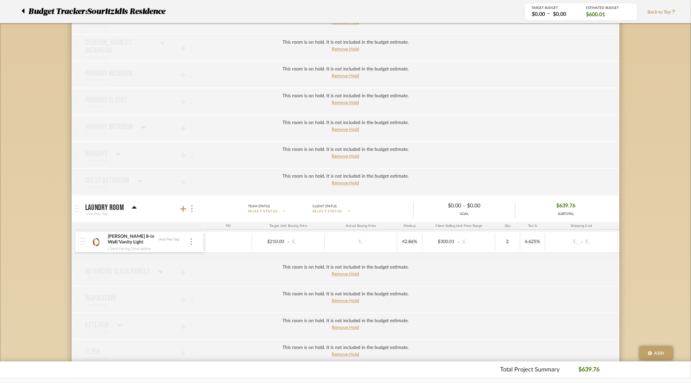
scroll to position [179, 0]
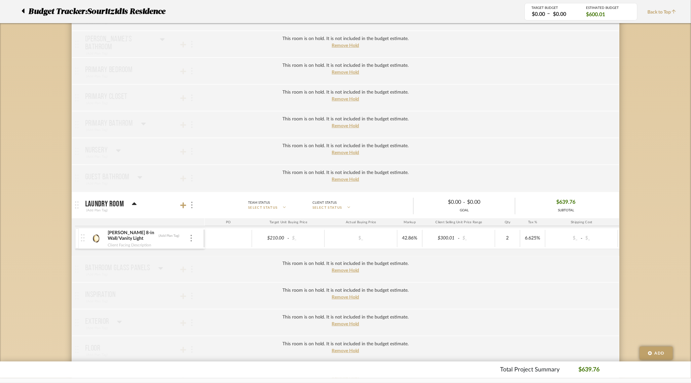
click at [96, 236] on img at bounding box center [96, 238] width 16 height 16
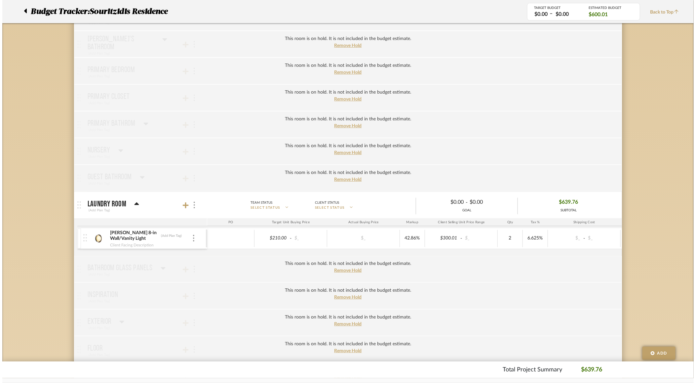
scroll to position [0, 0]
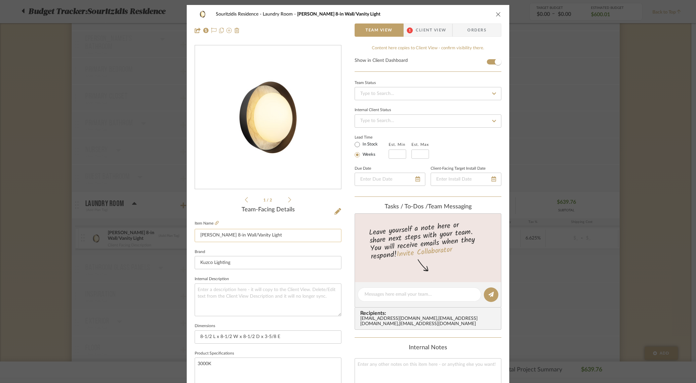
click at [242, 234] on input "[PERSON_NAME] 8-in Wall/Vanity Light" at bounding box center [268, 235] width 147 height 13
click at [215, 221] on icon at bounding box center [217, 223] width 4 height 4
click at [109, 198] on div "Souritzidis Residence Laundry Room Alonso 8-in Wall/Vanity Light Team View 1 Cl…" at bounding box center [348, 191] width 696 height 383
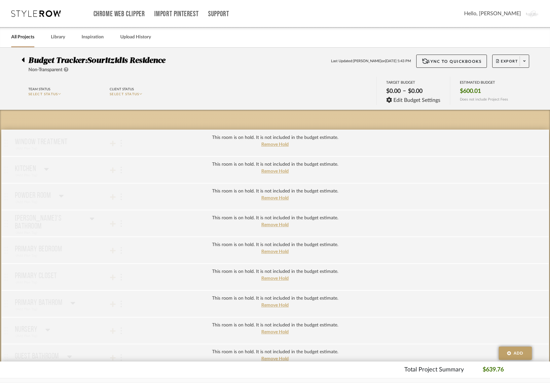
click at [23, 60] on icon at bounding box center [23, 59] width 3 height 5
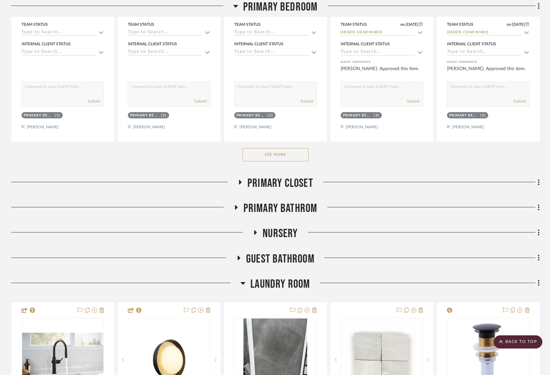
scroll to position [803, 0]
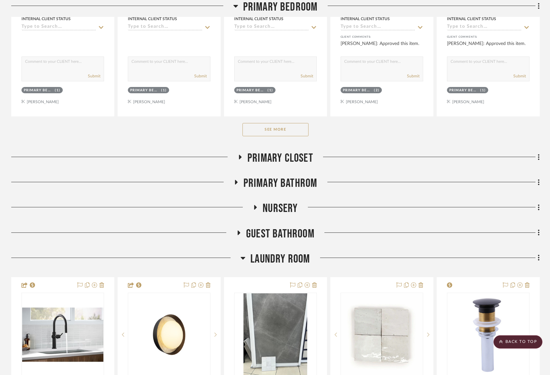
click at [238, 230] on icon at bounding box center [239, 232] width 3 height 5
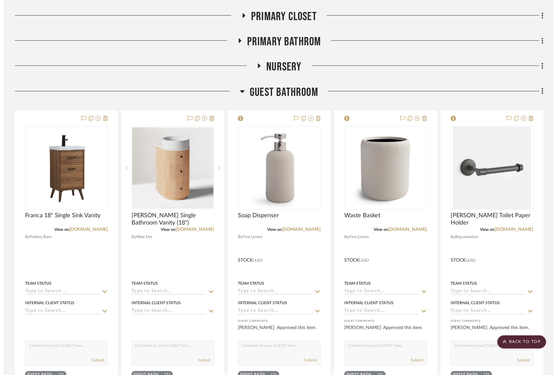
scroll to position [982, 0]
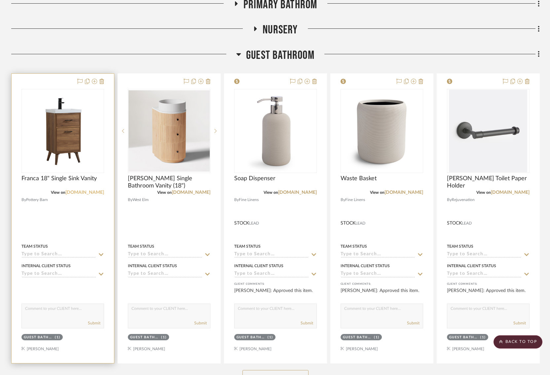
click at [85, 190] on link "[DOMAIN_NAME]" at bounding box center [84, 192] width 39 height 5
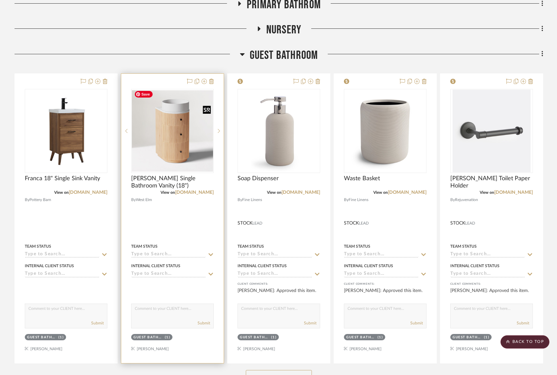
click at [177, 137] on img "0" at bounding box center [172, 130] width 81 height 81
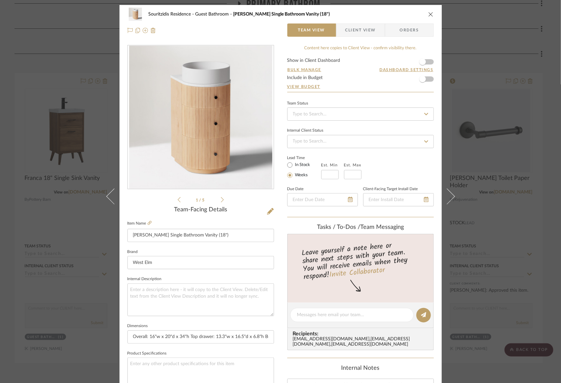
scroll to position [230, 0]
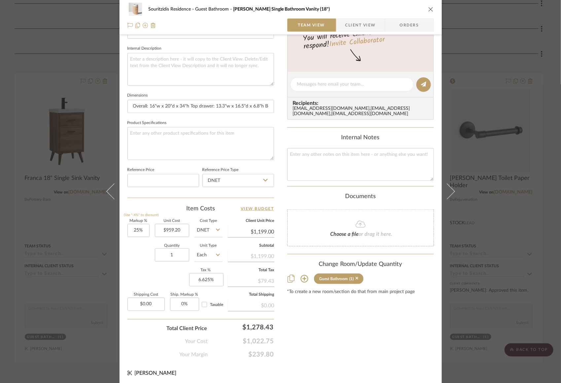
click at [511, 180] on div "Souritzidis Residence Guest Bathroom Ellington Single Bathroom Vanity (18") Tea…" at bounding box center [280, 191] width 561 height 383
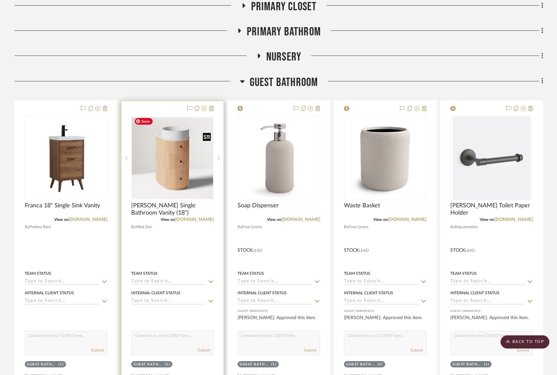
scroll to position [948, 0]
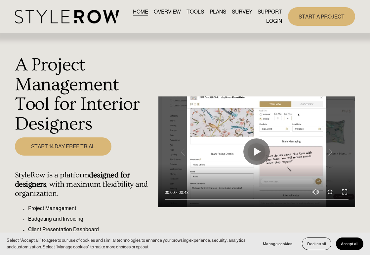
click at [276, 18] on link "LOGIN" at bounding box center [274, 21] width 16 height 9
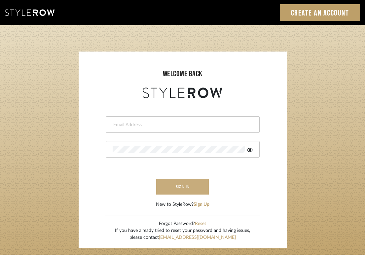
type input "[EMAIL_ADDRESS][DOMAIN_NAME]"
click at [164, 182] on button "sign in" at bounding box center [182, 187] width 53 height 16
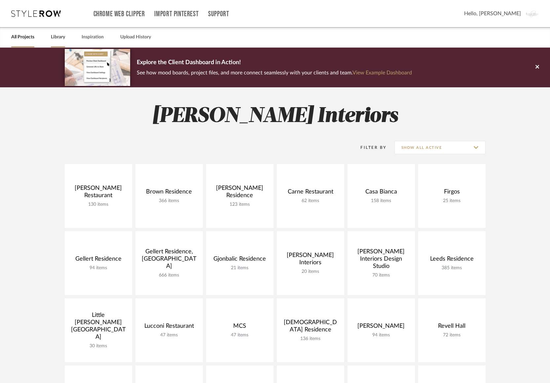
click at [57, 39] on link "Library" at bounding box center [58, 37] width 14 height 9
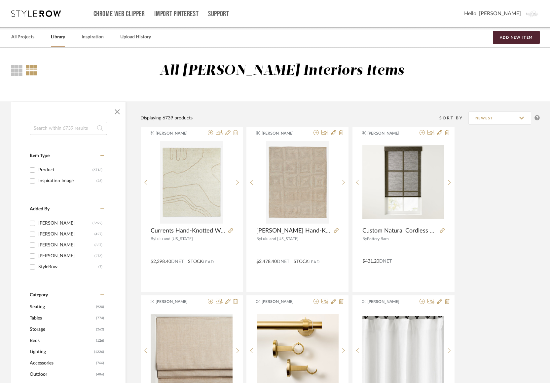
click at [63, 127] on input at bounding box center [68, 128] width 77 height 13
type input "vanity"
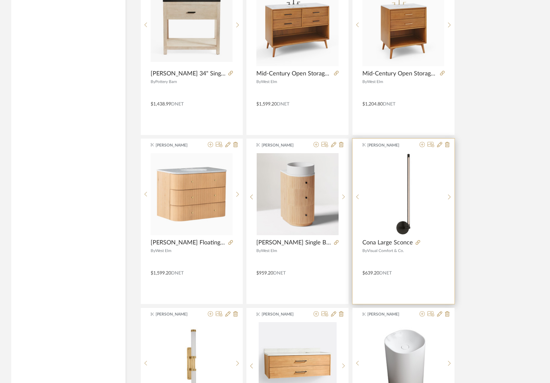
scroll to position [1431, 0]
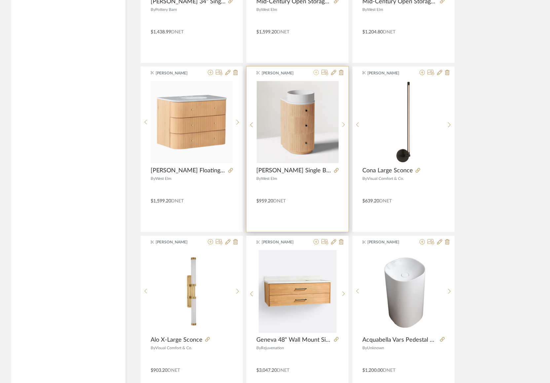
click at [316, 71] on icon at bounding box center [316, 72] width 5 height 5
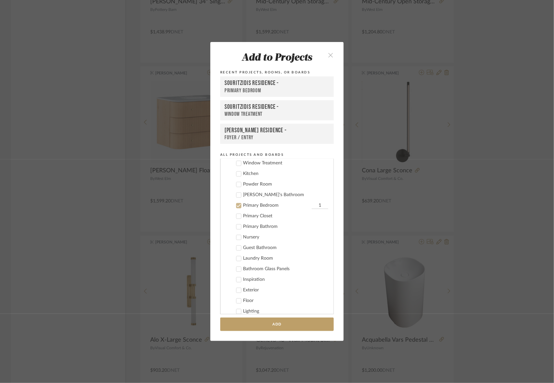
scroll to position [357, 0]
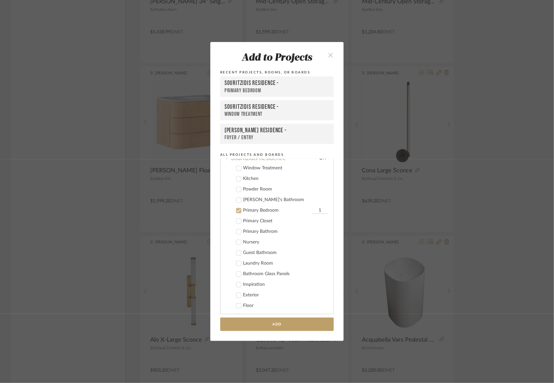
click at [238, 208] on icon at bounding box center [239, 210] width 5 height 5
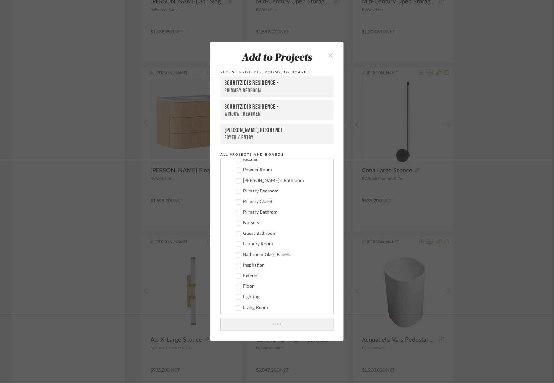
scroll to position [384, 0]
click at [239, 223] on icon at bounding box center [239, 225] width 5 height 5
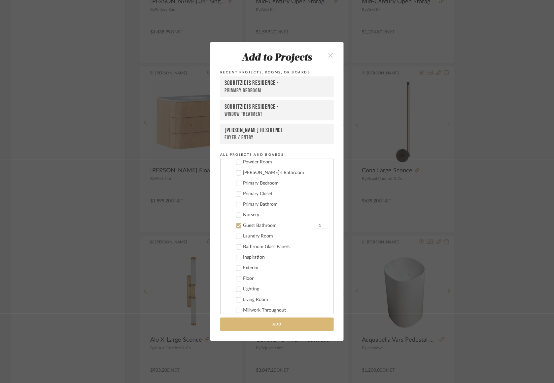
click at [285, 324] on button "Add" at bounding box center [277, 324] width 114 height 14
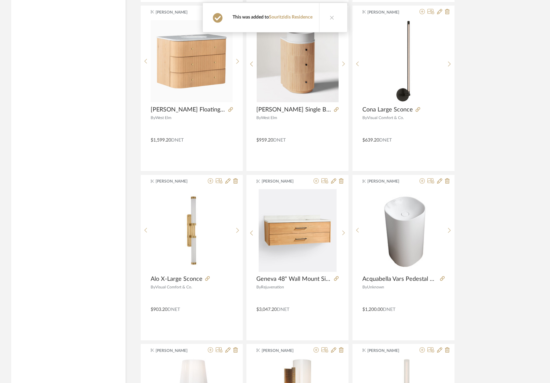
scroll to position [1507, 0]
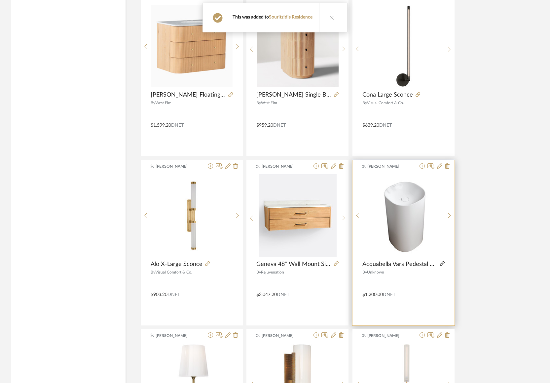
click at [443, 261] on icon at bounding box center [442, 263] width 5 height 5
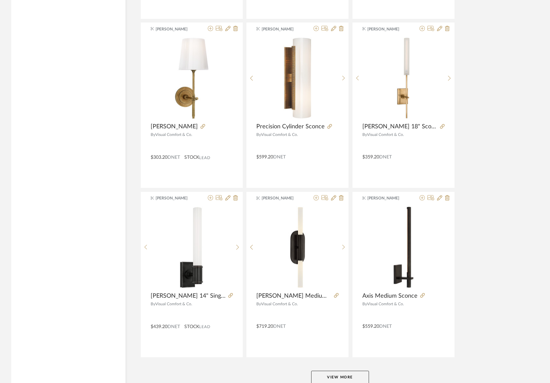
scroll to position [1856, 0]
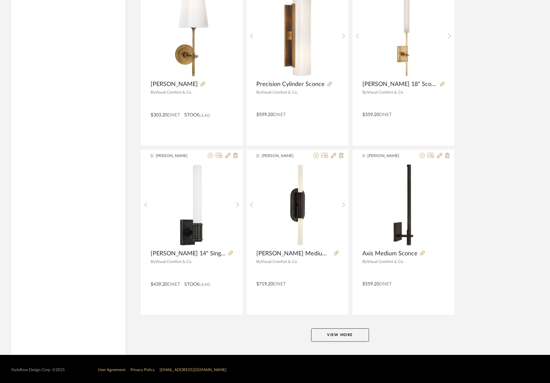
click at [323, 330] on button "View More" at bounding box center [340, 334] width 58 height 13
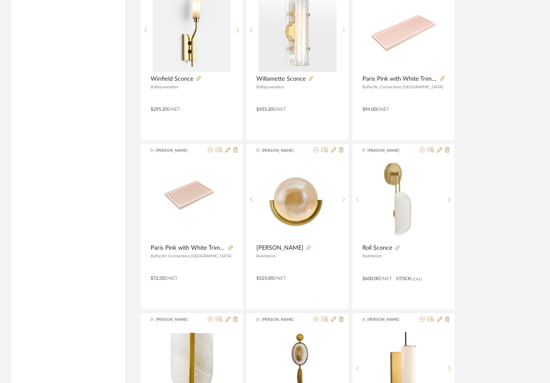
scroll to position [2374, 0]
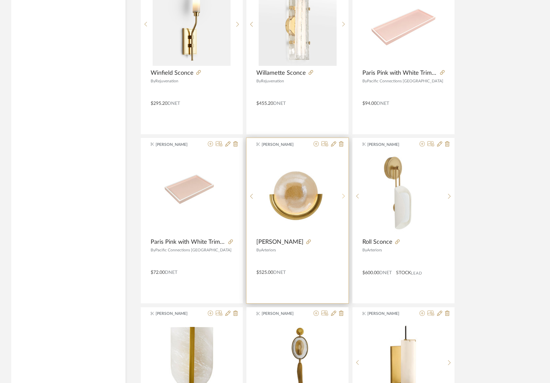
click at [345, 193] on sr-next-btn at bounding box center [344, 196] width 10 height 6
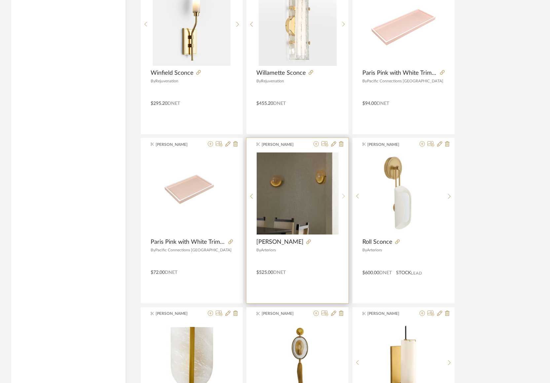
click at [345, 193] on icon at bounding box center [343, 196] width 3 height 6
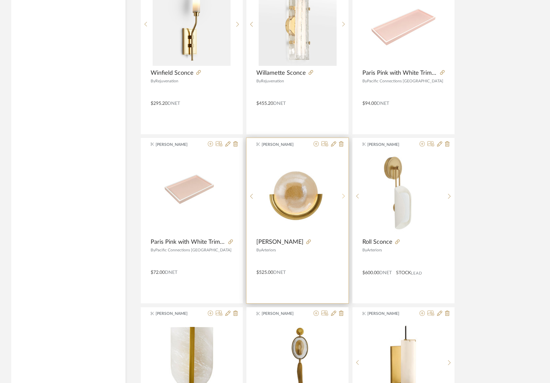
click at [345, 193] on icon at bounding box center [343, 196] width 3 height 6
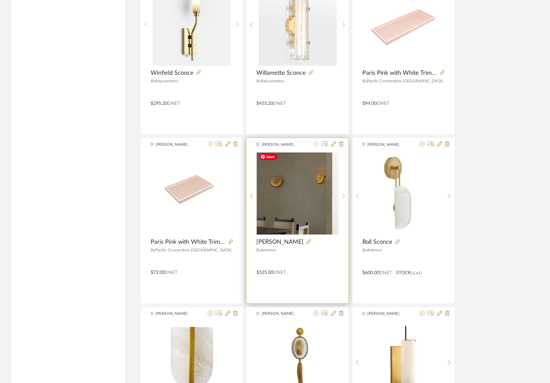
click at [317, 142] on icon at bounding box center [316, 143] width 5 height 5
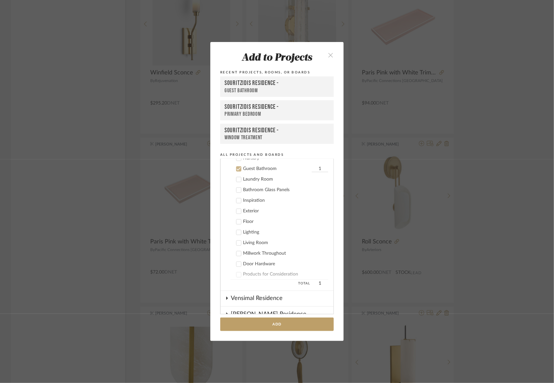
scroll to position [441, 0]
click at [237, 166] on icon at bounding box center [239, 168] width 5 height 5
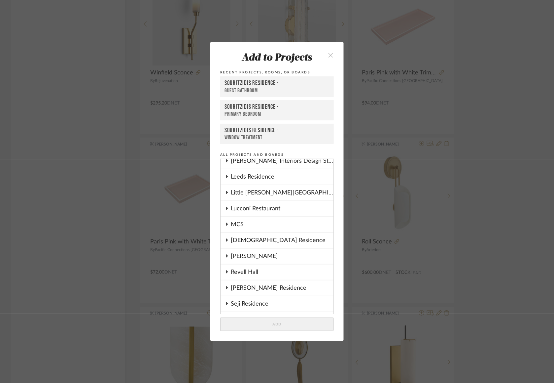
scroll to position [172, 0]
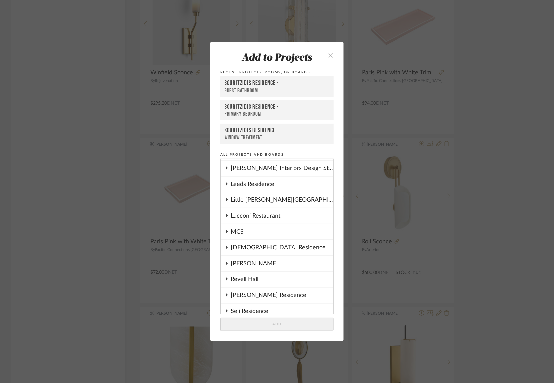
click at [233, 212] on div "Lucconi Restaurant" at bounding box center [282, 215] width 103 height 15
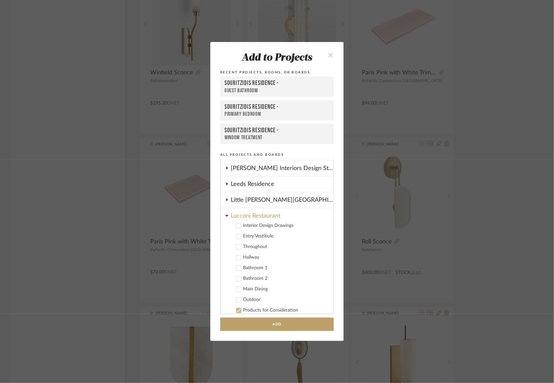
click at [238, 287] on icon at bounding box center [239, 289] width 5 height 5
click at [256, 321] on button "Add" at bounding box center [277, 324] width 114 height 14
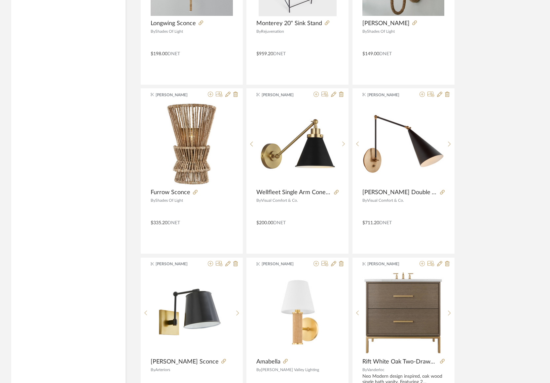
scroll to position [3882, 0]
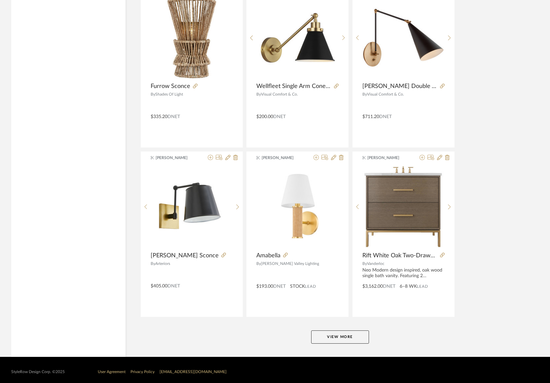
click at [351, 334] on button "View More" at bounding box center [340, 336] width 58 height 13
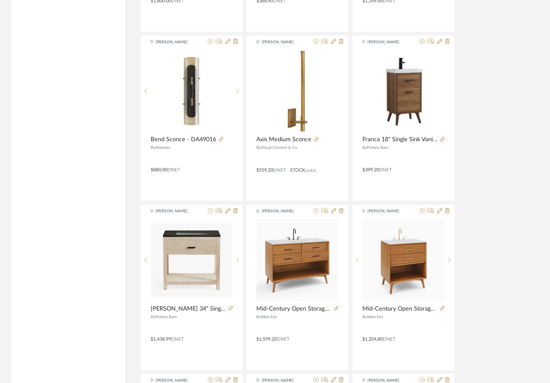
scroll to position [1120, 0]
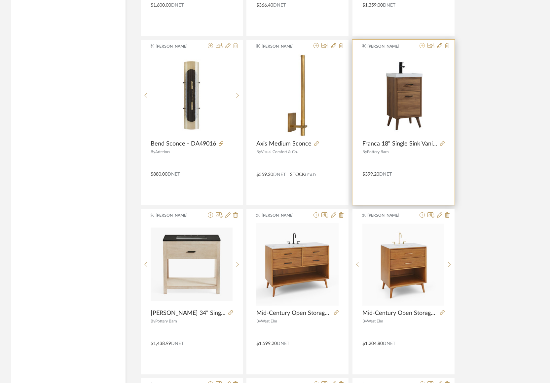
click at [423, 45] on icon at bounding box center [422, 45] width 5 height 5
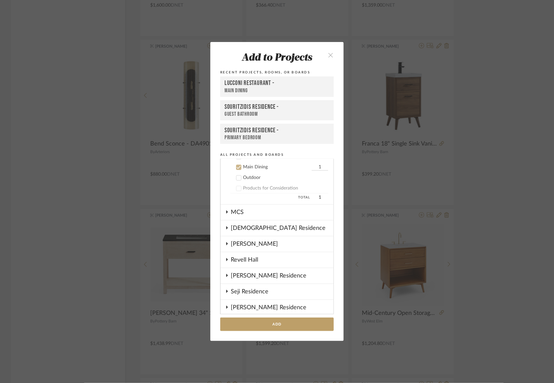
scroll to position [286, 0]
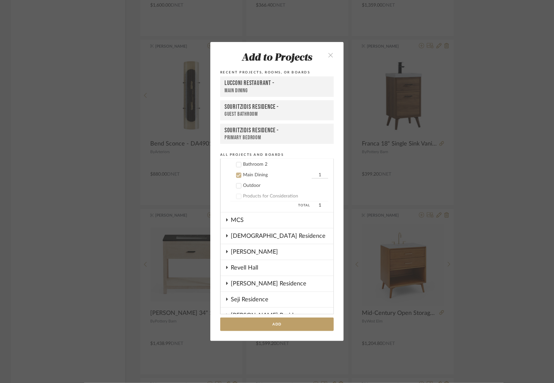
click at [237, 173] on icon at bounding box center [239, 175] width 5 height 5
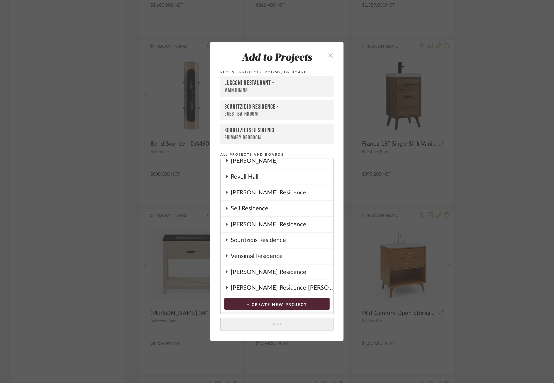
scroll to position [387, 0]
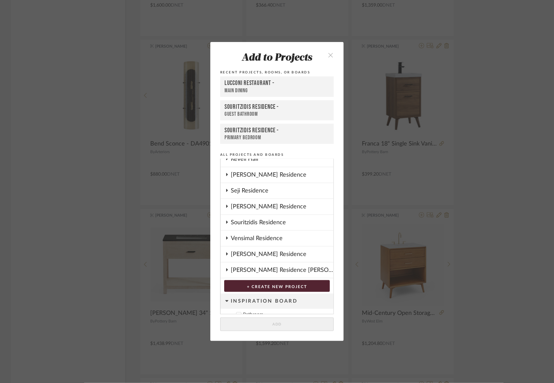
click at [237, 219] on div "Souritzidis Residence" at bounding box center [282, 222] width 103 height 15
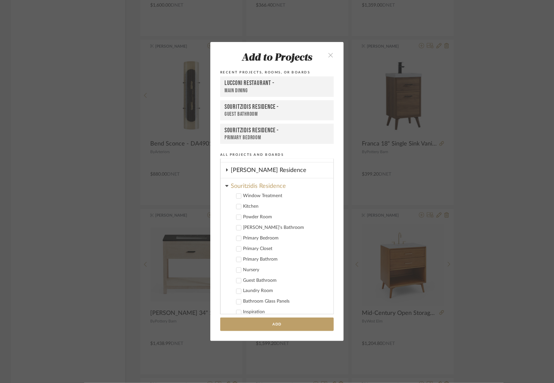
scroll to position [423, 0]
click at [237, 278] on icon at bounding box center [239, 280] width 5 height 5
click at [255, 328] on button "Add" at bounding box center [277, 324] width 114 height 14
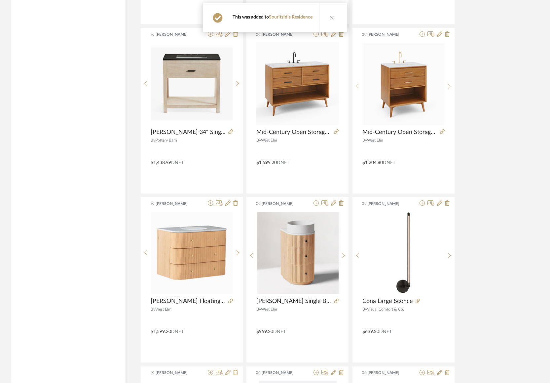
scroll to position [1305, 0]
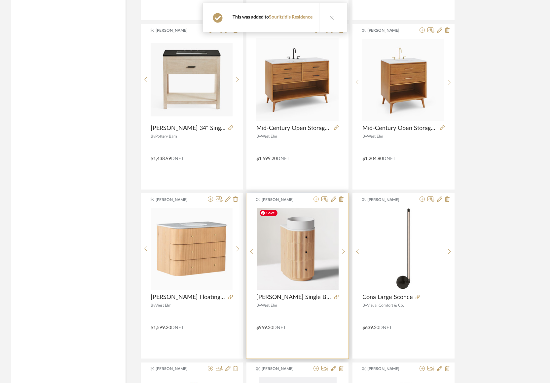
click at [316, 200] on icon at bounding box center [316, 198] width 5 height 5
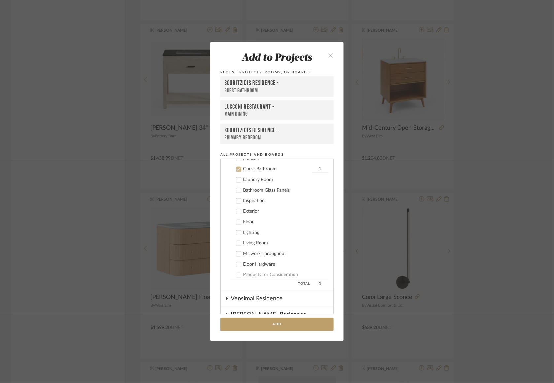
scroll to position [441, 0]
click at [259, 327] on button "Add" at bounding box center [277, 324] width 114 height 14
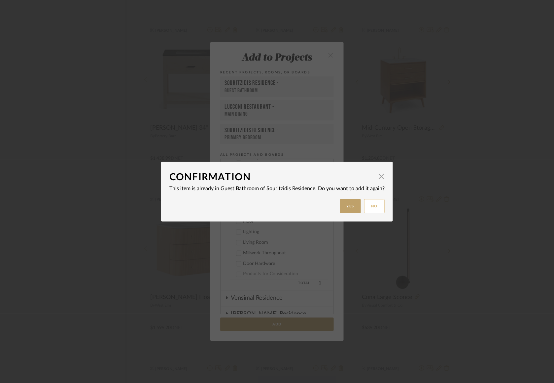
click at [373, 206] on button "No" at bounding box center [374, 206] width 20 height 14
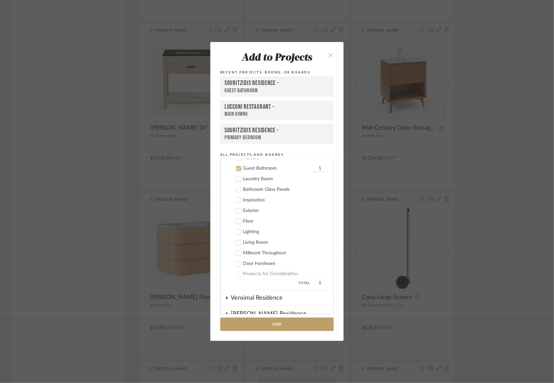
click at [489, 282] on div "Add to Projects Recent Projects, Rooms, or Boards Souritzidis Residence - Guest…" at bounding box center [277, 191] width 554 height 383
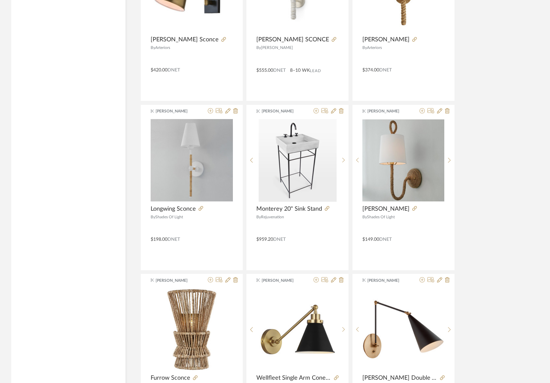
scroll to position [3591, 0]
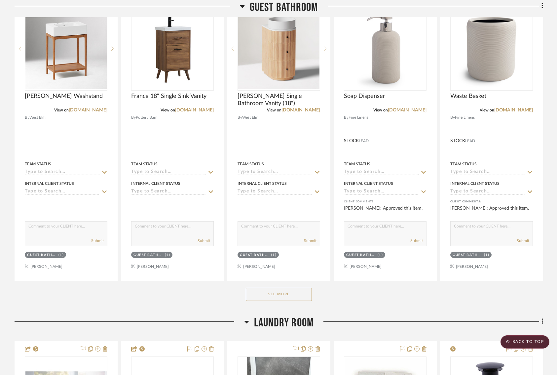
scroll to position [997, 0]
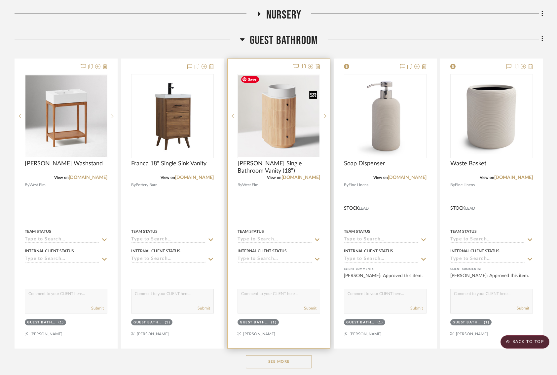
click at [289, 109] on img "0" at bounding box center [278, 115] width 81 height 81
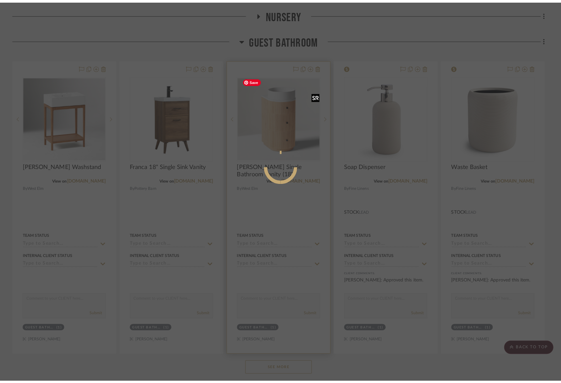
scroll to position [0, 0]
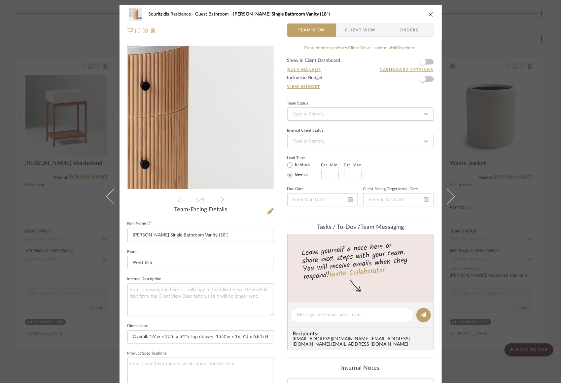
click at [232, 108] on img "0" at bounding box center [200, 117] width 143 height 143
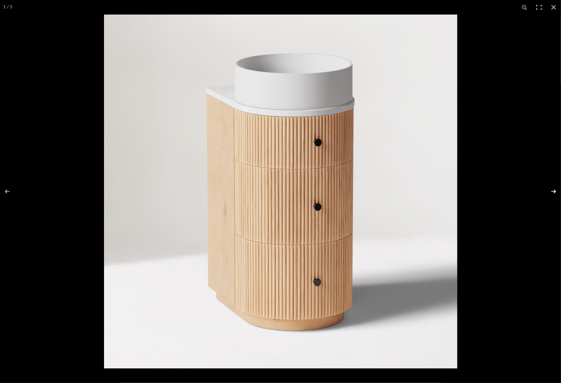
click at [557, 192] on button at bounding box center [549, 191] width 23 height 33
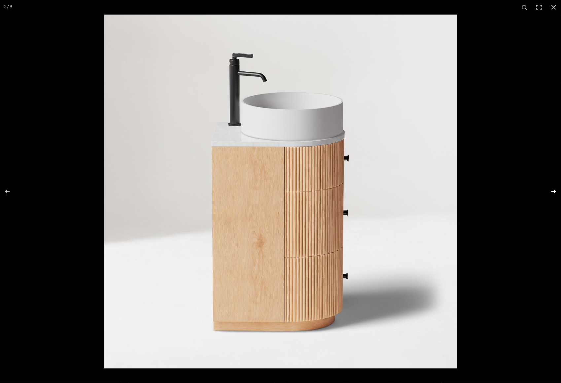
click at [557, 192] on button at bounding box center [549, 191] width 23 height 33
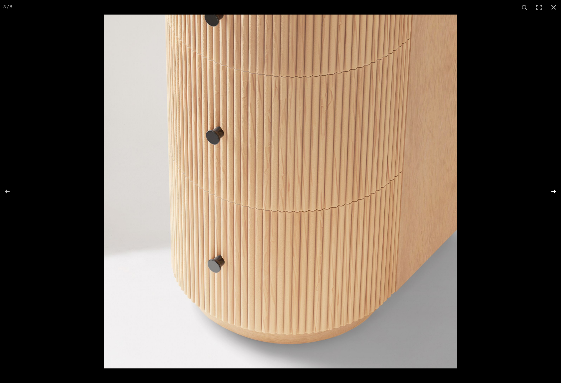
click at [557, 192] on button at bounding box center [549, 191] width 23 height 33
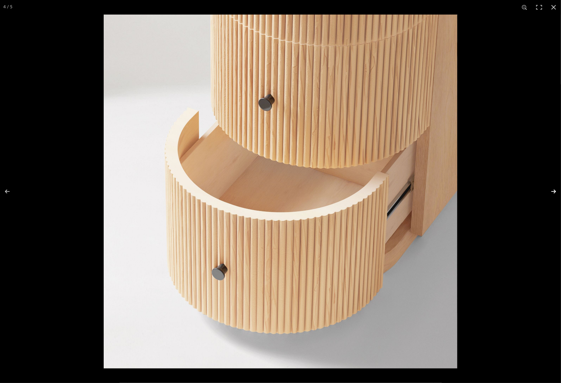
click at [557, 192] on button at bounding box center [549, 191] width 23 height 33
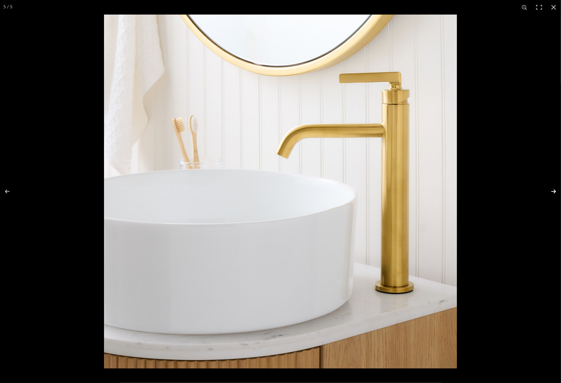
click at [557, 192] on button at bounding box center [549, 191] width 23 height 33
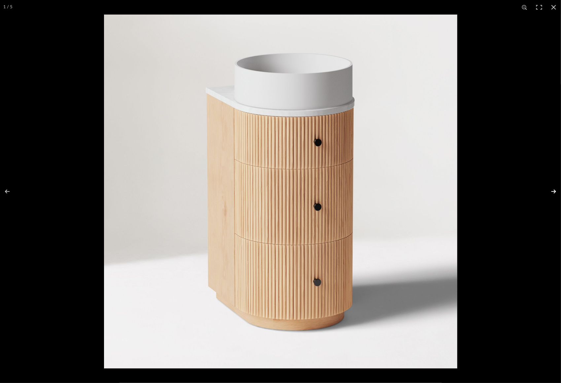
click at [557, 192] on button at bounding box center [549, 191] width 23 height 33
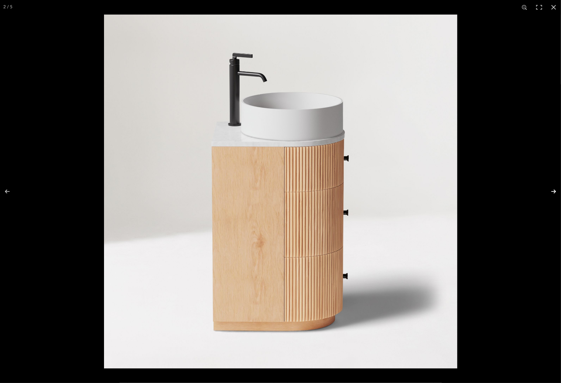
click at [557, 192] on button at bounding box center [549, 191] width 23 height 33
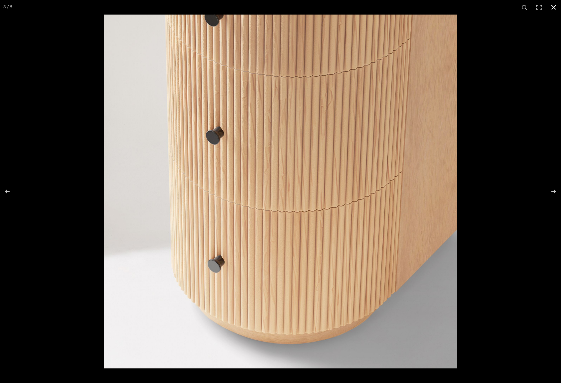
click at [551, 10] on button at bounding box center [554, 7] width 15 height 15
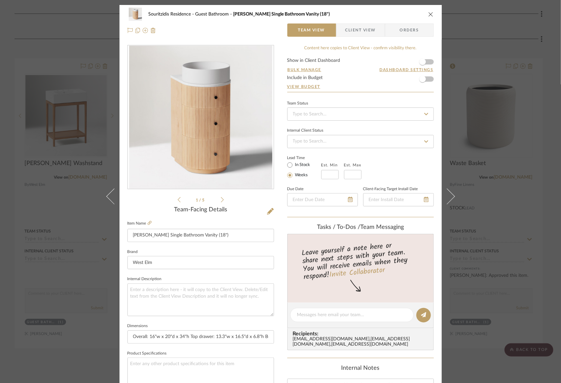
click at [430, 13] on icon "close" at bounding box center [431, 14] width 5 height 5
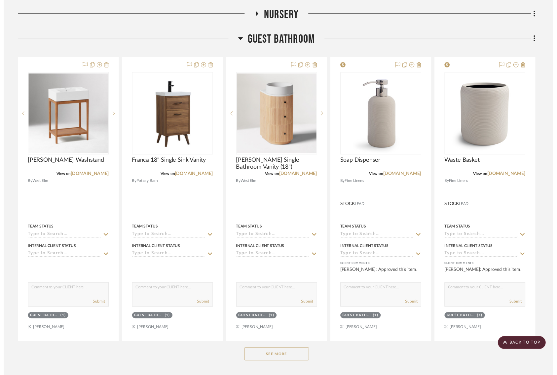
scroll to position [997, 0]
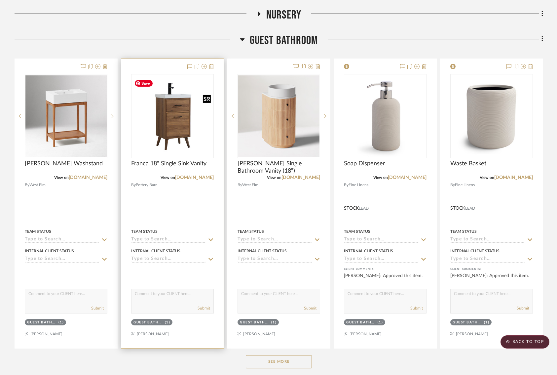
click at [192, 129] on img "0" at bounding box center [172, 115] width 81 height 73
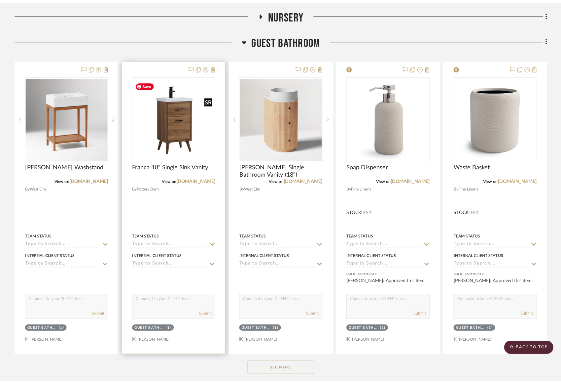
scroll to position [0, 0]
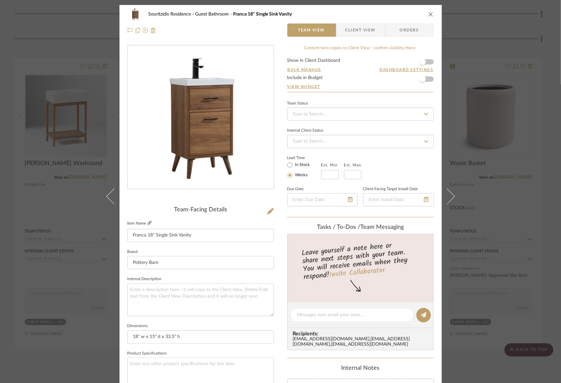
click at [148, 222] on icon at bounding box center [150, 223] width 4 height 4
click at [429, 12] on icon "close" at bounding box center [431, 14] width 5 height 5
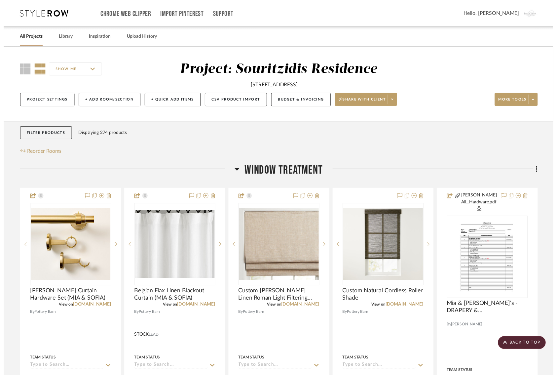
scroll to position [997, 0]
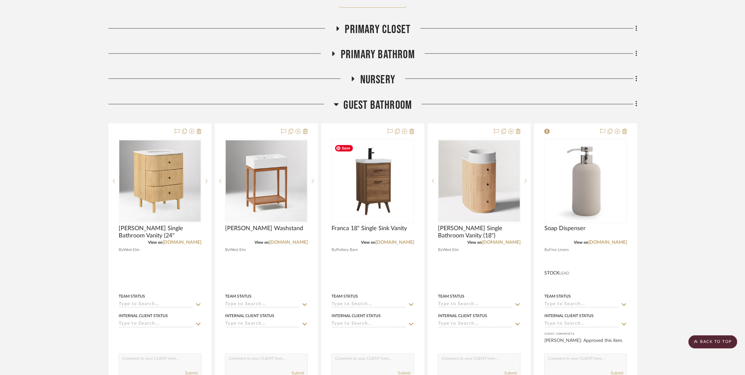
scroll to position [934, 0]
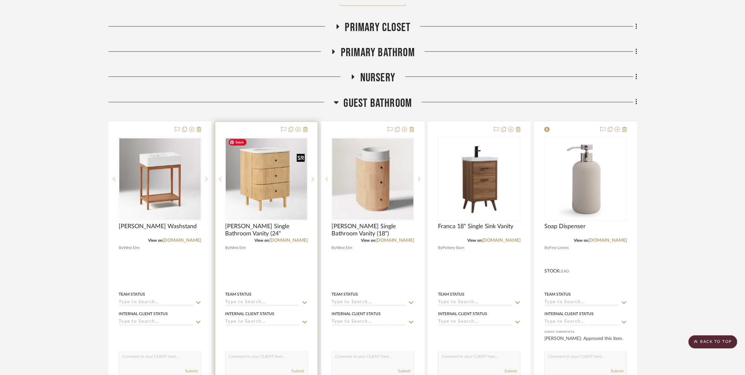
click at [252, 181] on img "0" at bounding box center [266, 178] width 81 height 81
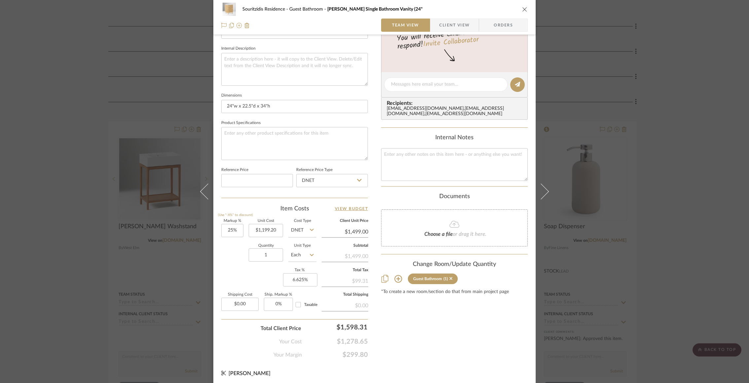
scroll to position [0, 0]
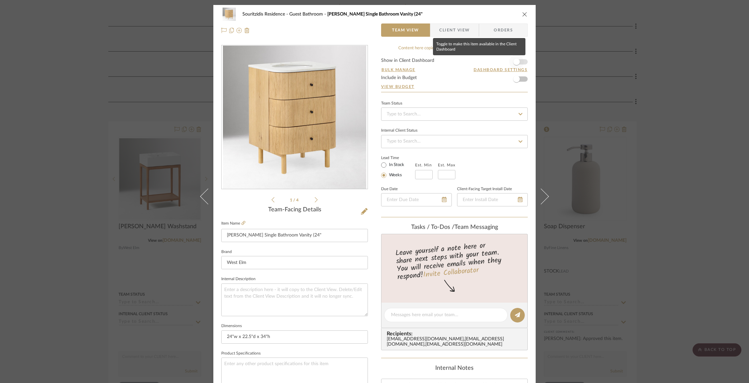
click at [517, 59] on span "button" at bounding box center [517, 62] width 15 height 15
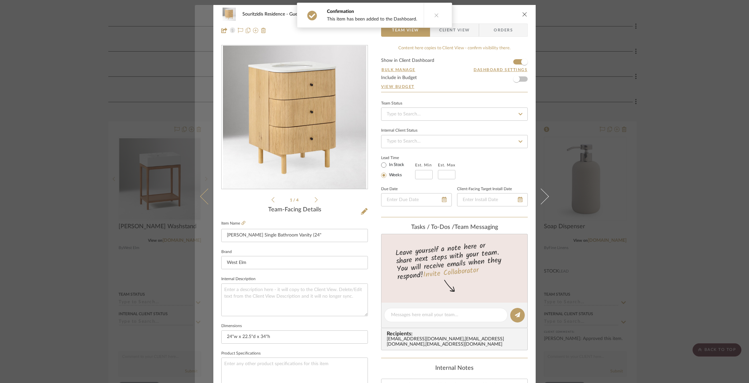
click at [206, 198] on icon at bounding box center [208, 196] width 16 height 16
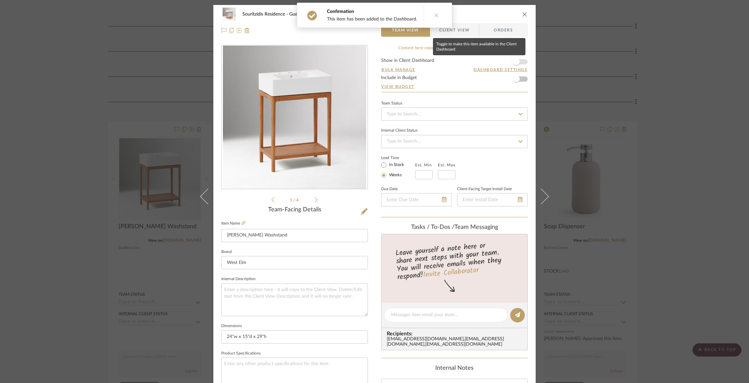
click at [514, 60] on span "button" at bounding box center [517, 61] width 7 height 7
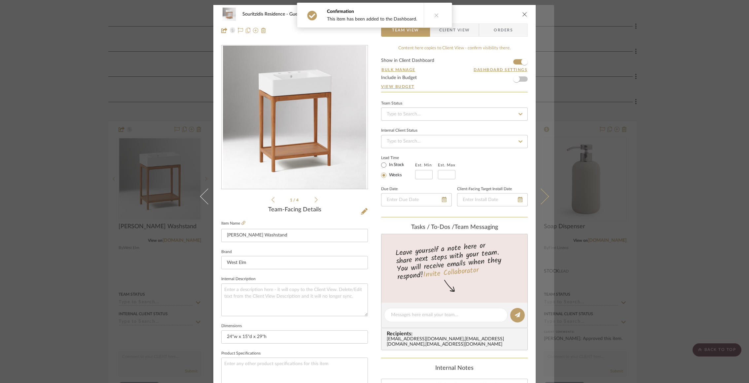
click at [539, 188] on button at bounding box center [545, 196] width 19 height 383
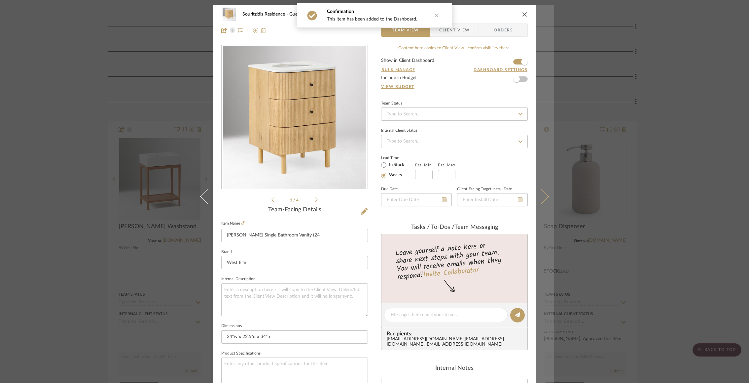
click at [540, 194] on icon at bounding box center [541, 196] width 16 height 16
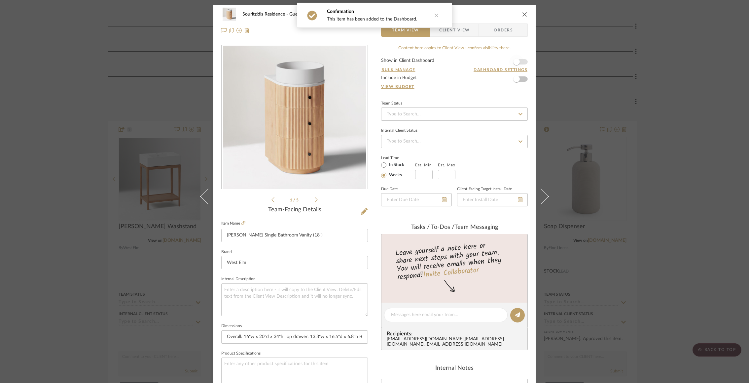
click at [521, 59] on span "button" at bounding box center [517, 62] width 15 height 15
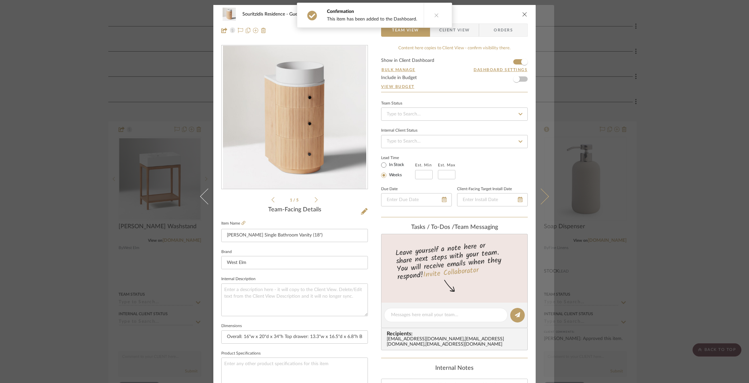
click at [543, 190] on button at bounding box center [545, 196] width 19 height 383
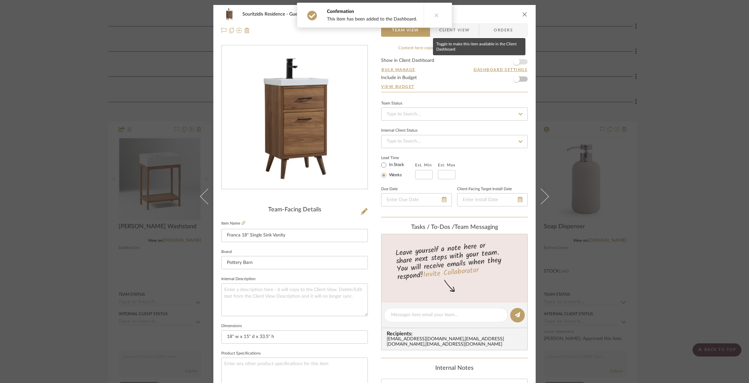
click at [519, 59] on span "button" at bounding box center [517, 62] width 15 height 15
click at [561, 201] on div "Souritzidis Residence Guest Bathroom Franca 18" Single Sink Vanity Team View Cl…" at bounding box center [374, 191] width 749 height 383
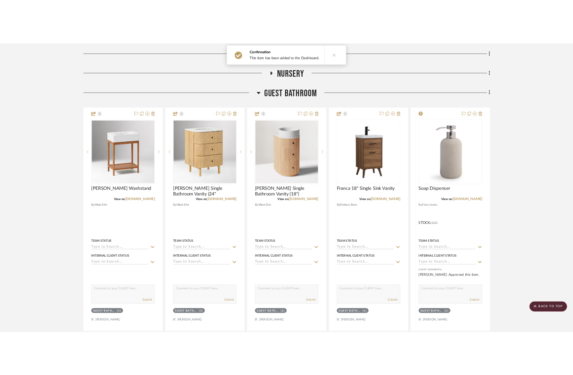
scroll to position [973, 0]
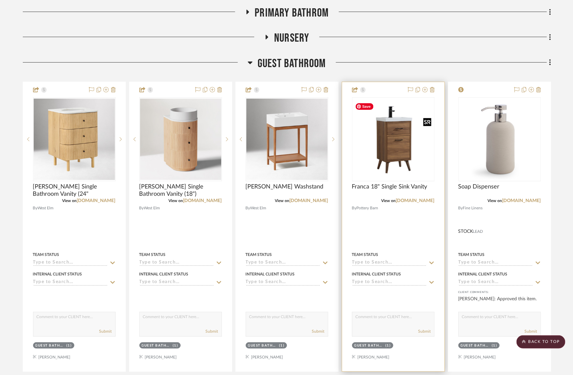
click at [394, 143] on img "0" at bounding box center [393, 138] width 81 height 73
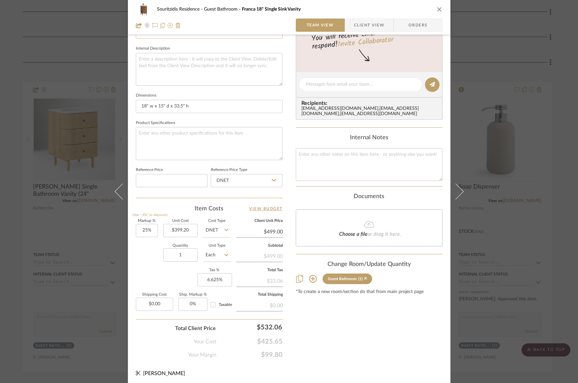
scroll to position [0, 0]
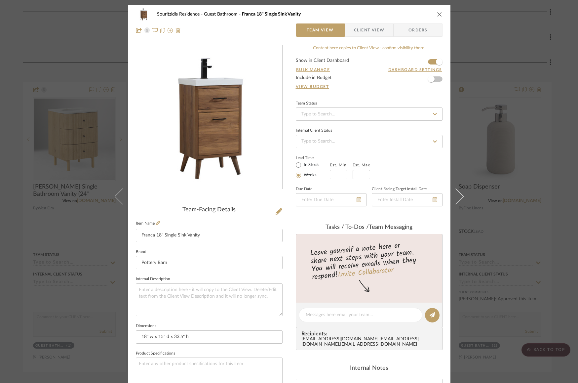
click at [22, 93] on div "Souritzidis Residence Guest Bathroom Franca 18" Single Sink Vanity Team View Cl…" at bounding box center [289, 191] width 578 height 383
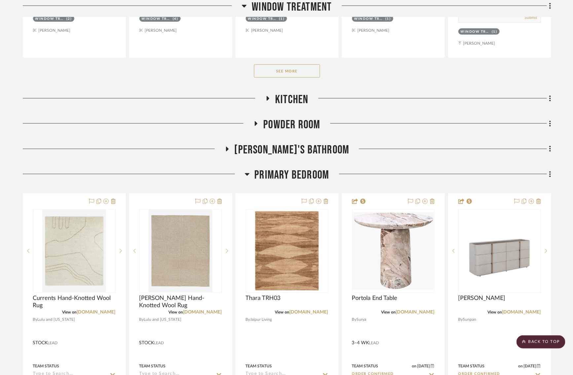
scroll to position [239, 0]
